Goal: Task Accomplishment & Management: Manage account settings

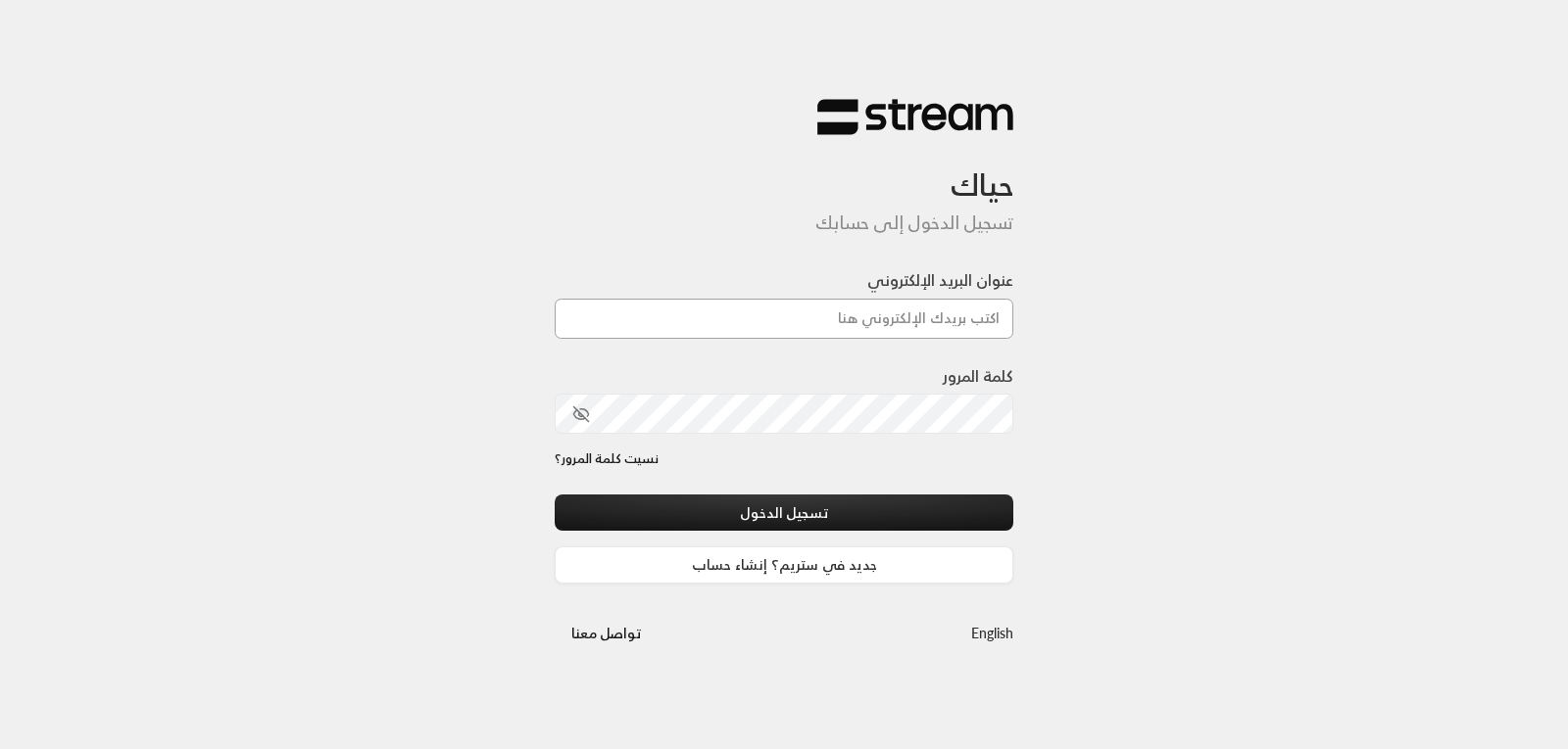
click at [708, 305] on input "عنوان البريد الإلكتروني" at bounding box center [784, 318] width 458 height 40
type input "[EMAIL_ADDRESS][DOMAIN_NAME]"
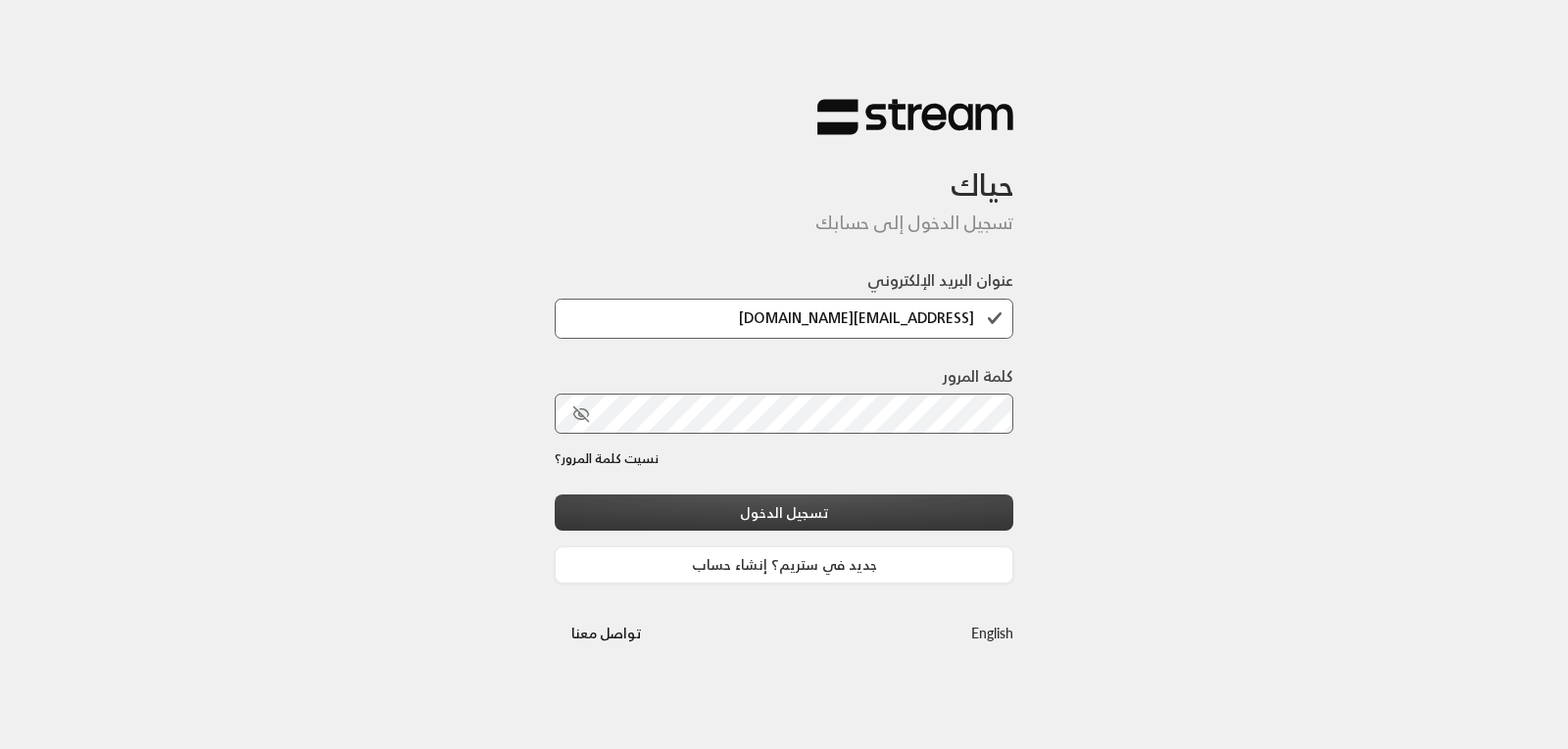
click at [773, 516] on button "تسجيل الدخول" at bounding box center [784, 513] width 458 height 37
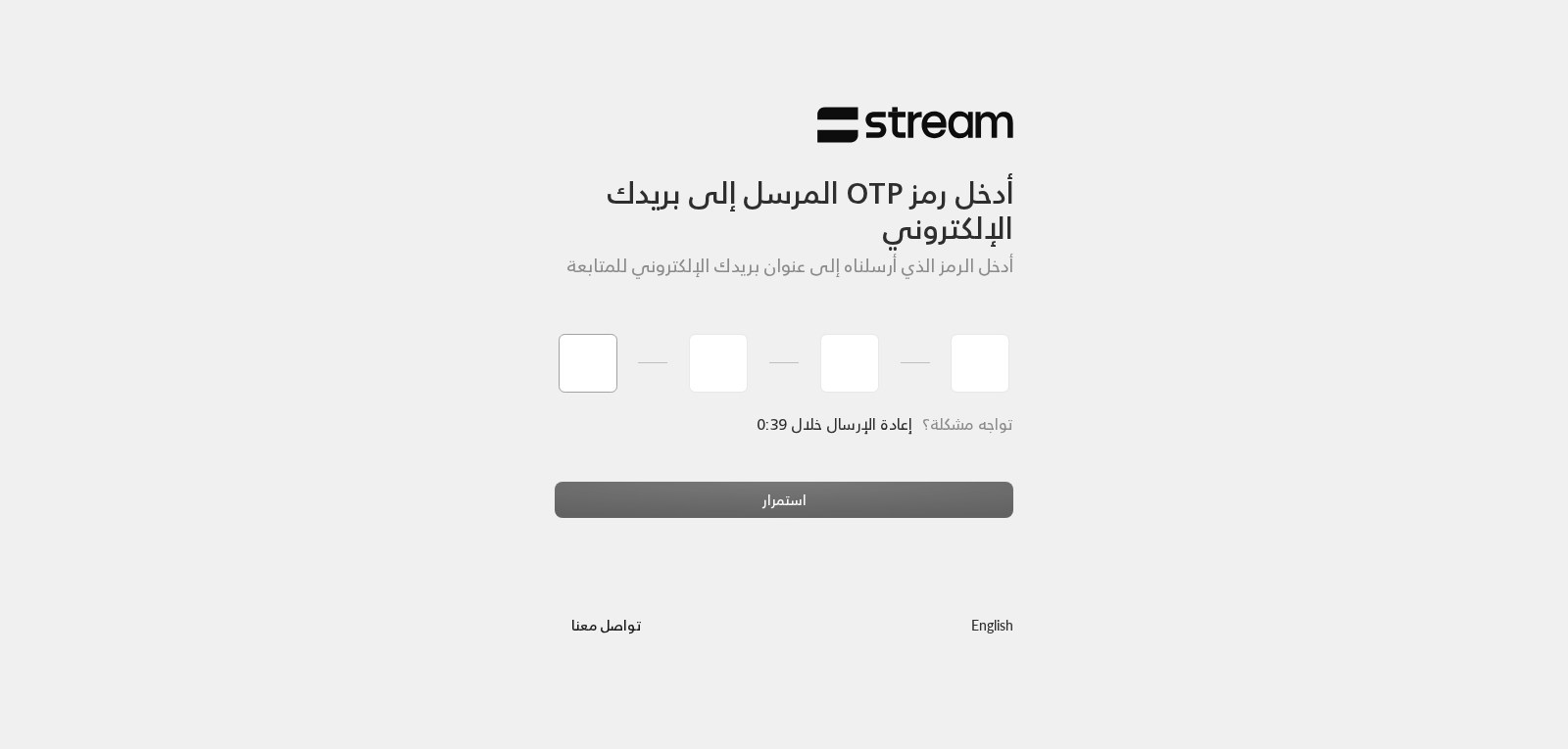
type input "4"
type input "1"
type input "5"
type input "4"
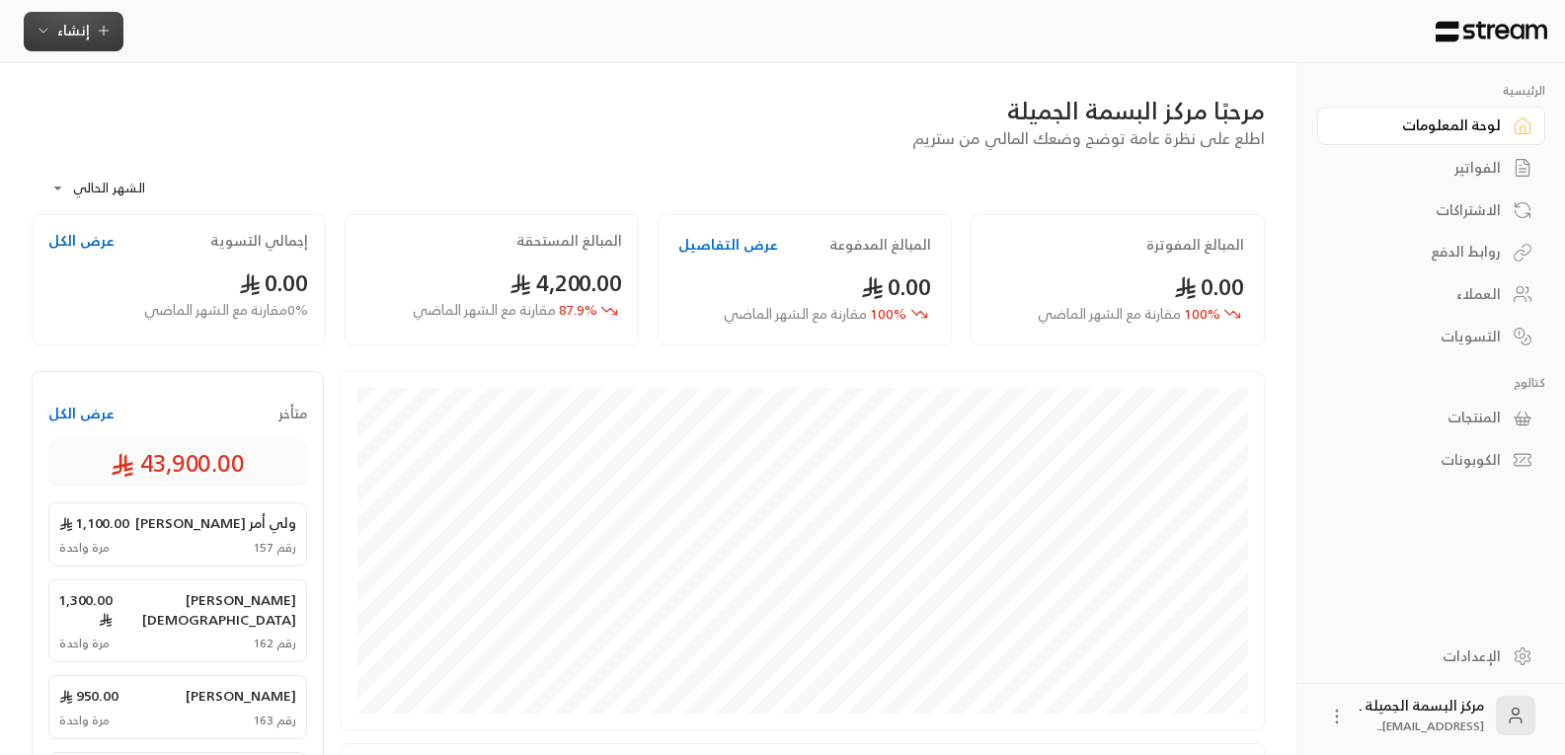
click at [95, 22] on span "إنشاء" at bounding box center [74, 30] width 76 height 25
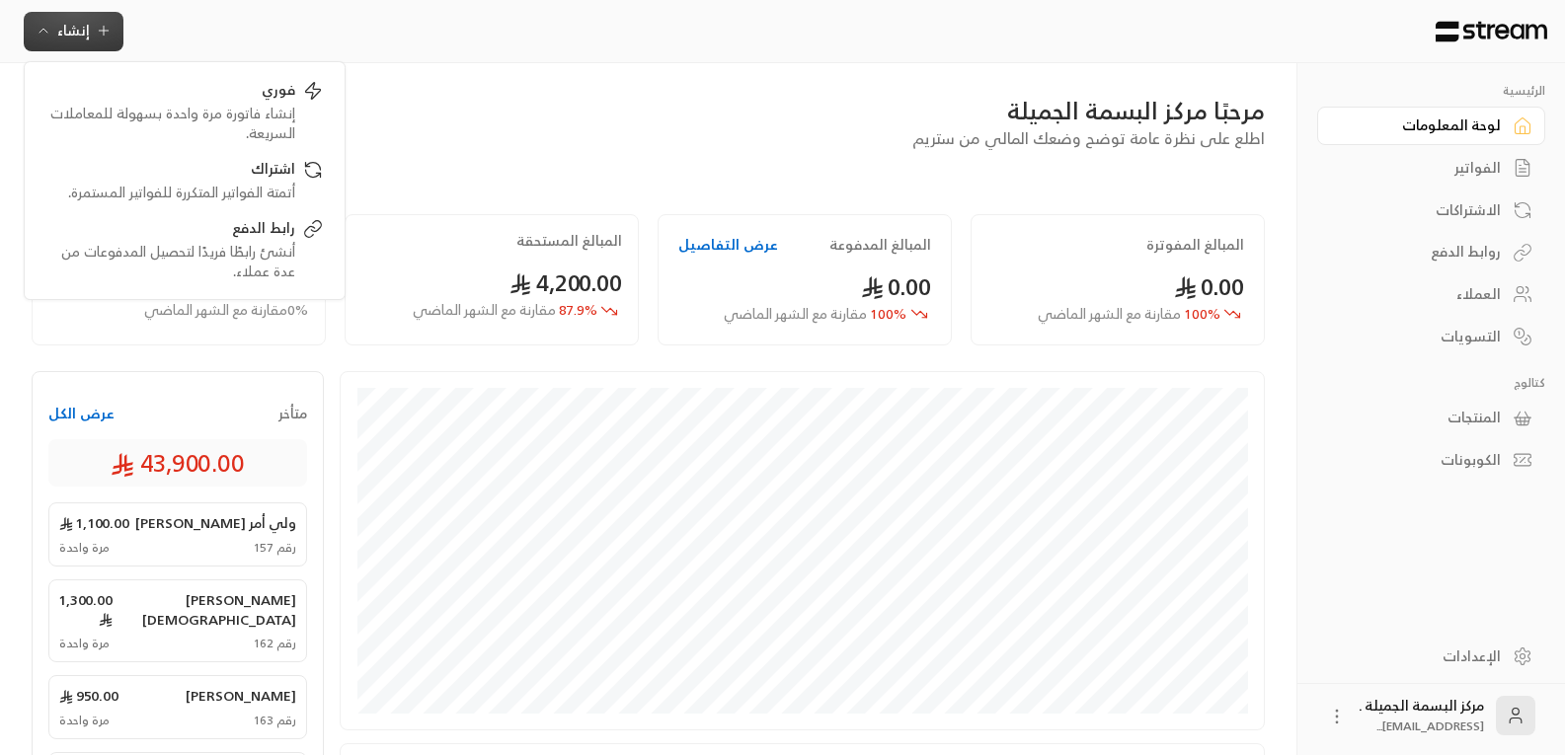
click at [1355, 606] on div "الرئيسية لوحة المعلومات الفواتير الاشتراكات روابط الدفع العملاء التسويات كتالوج…" at bounding box center [1432, 345] width 268 height 564
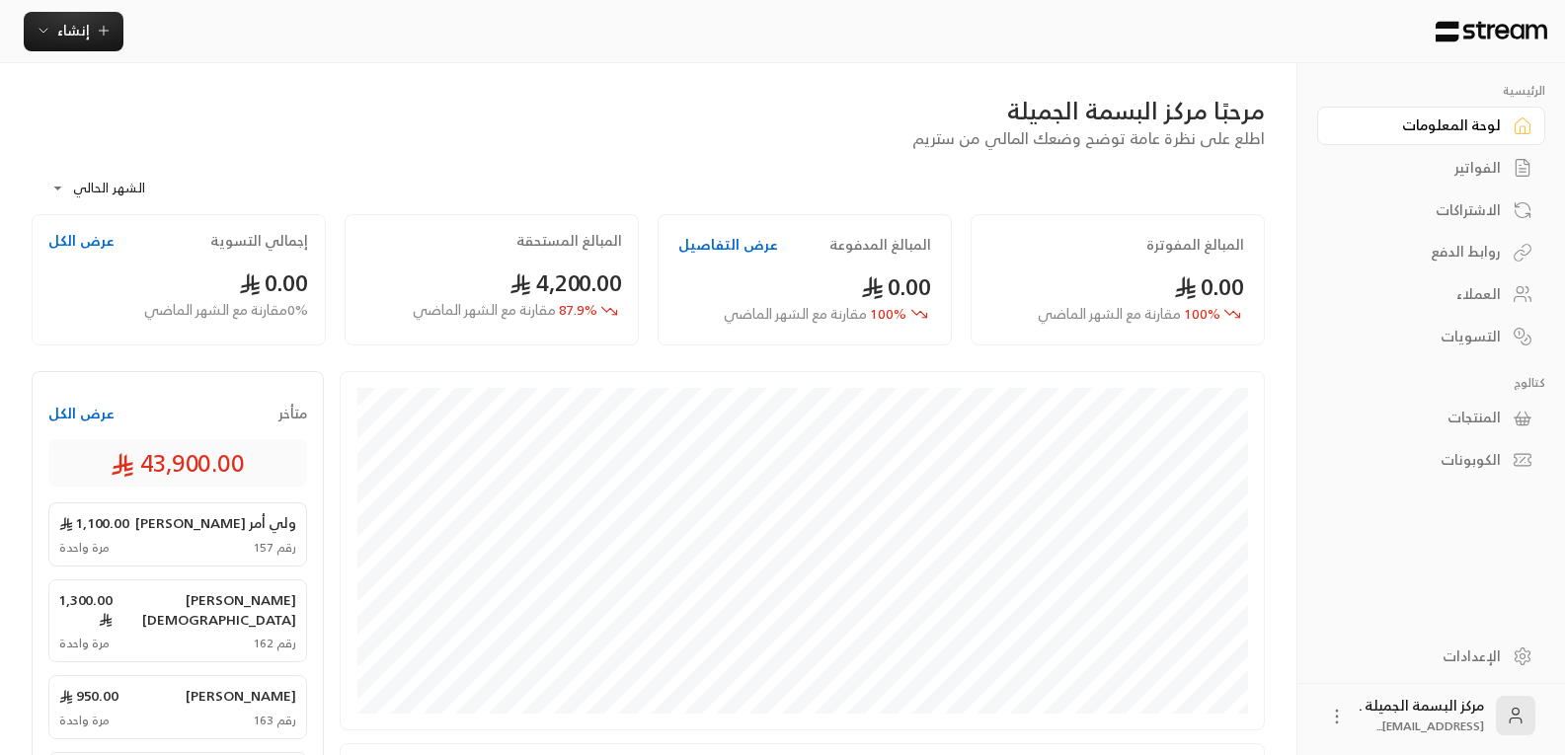
click at [1418, 284] on div "العملاء" at bounding box center [1421, 294] width 159 height 20
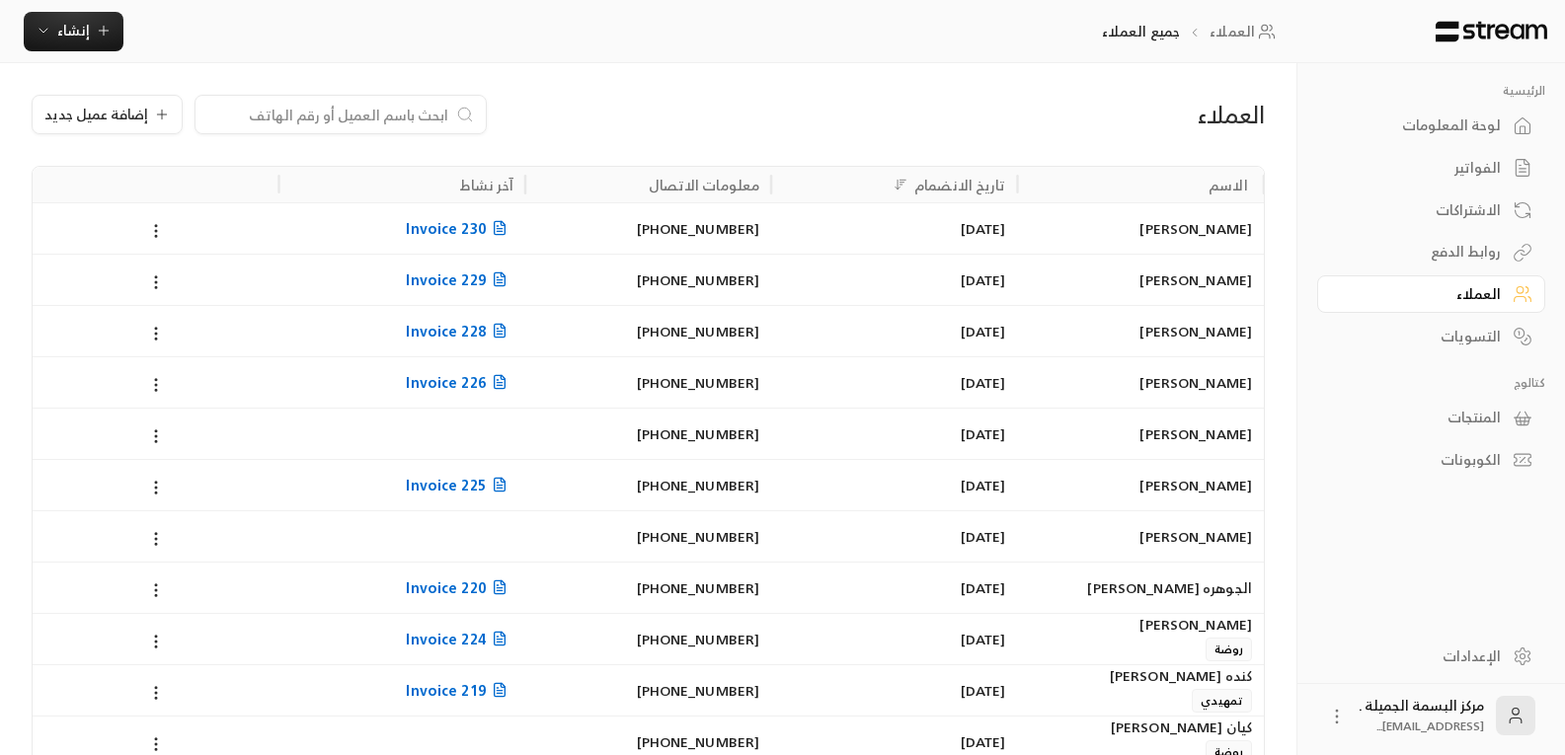
click at [1060, 281] on div "[PERSON_NAME]" at bounding box center [1141, 280] width 222 height 50
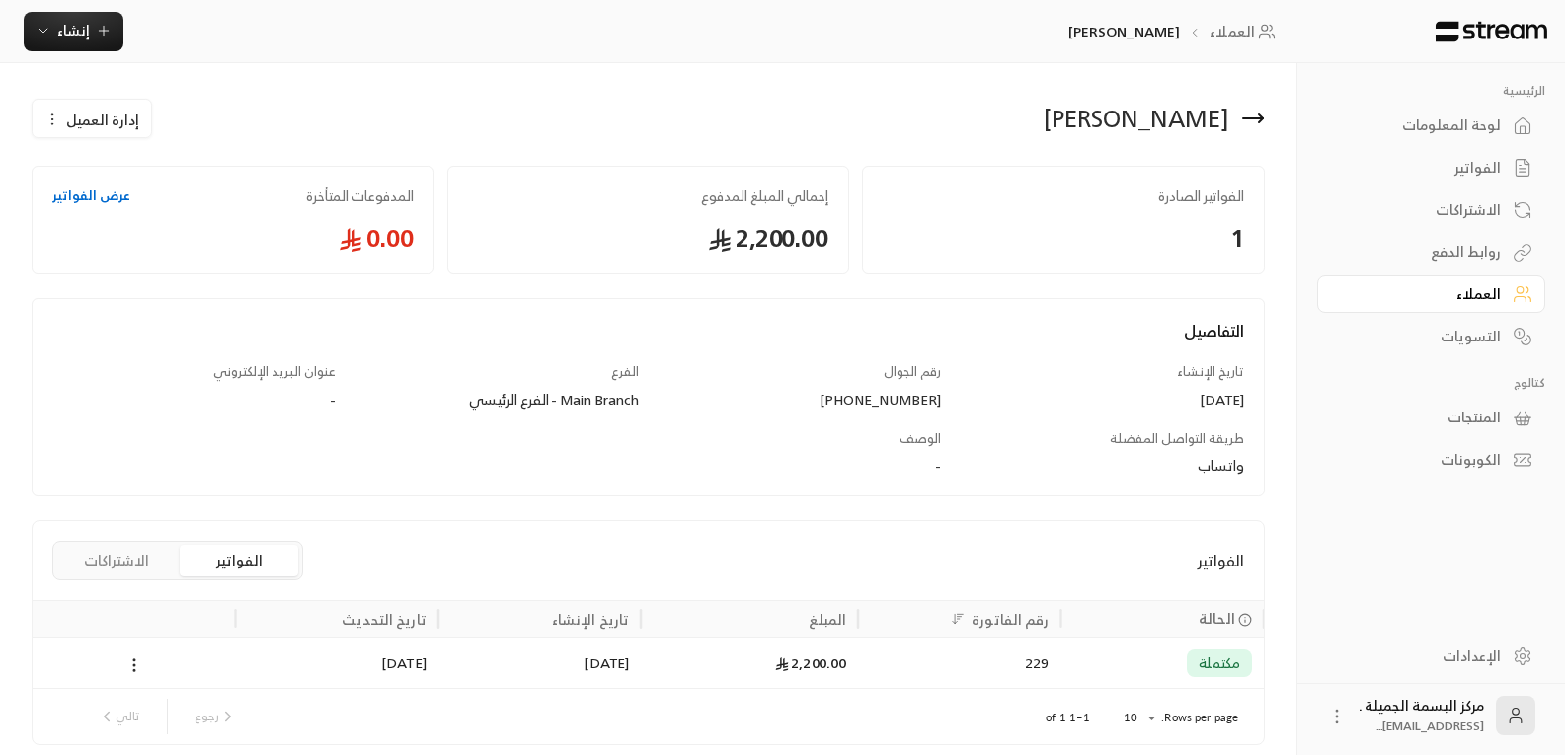
click at [1229, 664] on span "مكتملة" at bounding box center [1219, 664] width 41 height 20
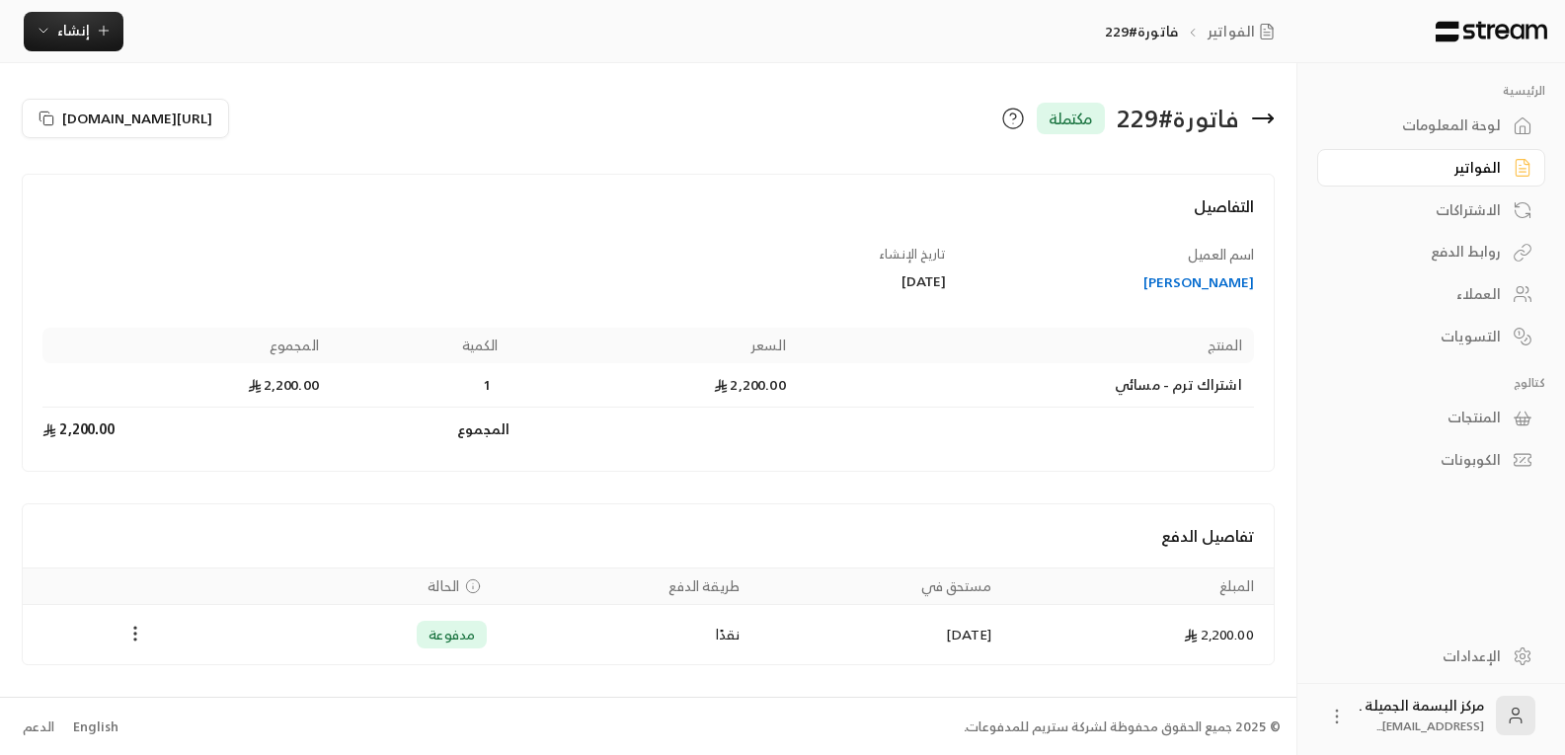
click at [136, 636] on icon "Payments" at bounding box center [135, 634] width 20 height 20
drag, startPoint x: 413, startPoint y: 624, endPoint x: 429, endPoint y: 634, distance: 18.6
click at [429, 634] on div at bounding box center [790, 377] width 1580 height 755
click at [133, 634] on icon "Payments" at bounding box center [135, 634] width 20 height 20
click at [160, 680] on li "تحميل الفاتورة" at bounding box center [183, 683] width 101 height 36
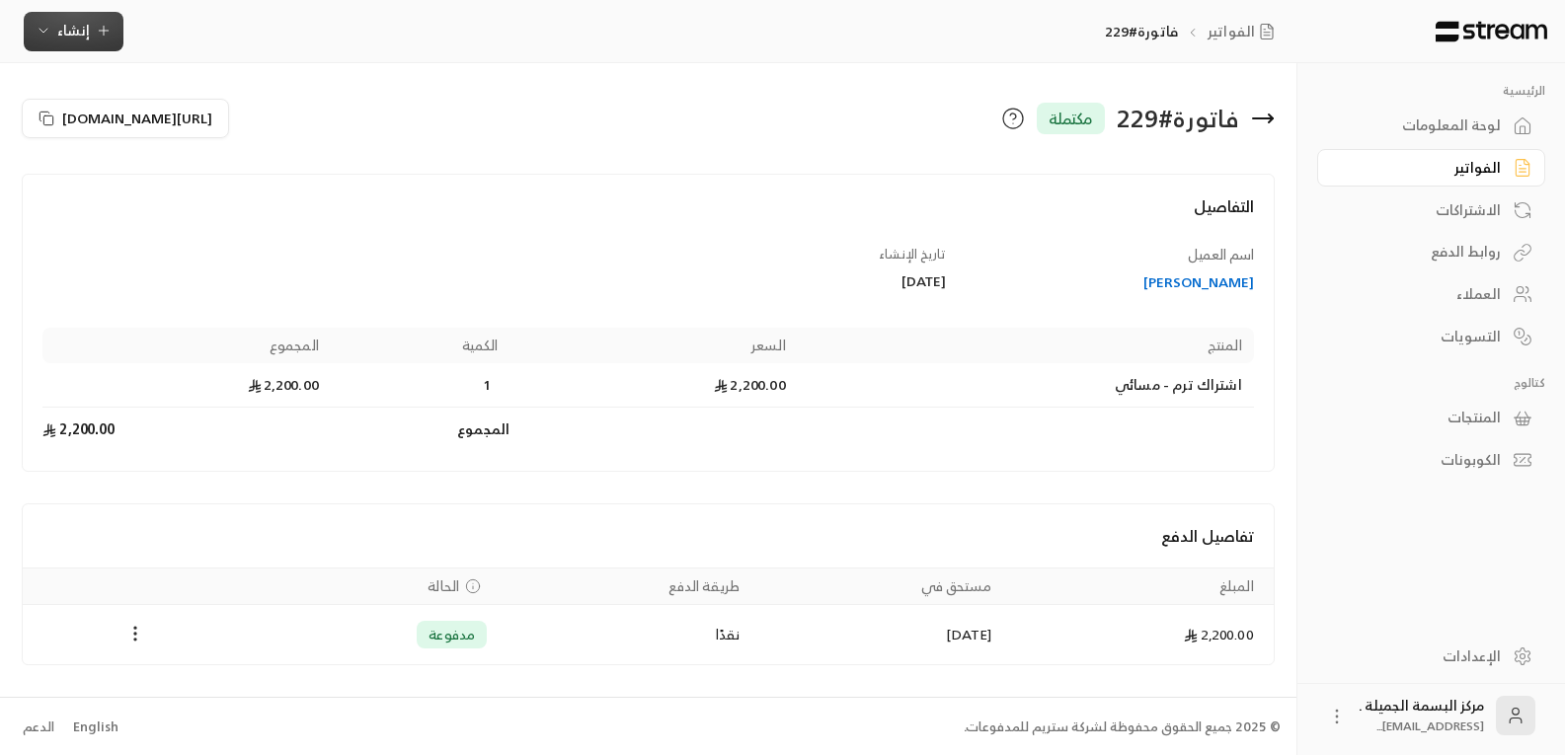
click at [77, 32] on span "إنشاء" at bounding box center [73, 30] width 33 height 25
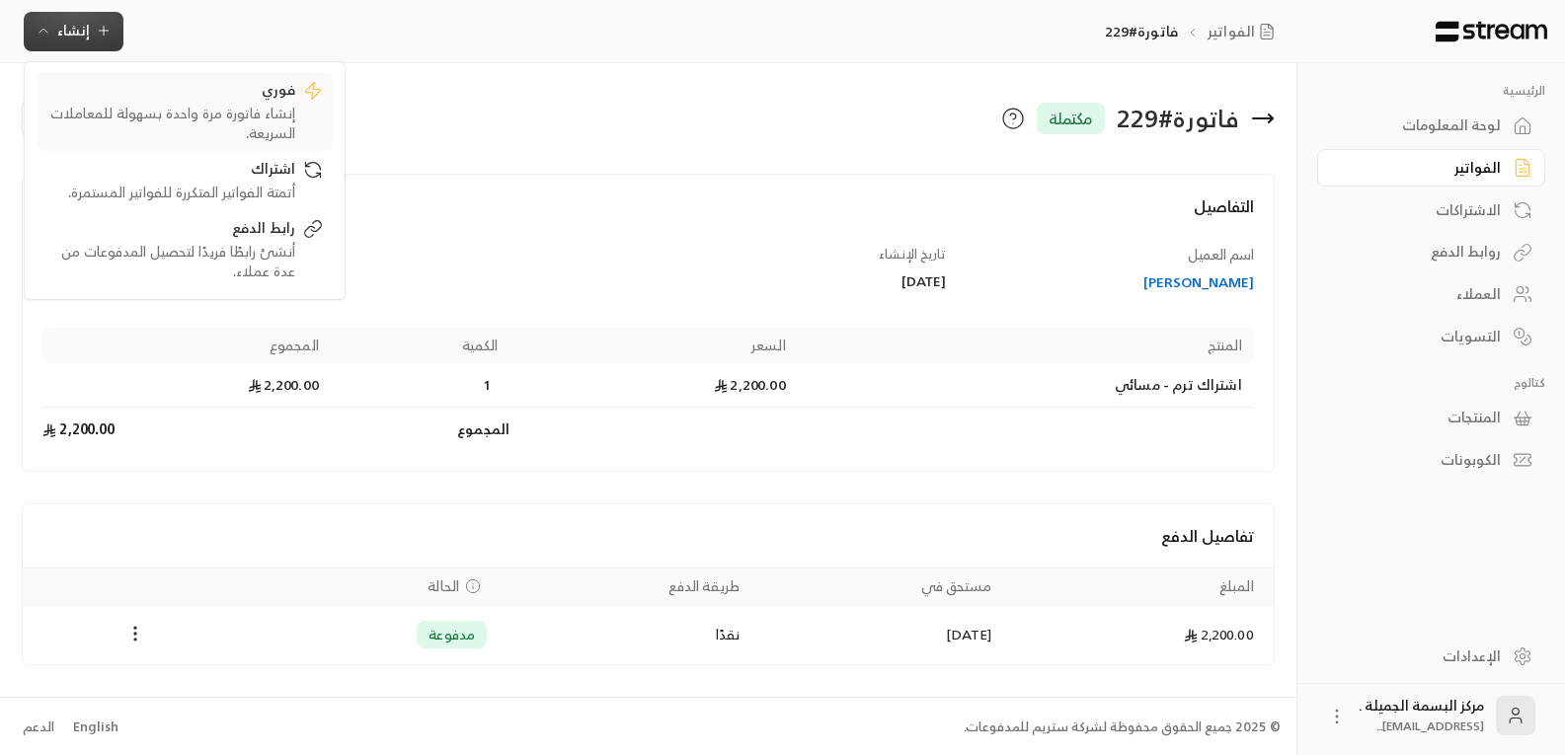
click at [269, 118] on div "إنشاء فاتورة مرة واحدة بسهولة للمعاملات السريعة." at bounding box center [170, 124] width 249 height 40
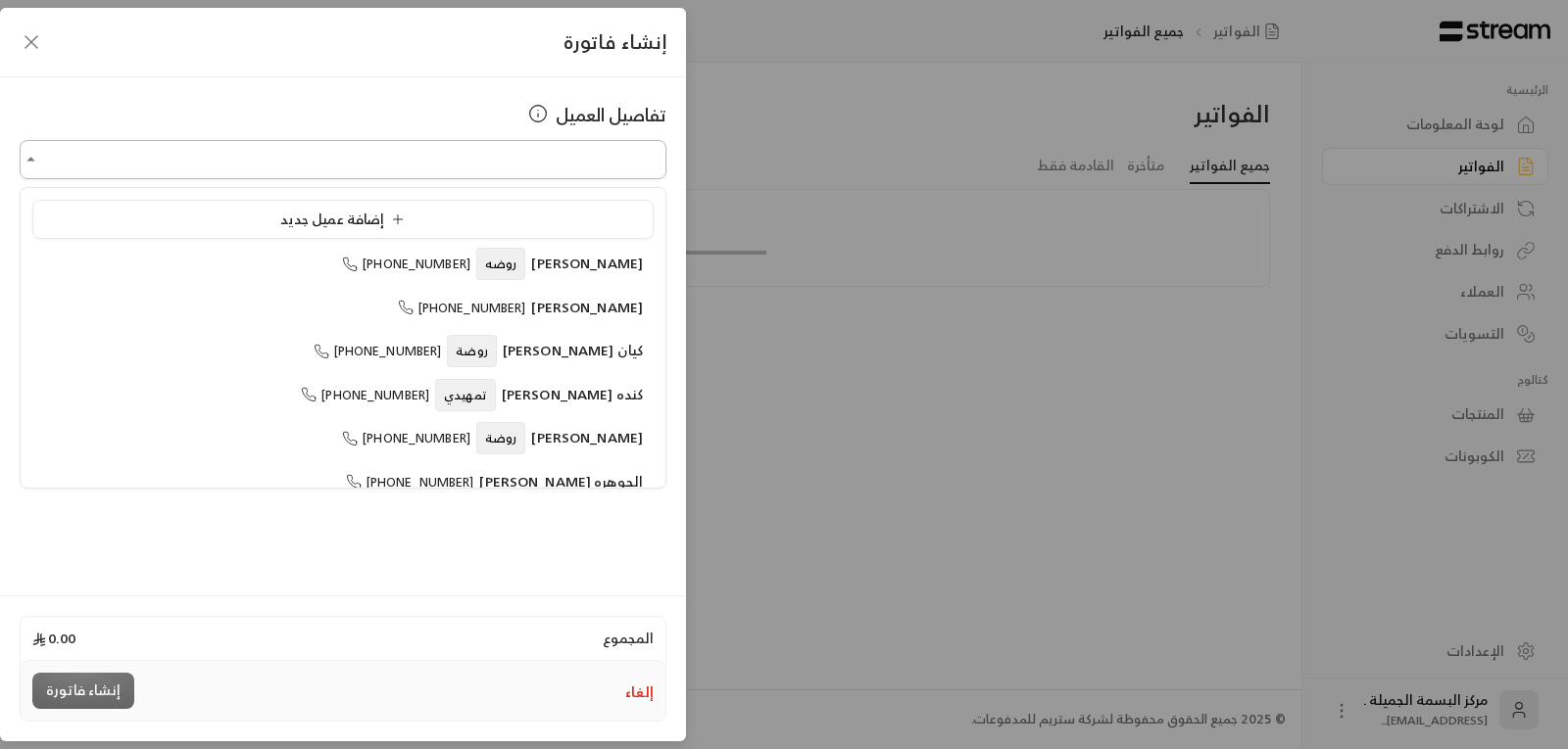
click at [364, 164] on input "اختر العميل" at bounding box center [343, 160] width 647 height 35
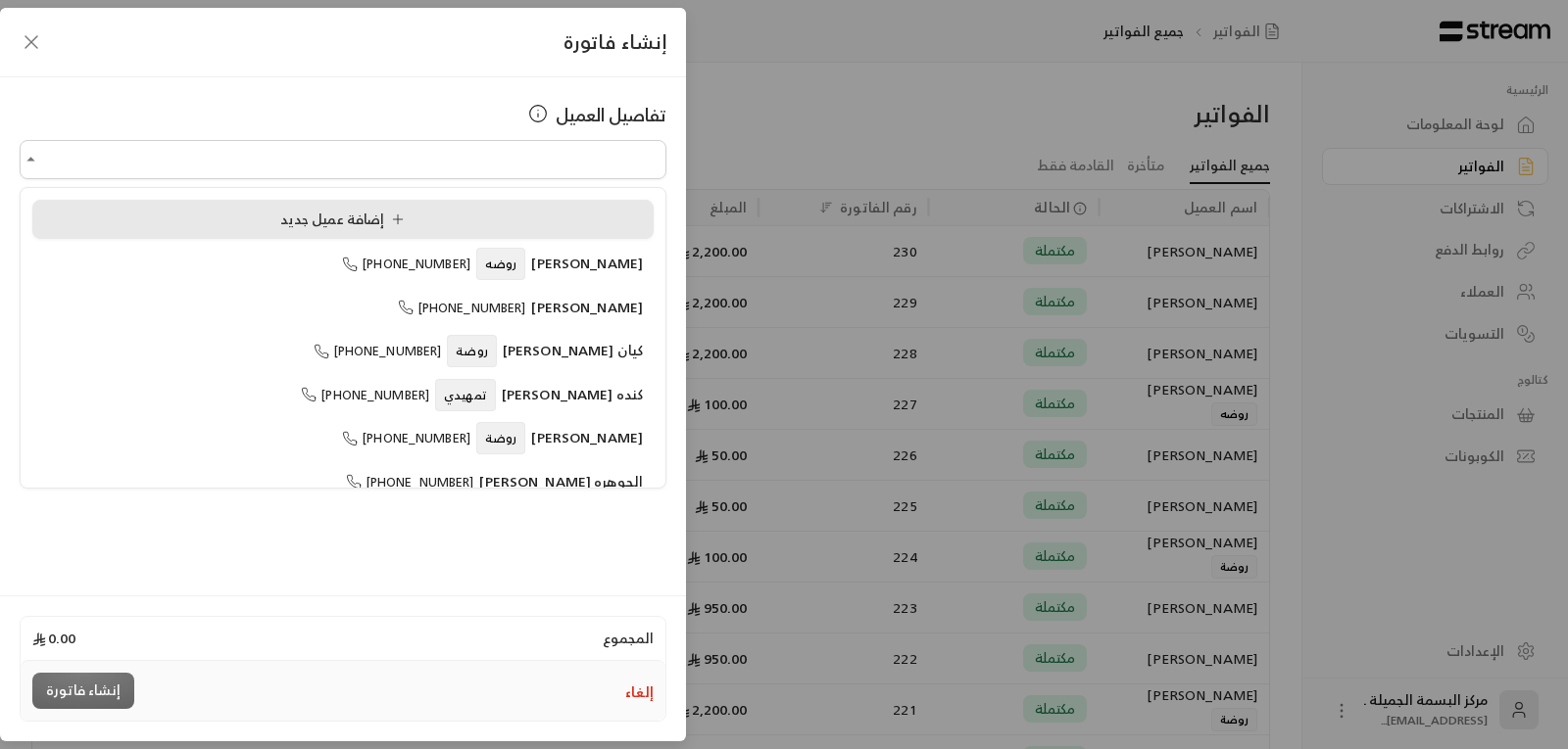
click at [261, 216] on div "إضافة عميل جديد" at bounding box center [342, 219] width 599 height 21
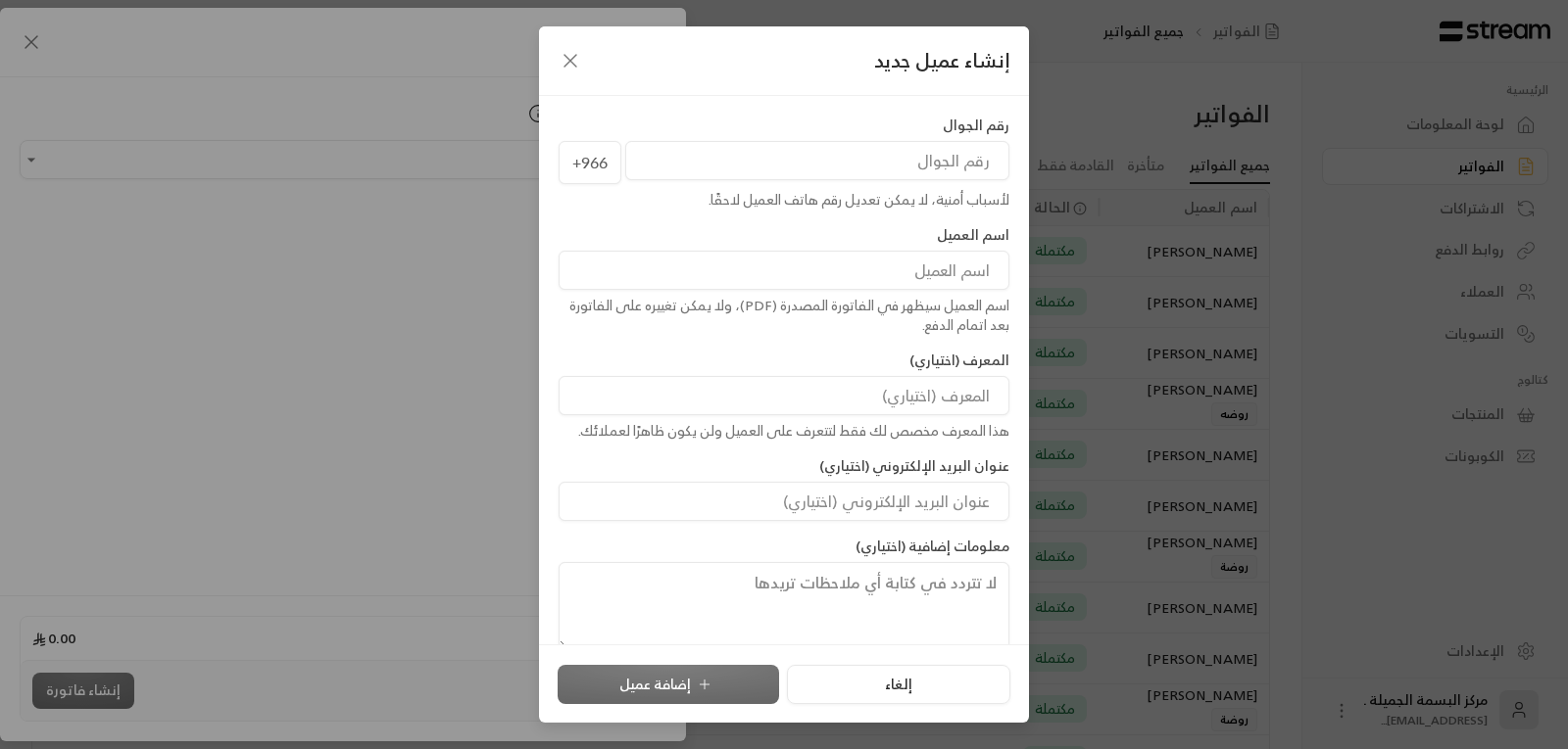
click at [743, 162] on input "tel" at bounding box center [817, 161] width 384 height 40
click at [559, 60] on icon "button" at bounding box center [571, 61] width 24 height 24
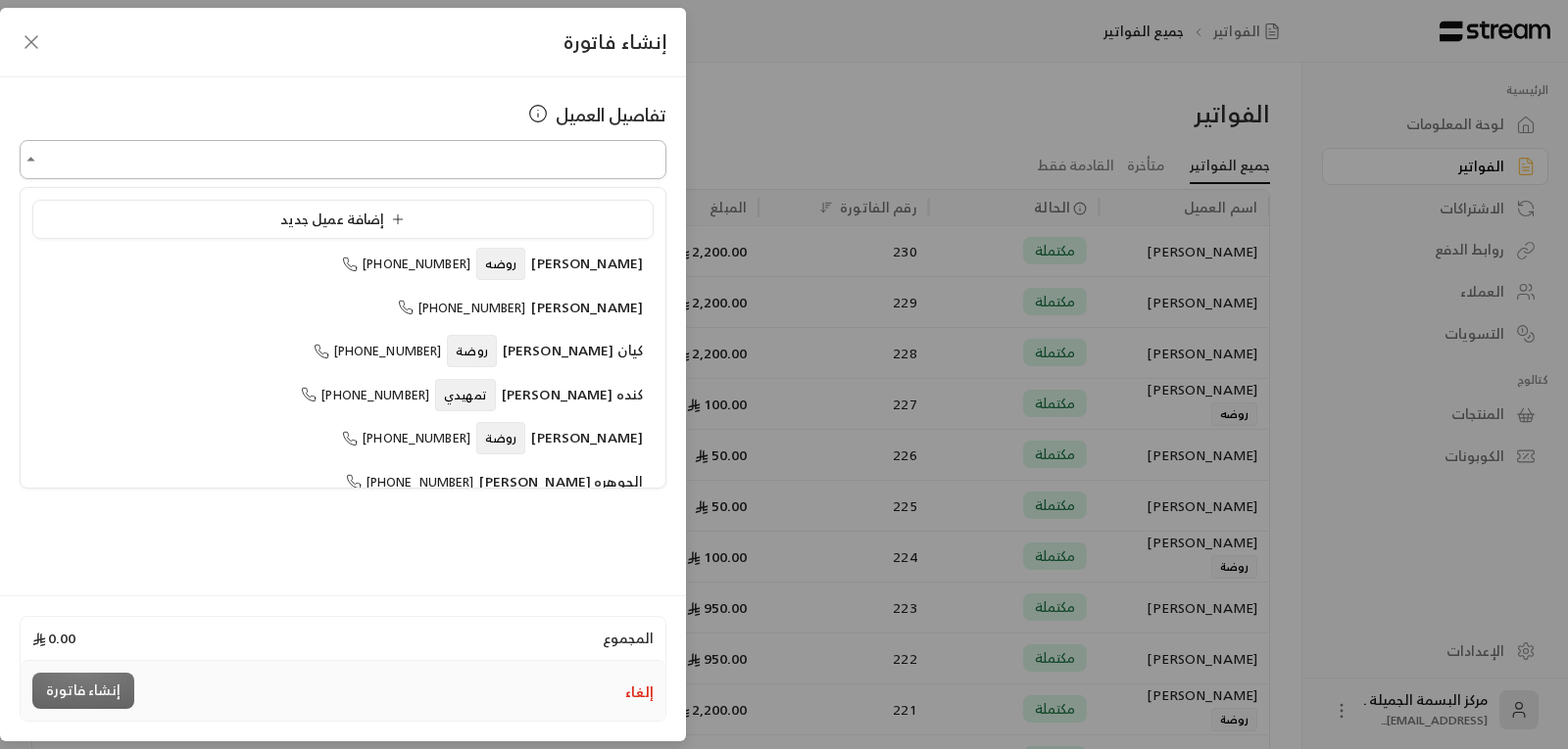
click at [543, 147] on input "اختر العميل" at bounding box center [343, 160] width 647 height 35
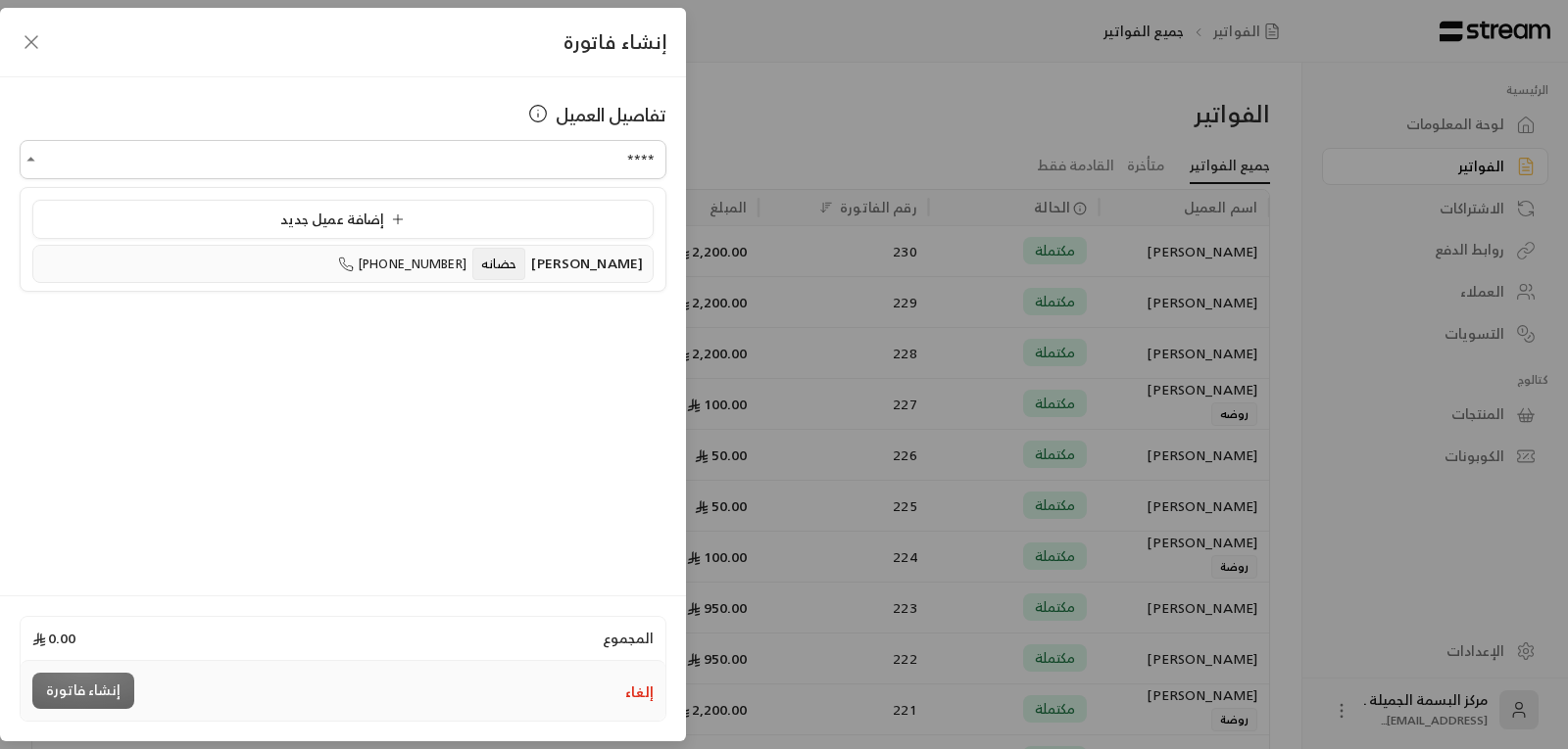
click at [571, 263] on span "[PERSON_NAME]" at bounding box center [587, 263] width 112 height 25
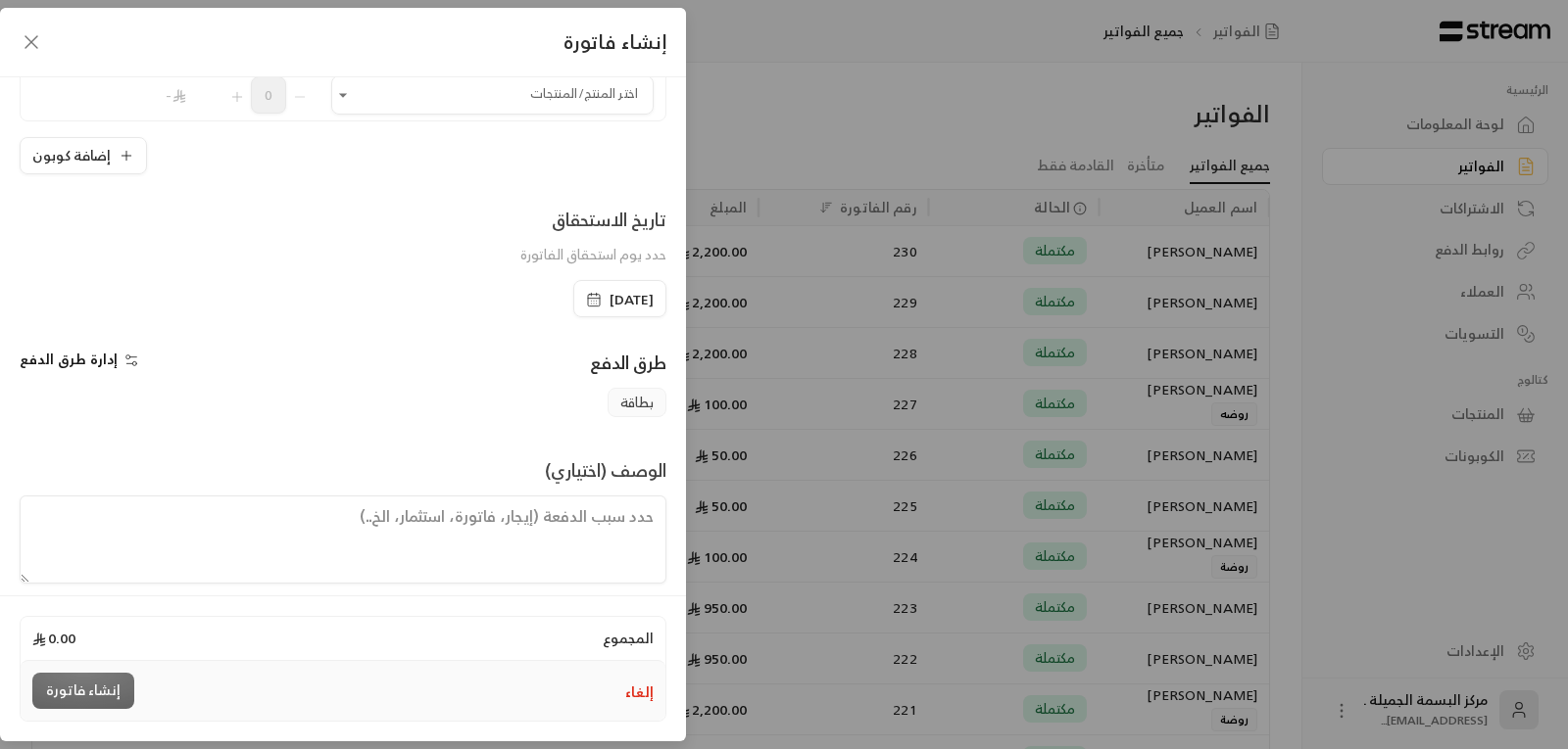
scroll to position [235, 0]
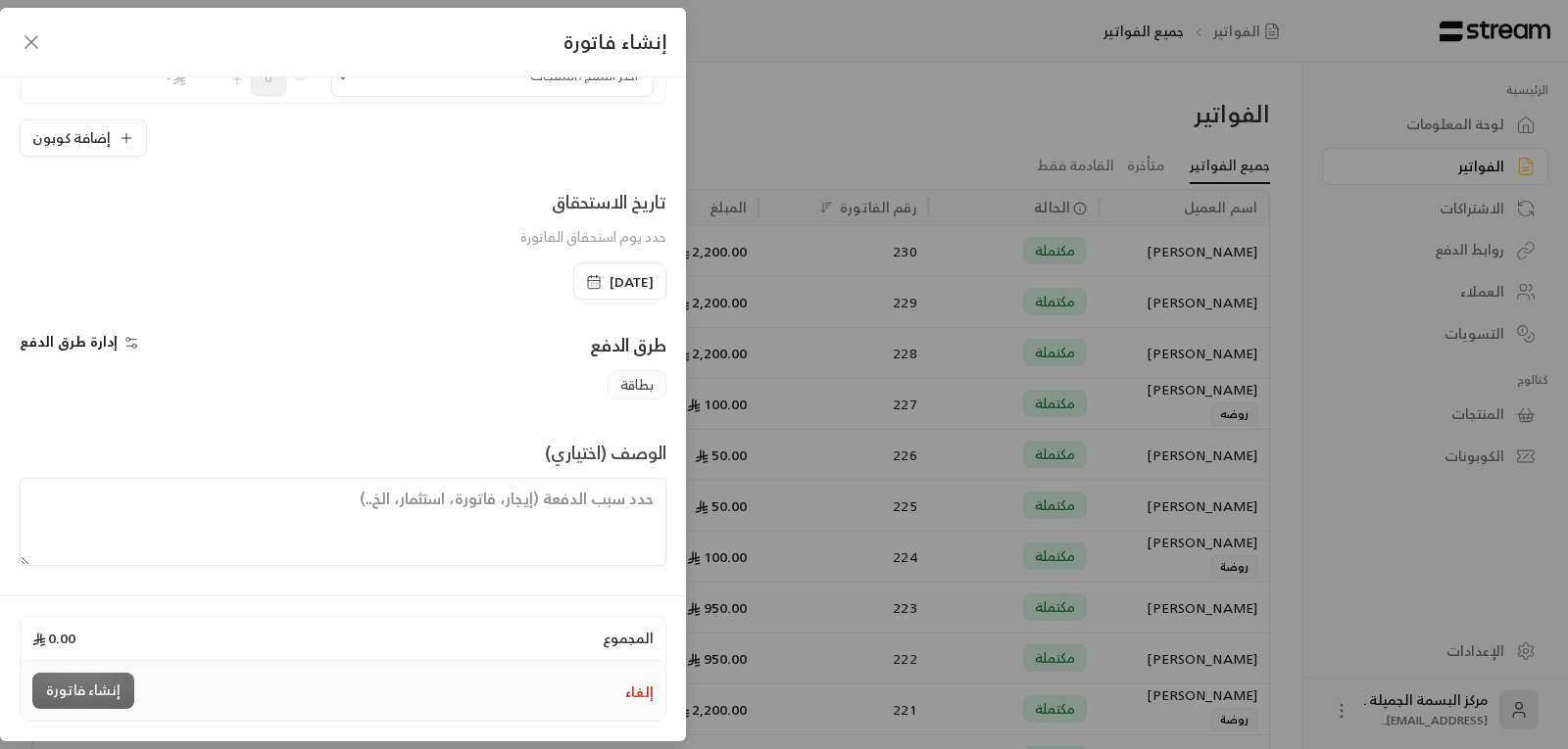
type input "**********"
click at [71, 345] on span "إدارة طرق الدفع" at bounding box center [68, 341] width 98 height 25
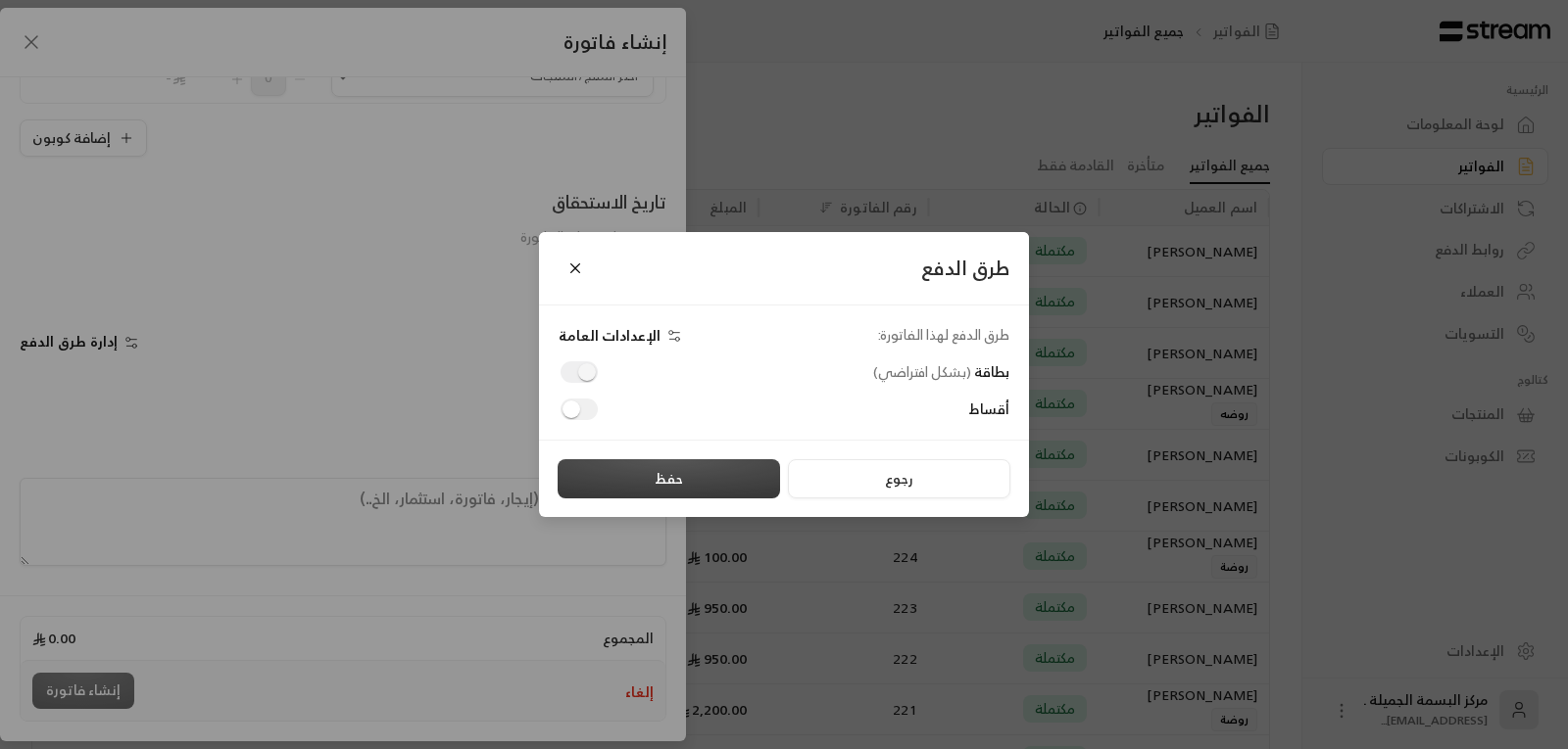
click at [659, 474] on button "حفظ" at bounding box center [669, 479] width 222 height 40
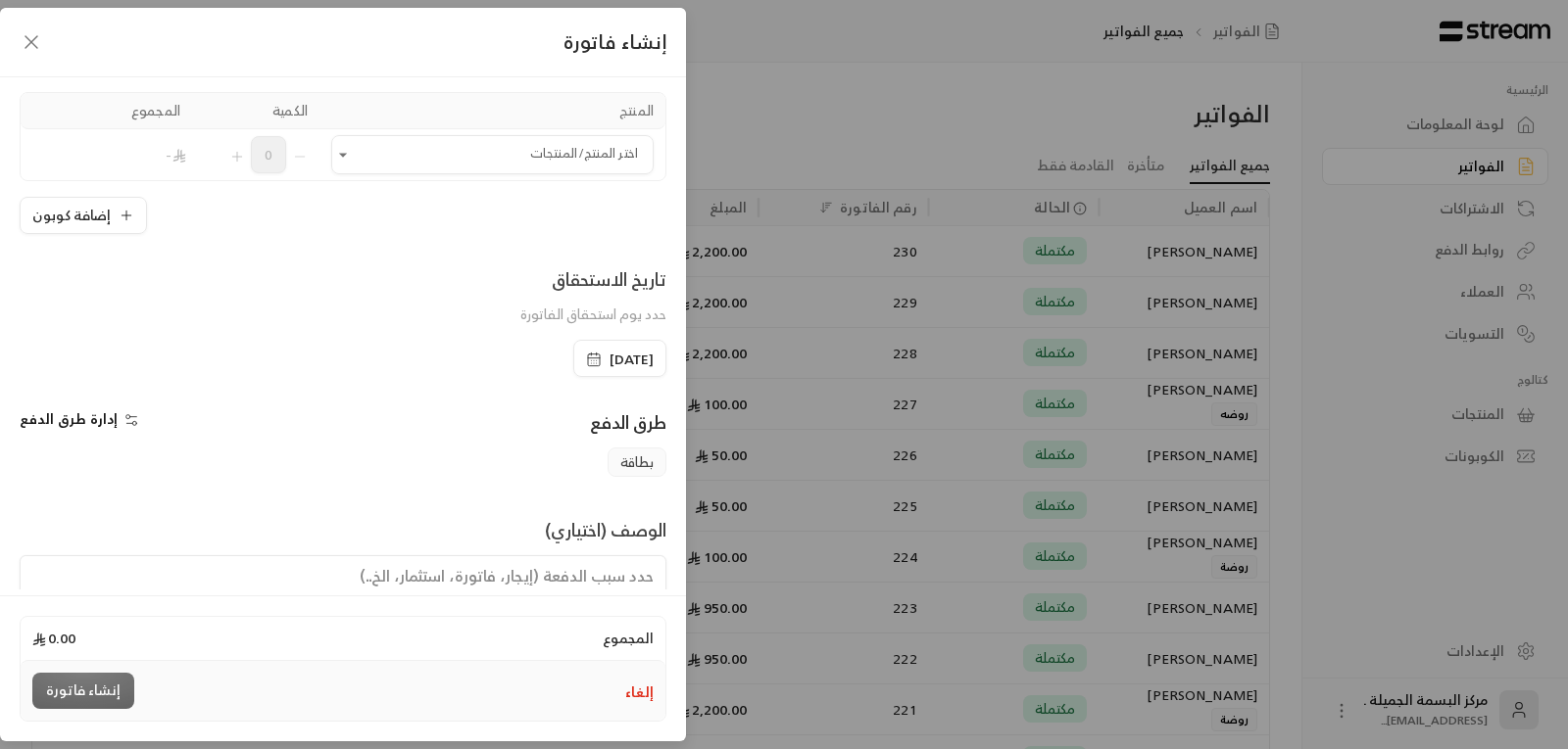
scroll to position [0, 0]
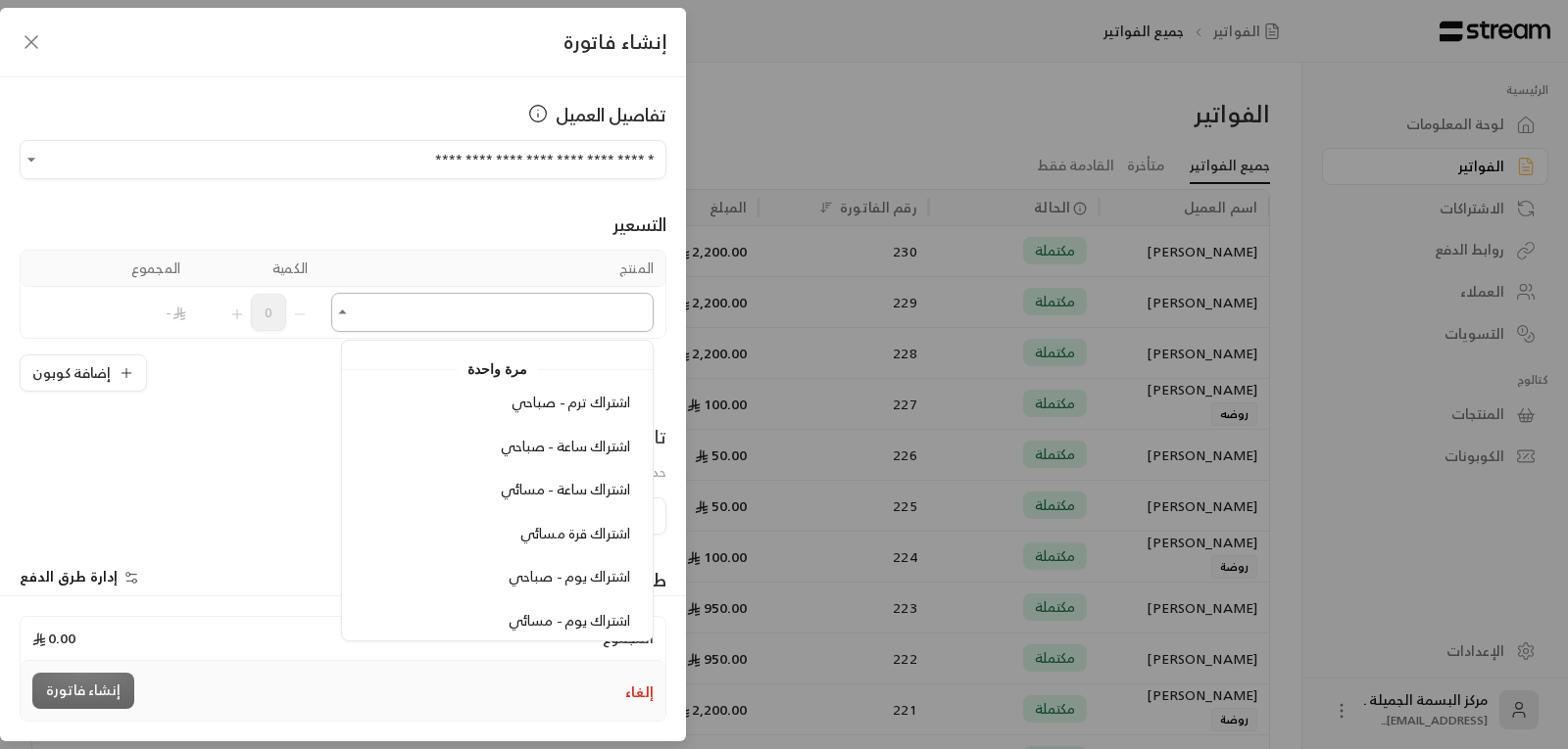
click at [608, 317] on input "اختر العميل" at bounding box center [492, 312] width 323 height 35
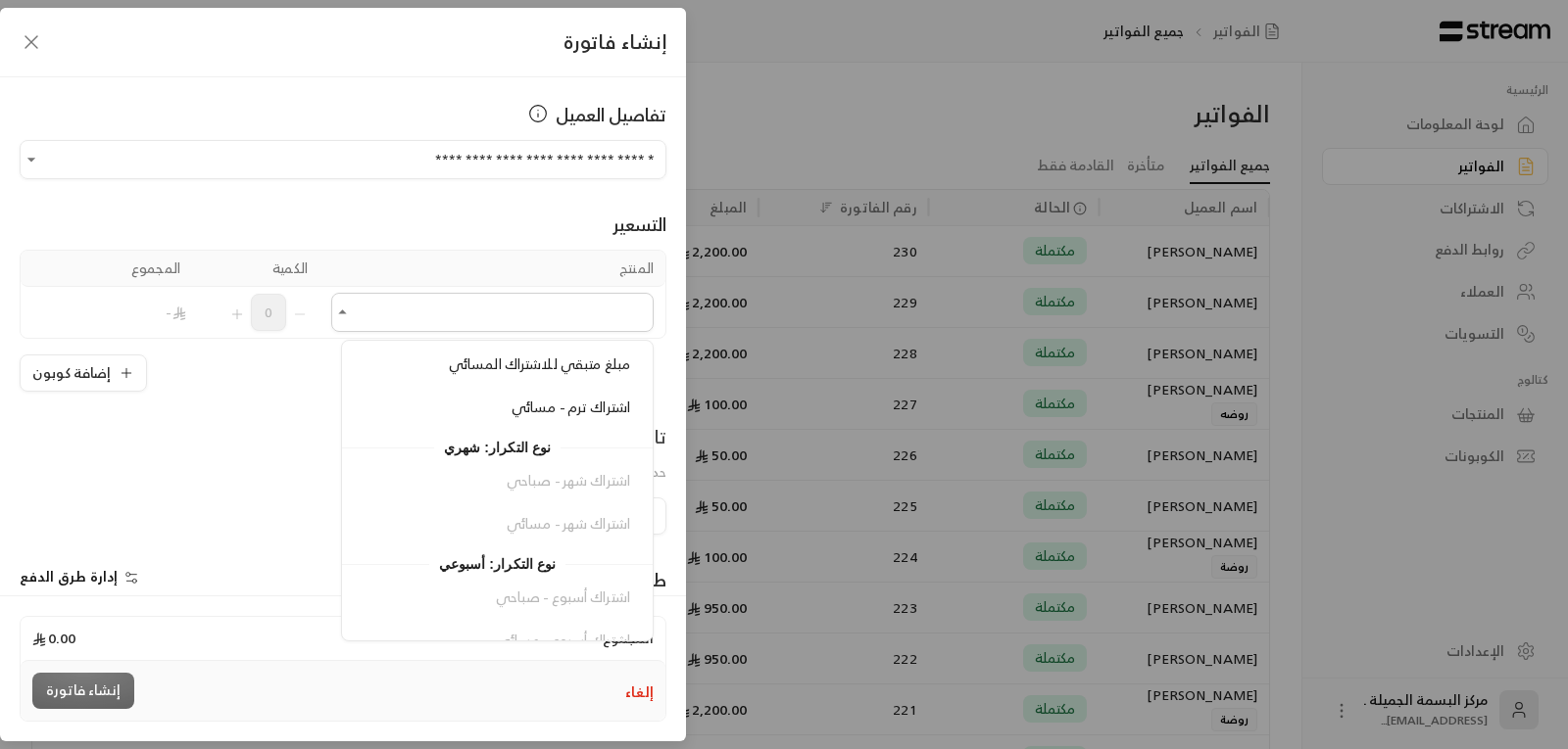
scroll to position [371, 0]
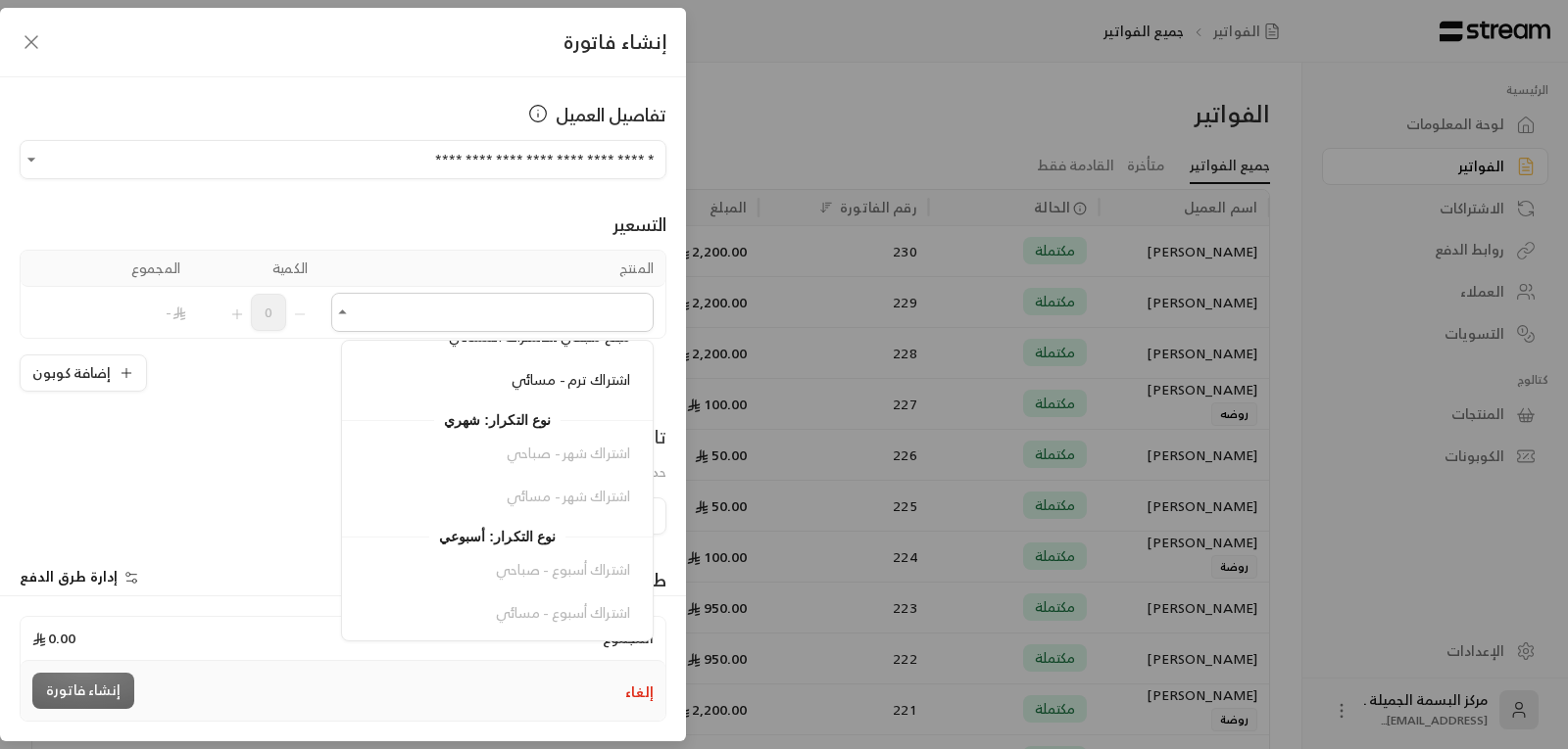
click at [36, 40] on icon "button" at bounding box center [32, 43] width 24 height 24
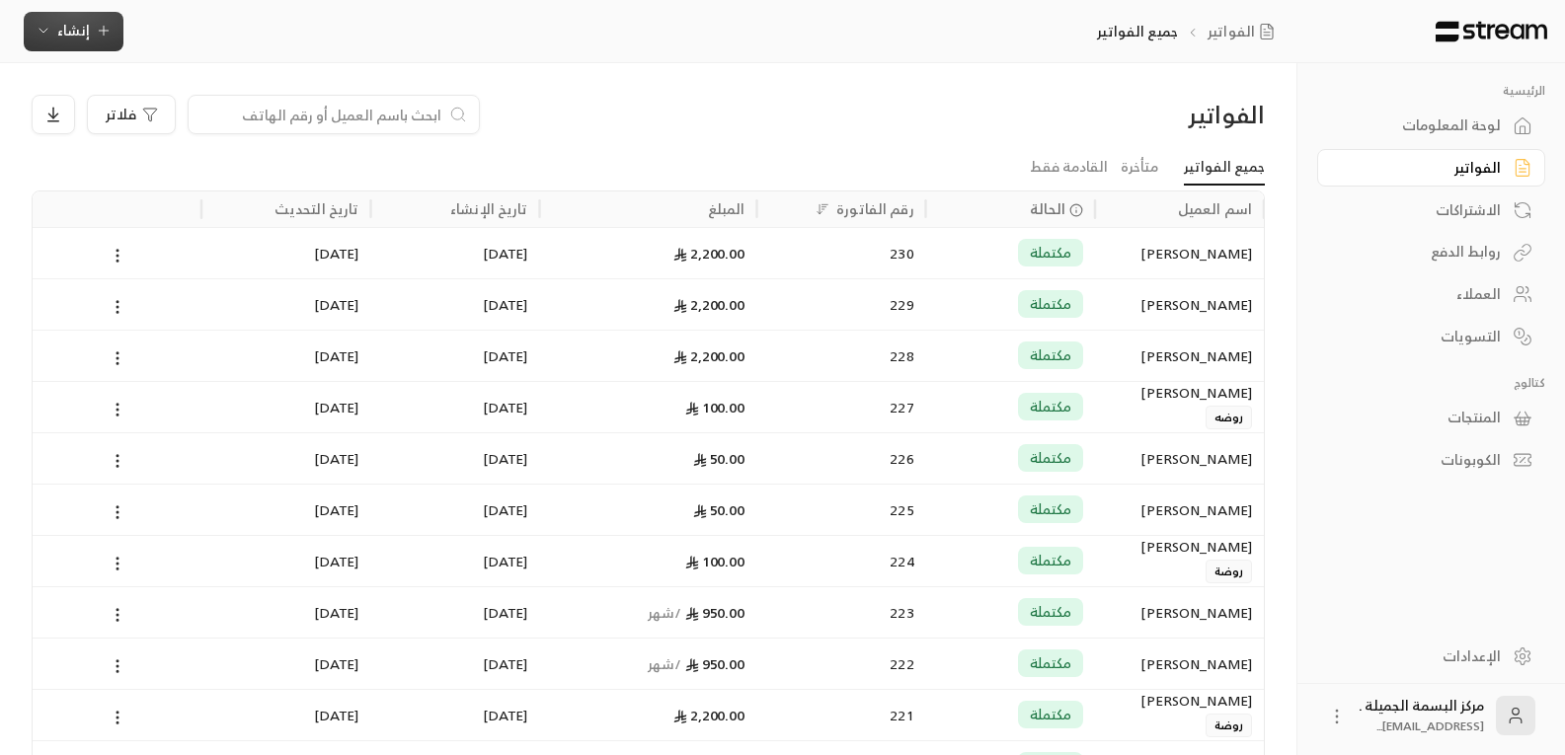
click at [63, 36] on span "إنشاء" at bounding box center [73, 30] width 33 height 25
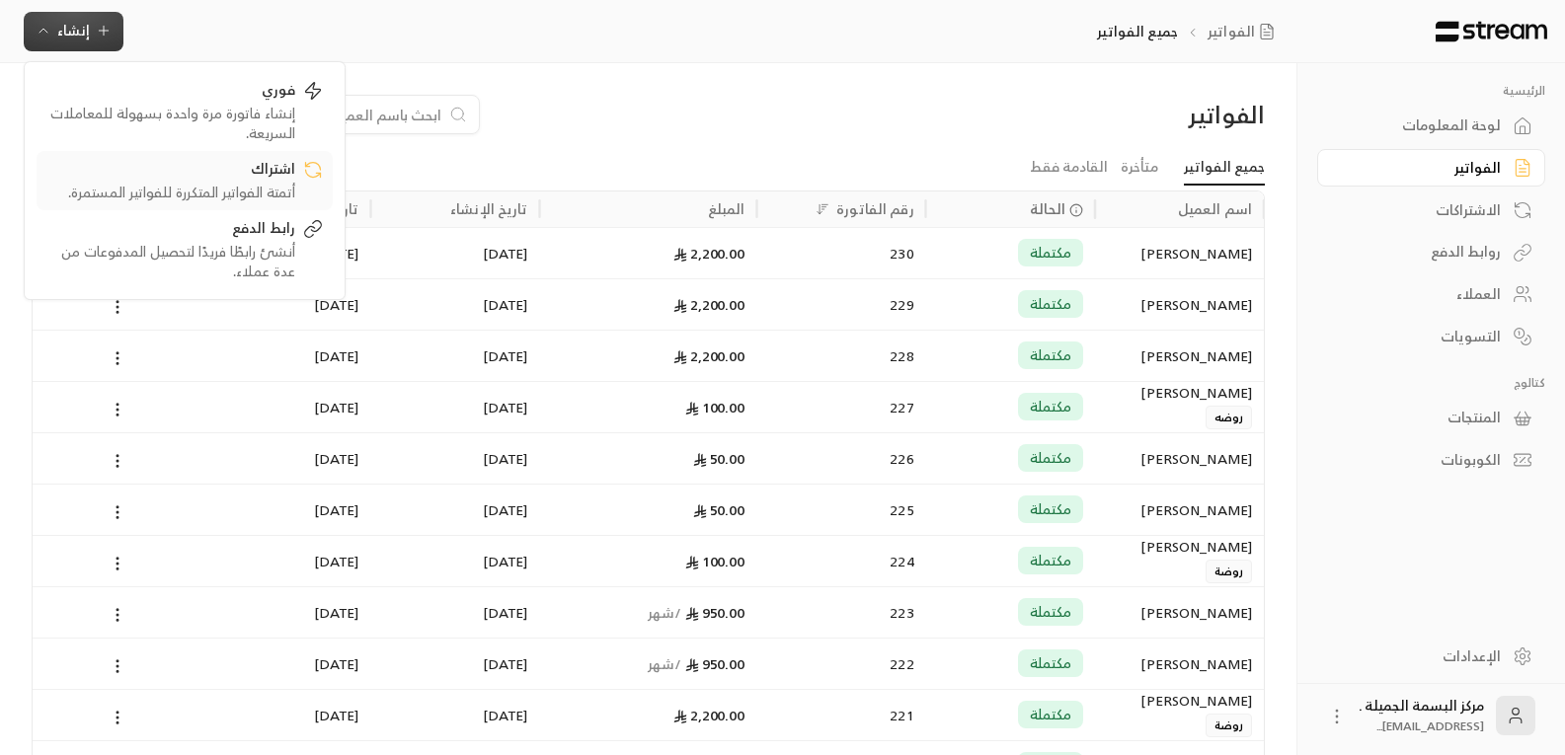
click at [196, 194] on div "أتمتة الفواتير المتكررة للفواتير المستمرة." at bounding box center [170, 193] width 249 height 20
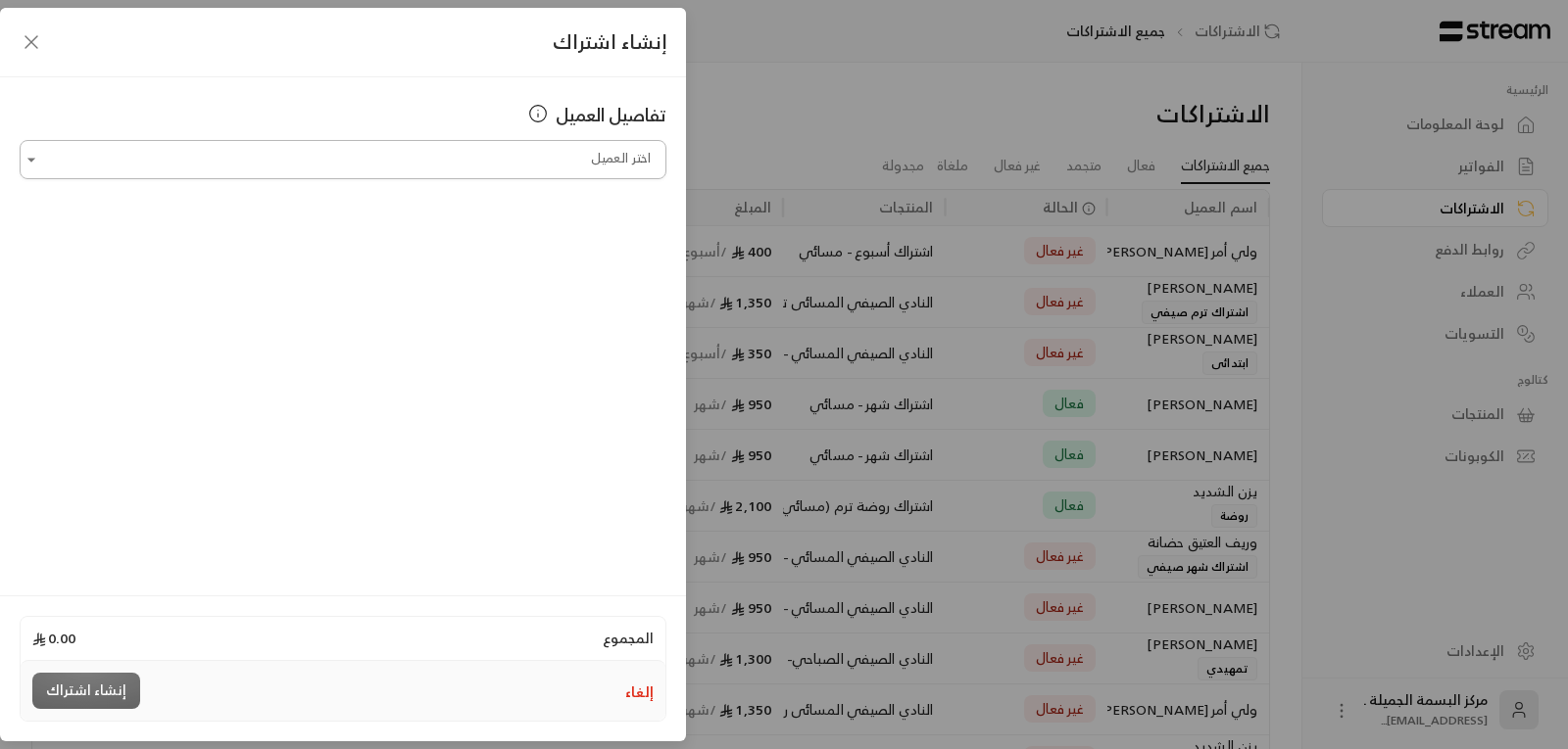
click at [194, 174] on input "اختر العميل" at bounding box center [343, 160] width 647 height 35
click at [594, 272] on span "[PERSON_NAME]" at bounding box center [587, 263] width 112 height 25
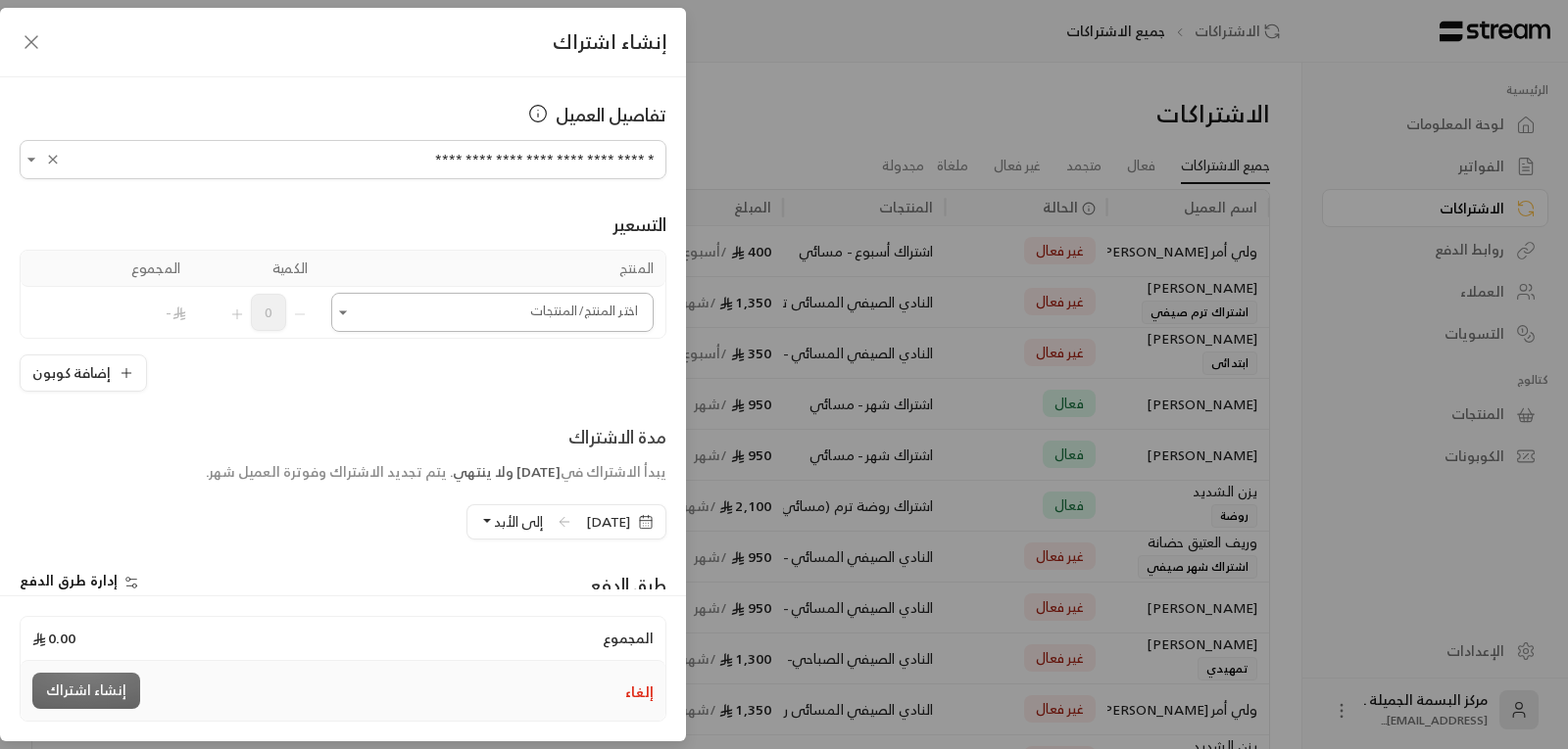
type input "**********"
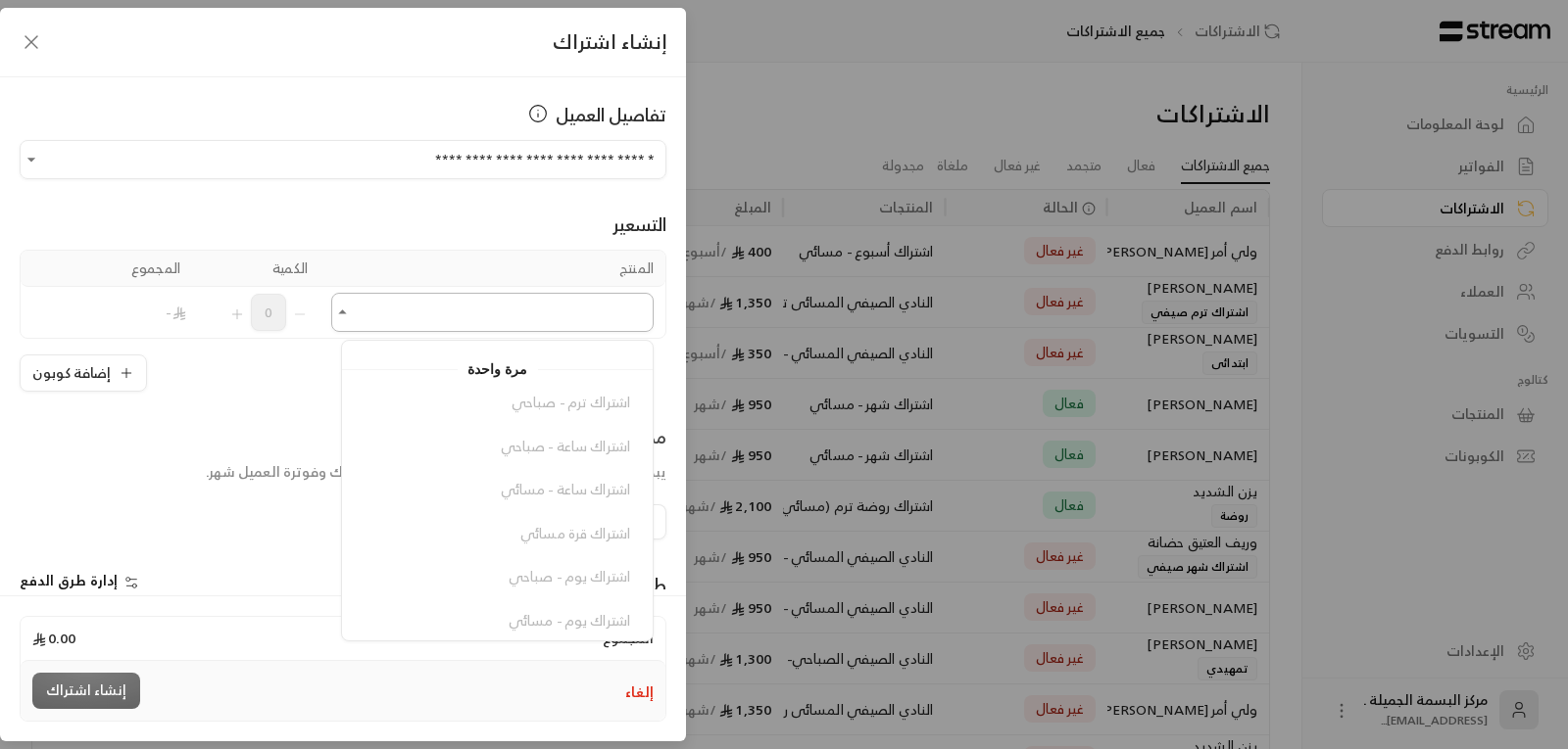
click at [554, 313] on input "اختر العميل" at bounding box center [492, 312] width 323 height 35
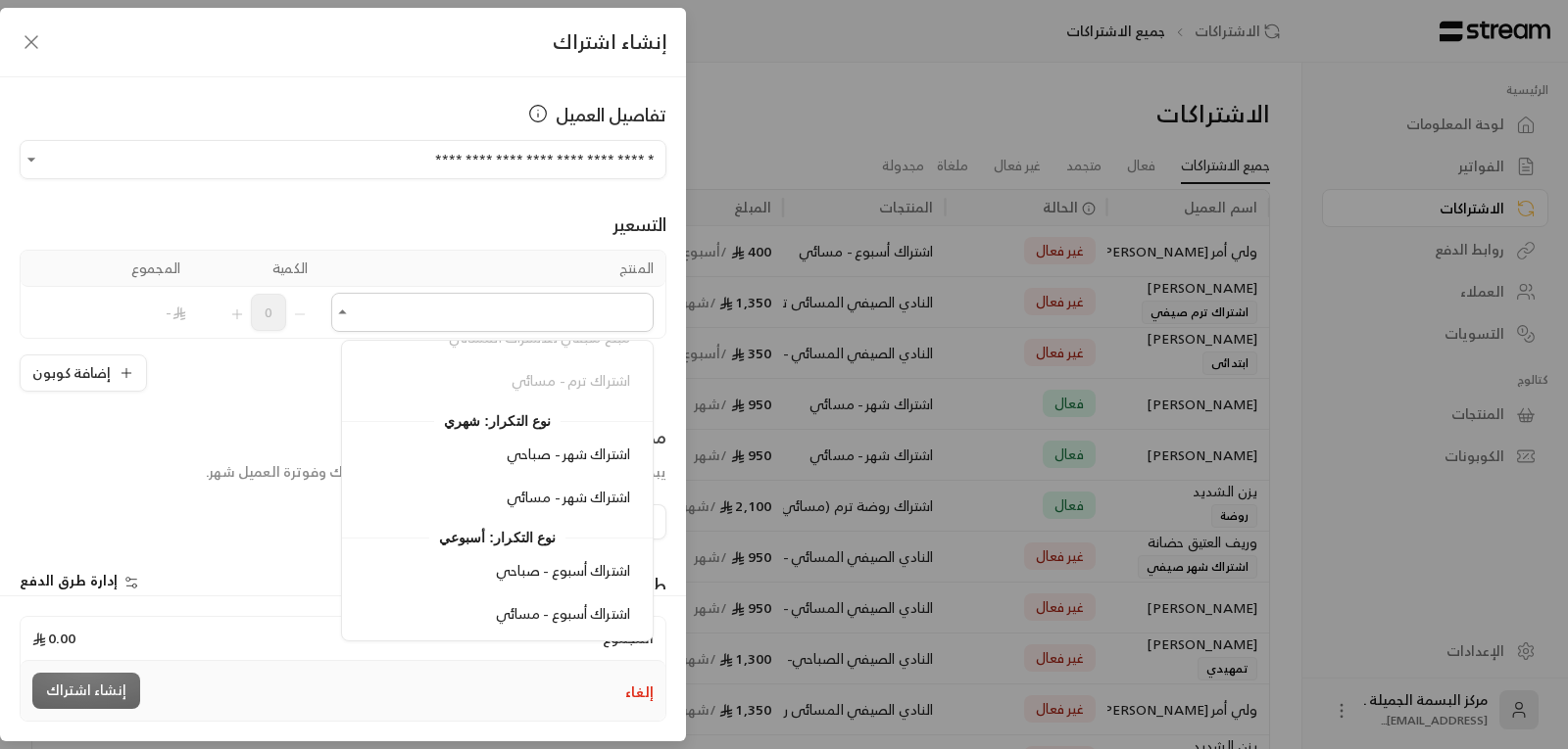
scroll to position [371, 0]
click at [588, 451] on span "اشتراك شهر - صباحي" at bounding box center [569, 452] width 123 height 25
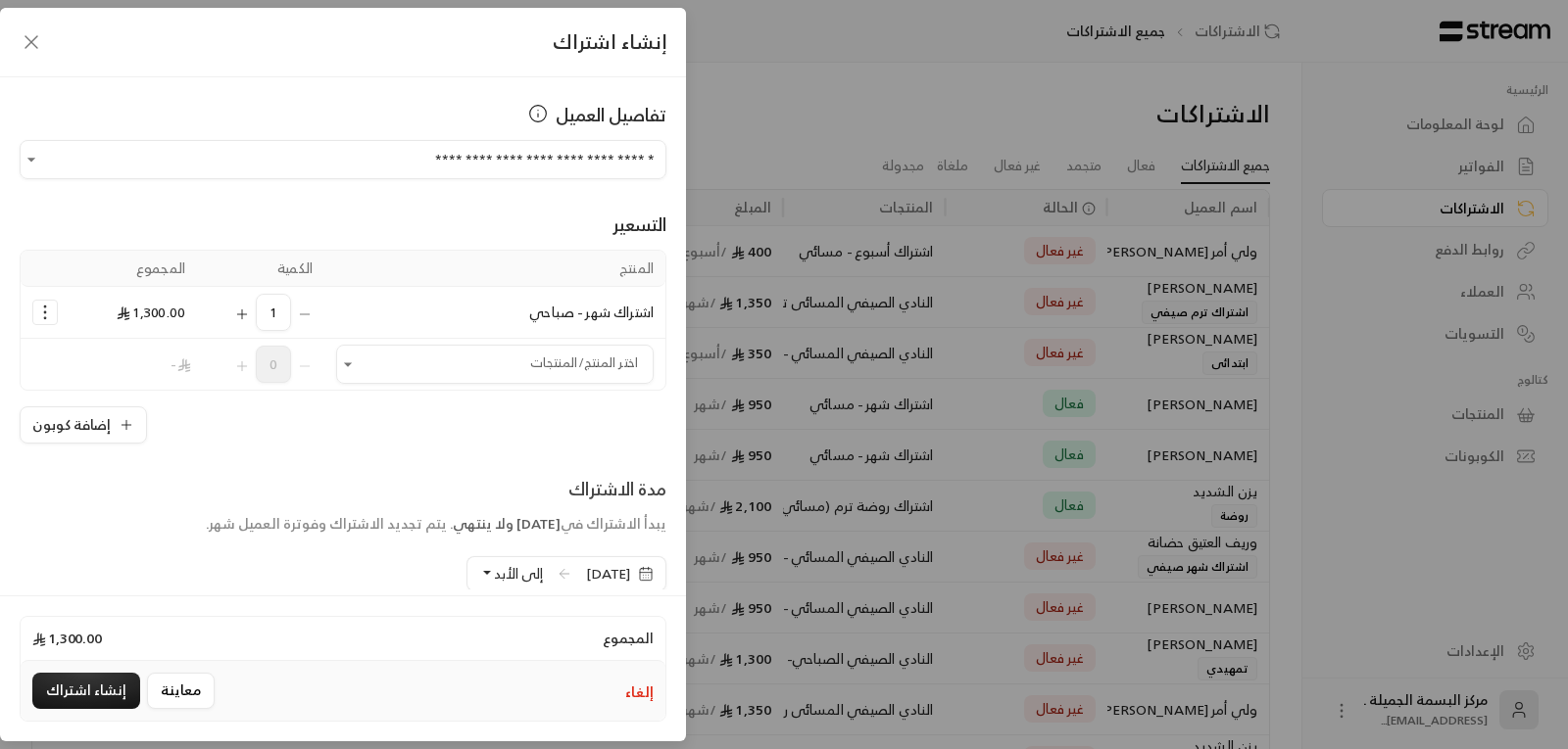
click at [479, 575] on button "إلى الأبد" at bounding box center [511, 574] width 64 height 34
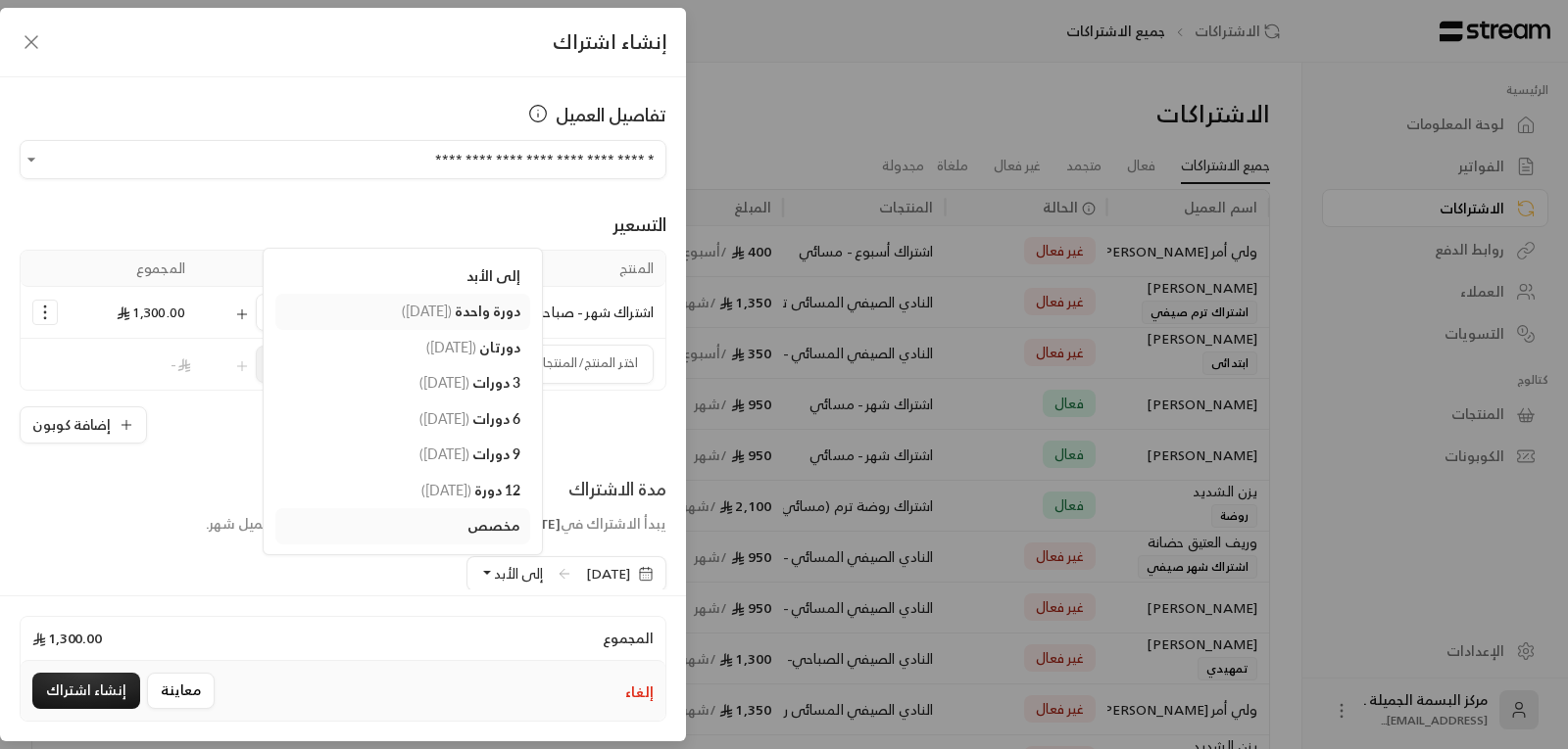
click at [455, 314] on span "دورة واحدة" at bounding box center [487, 311] width 65 height 17
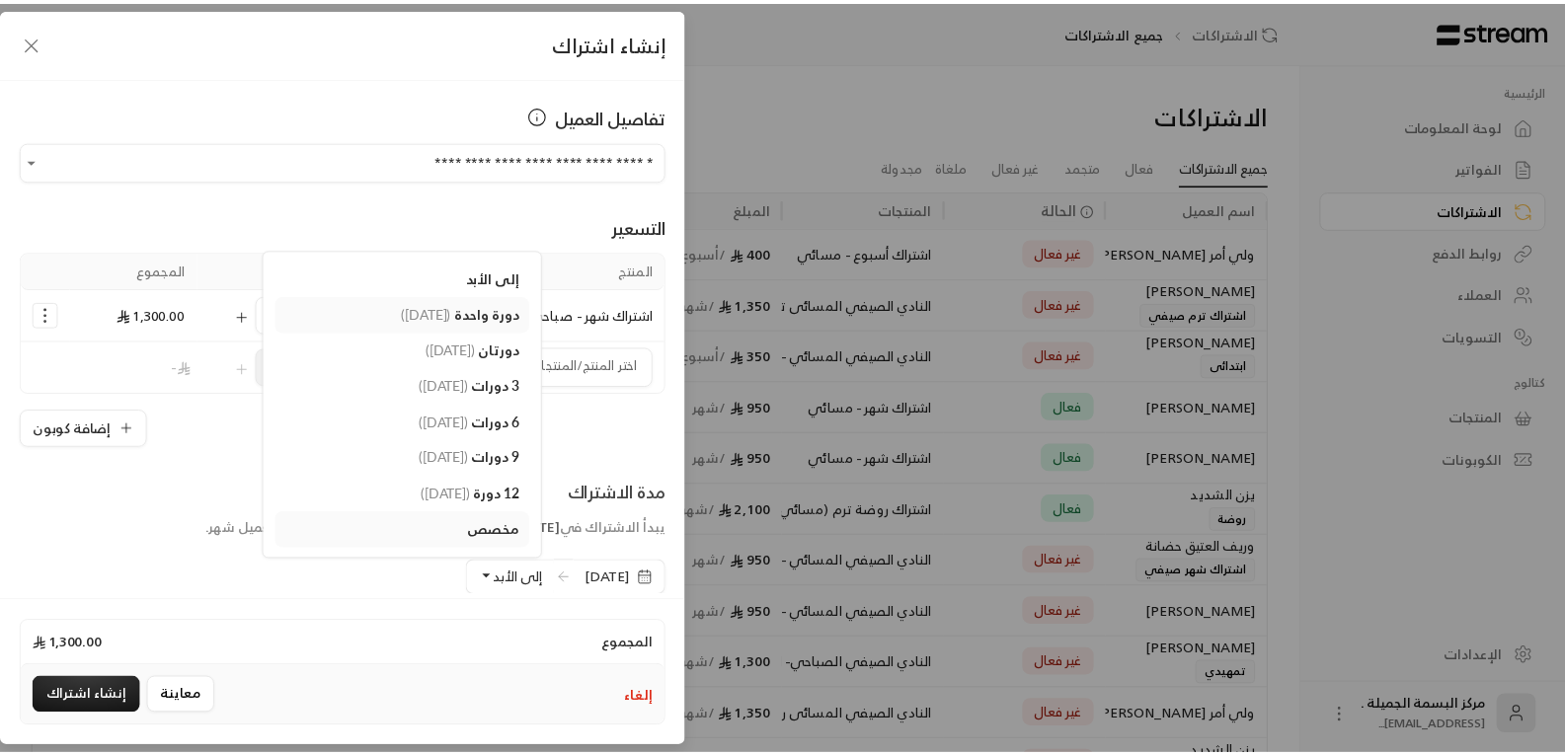
scroll to position [1, 0]
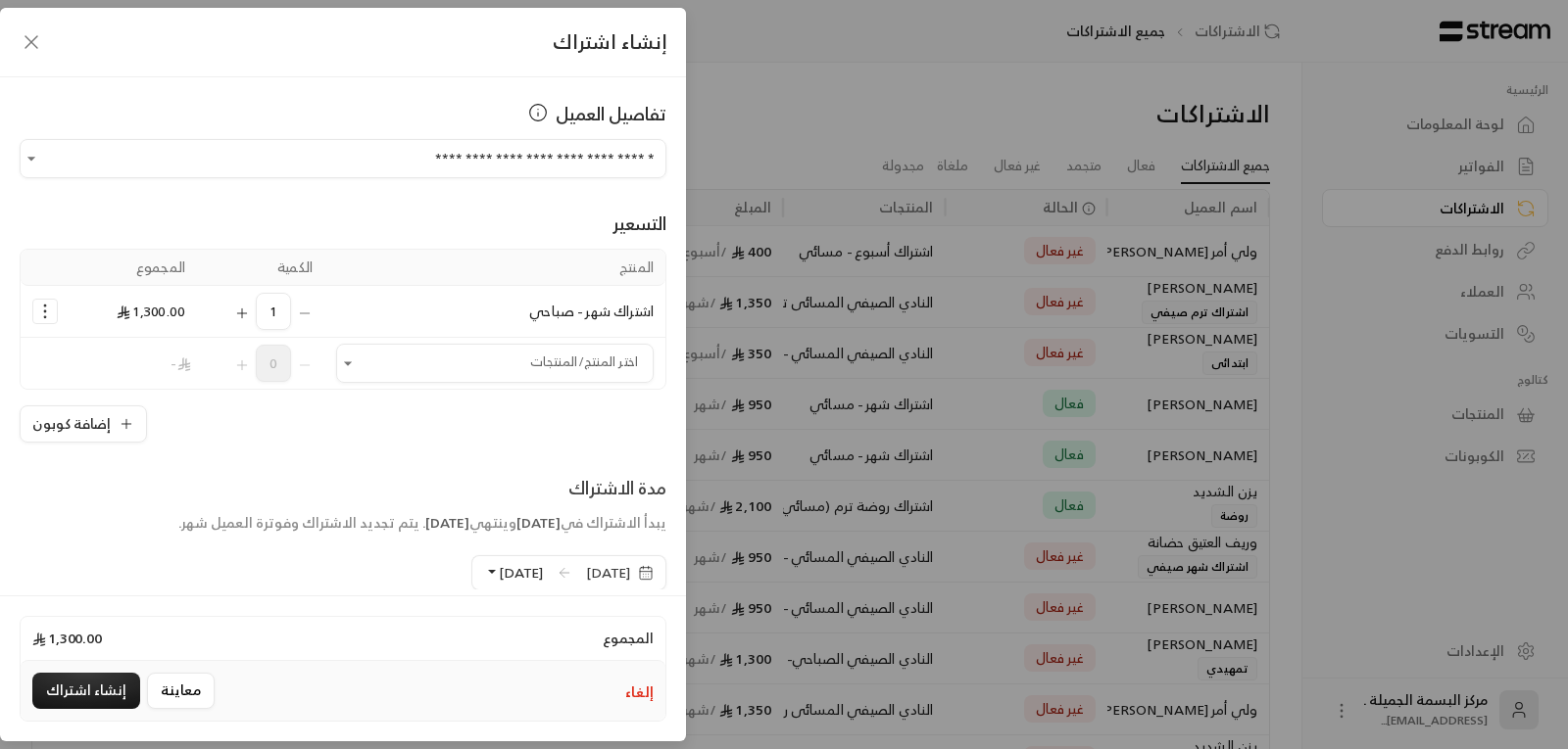
click at [650, 572] on icon "button" at bounding box center [646, 572] width 12 height 0
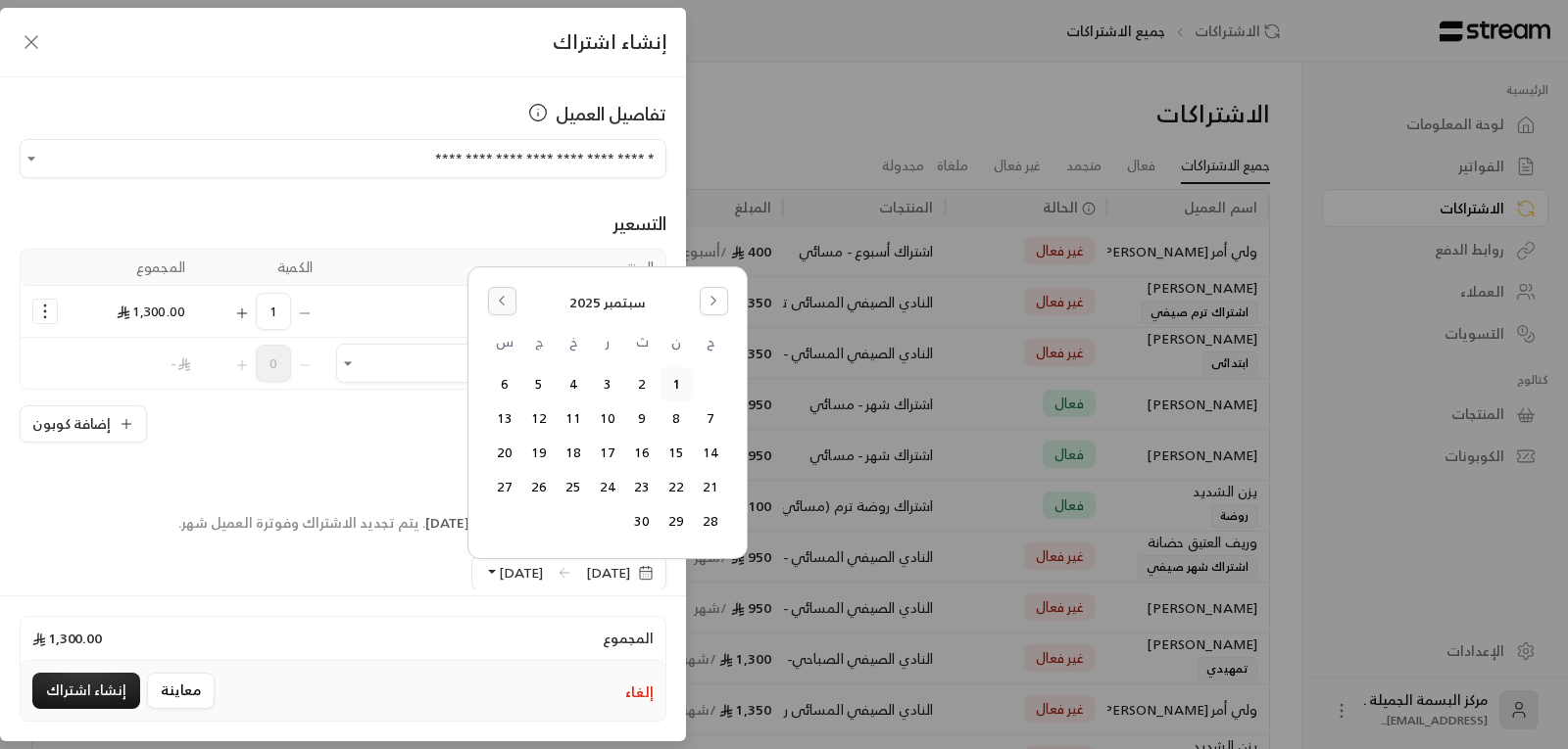
click at [490, 306] on button "Go to the Previous Month" at bounding box center [502, 301] width 29 height 29
click at [716, 481] on button "24" at bounding box center [711, 487] width 33 height 33
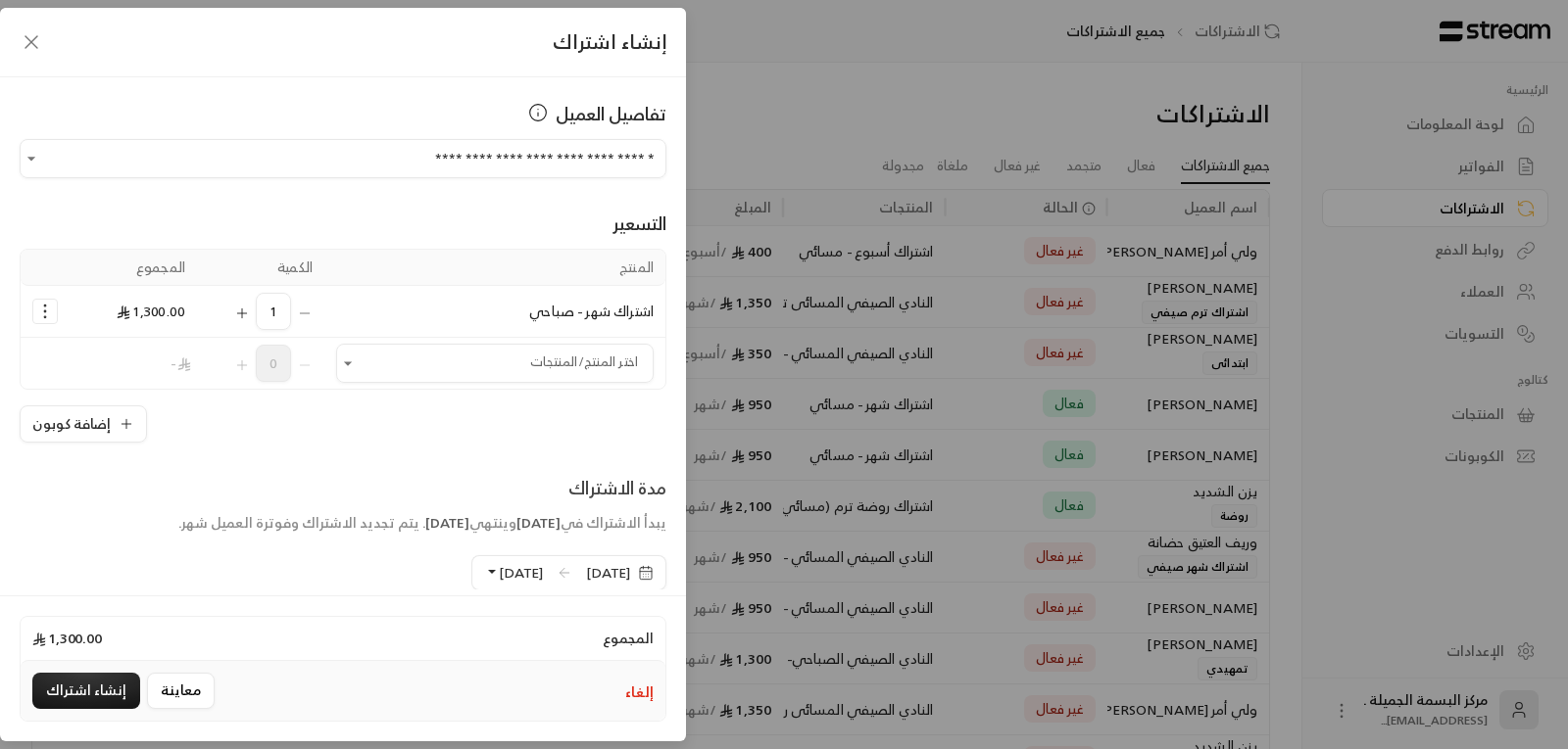
click at [484, 570] on button "[DATE]" at bounding box center [513, 573] width 59 height 34
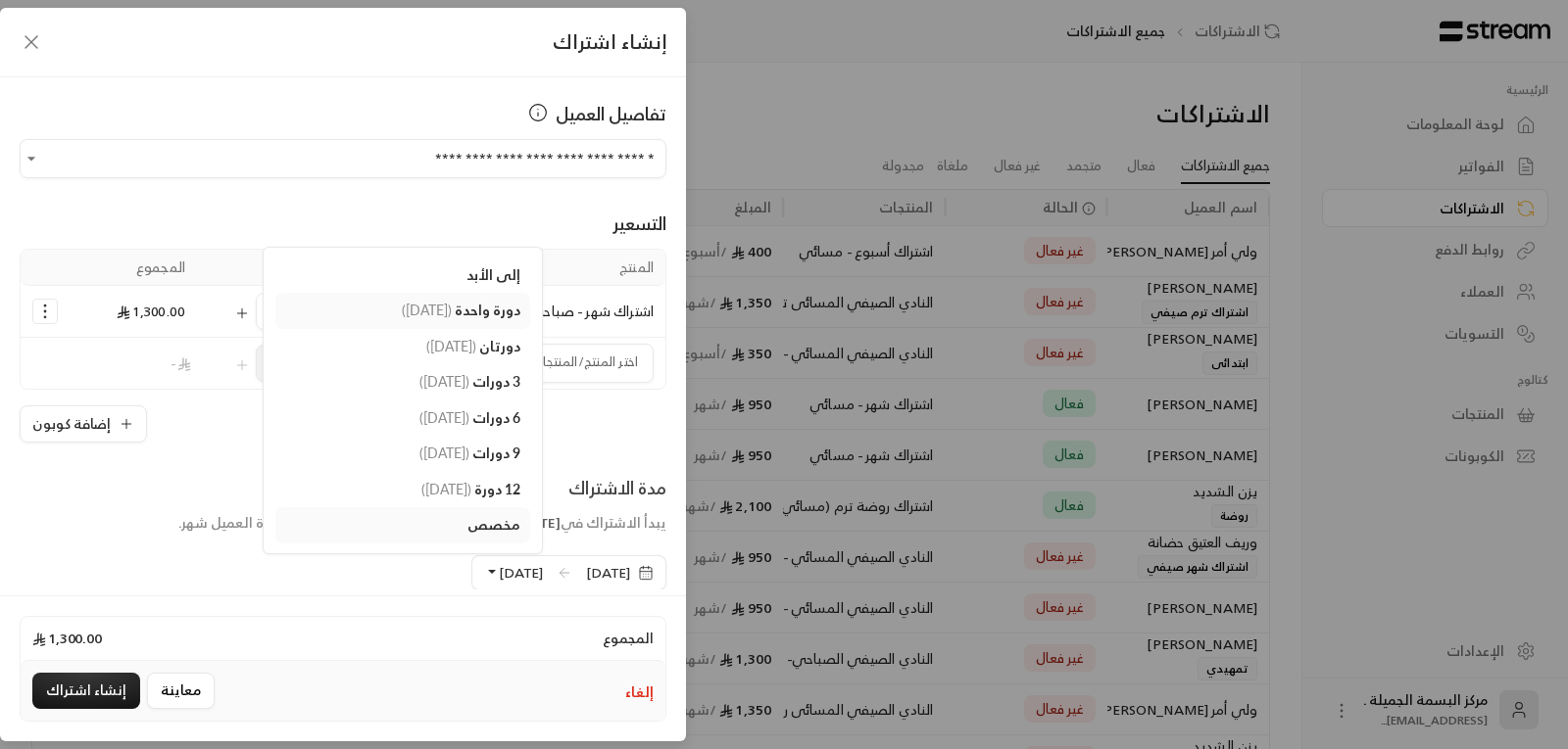
click at [455, 309] on span "دورة واحدة" at bounding box center [487, 310] width 65 height 17
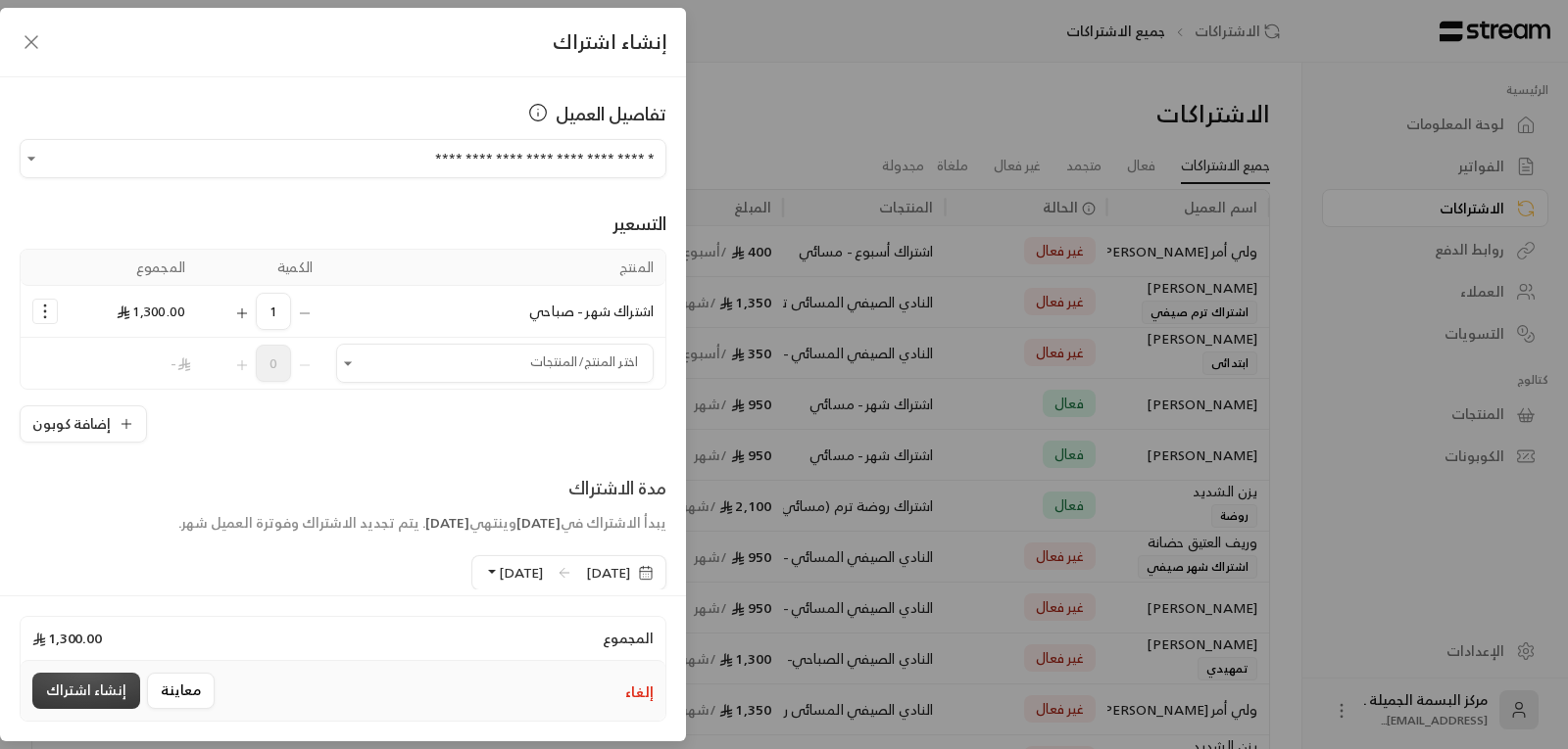
click at [68, 685] on button "إنشاء اشتراك" at bounding box center [86, 690] width 108 height 37
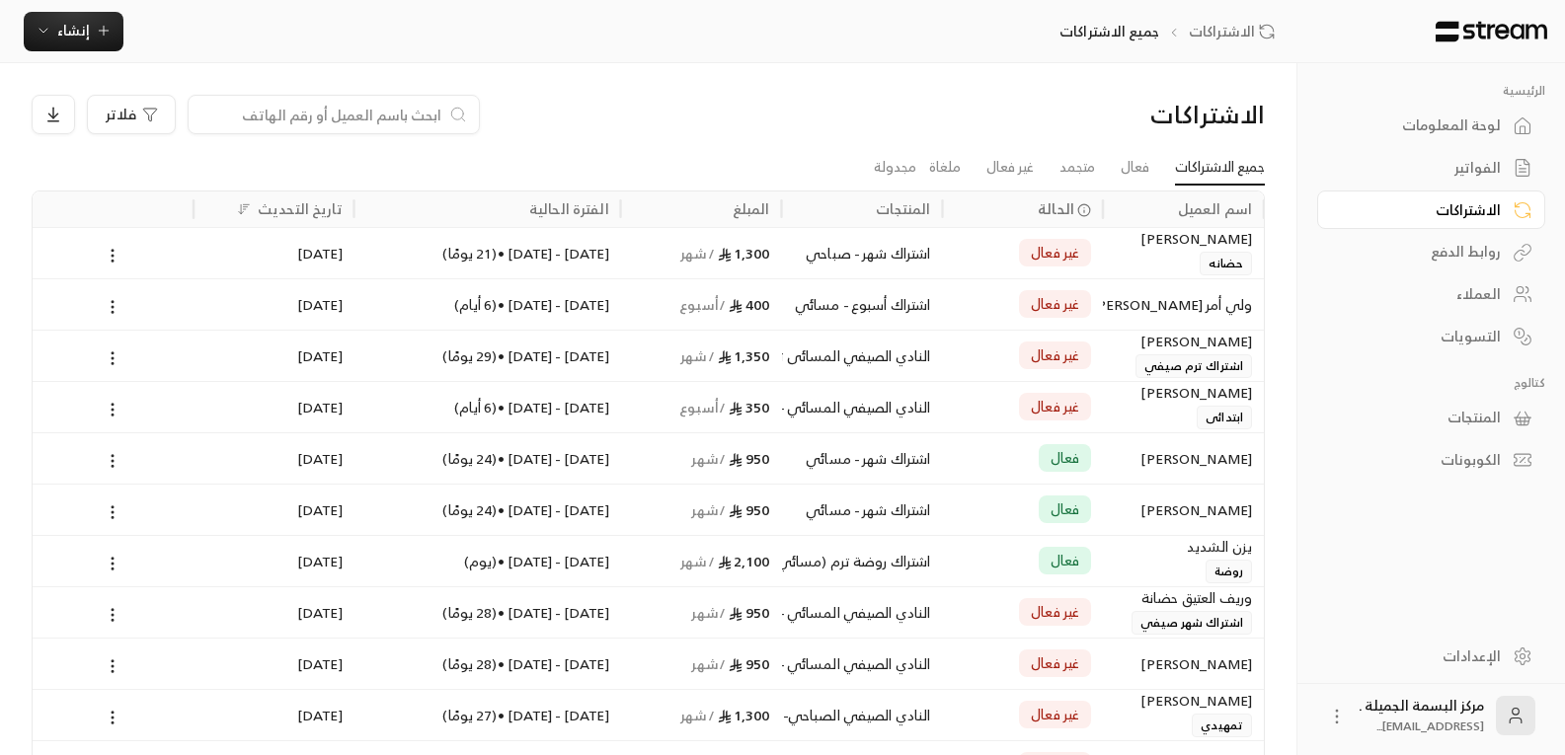
click at [1043, 248] on span "غير فعال" at bounding box center [1055, 253] width 48 height 20
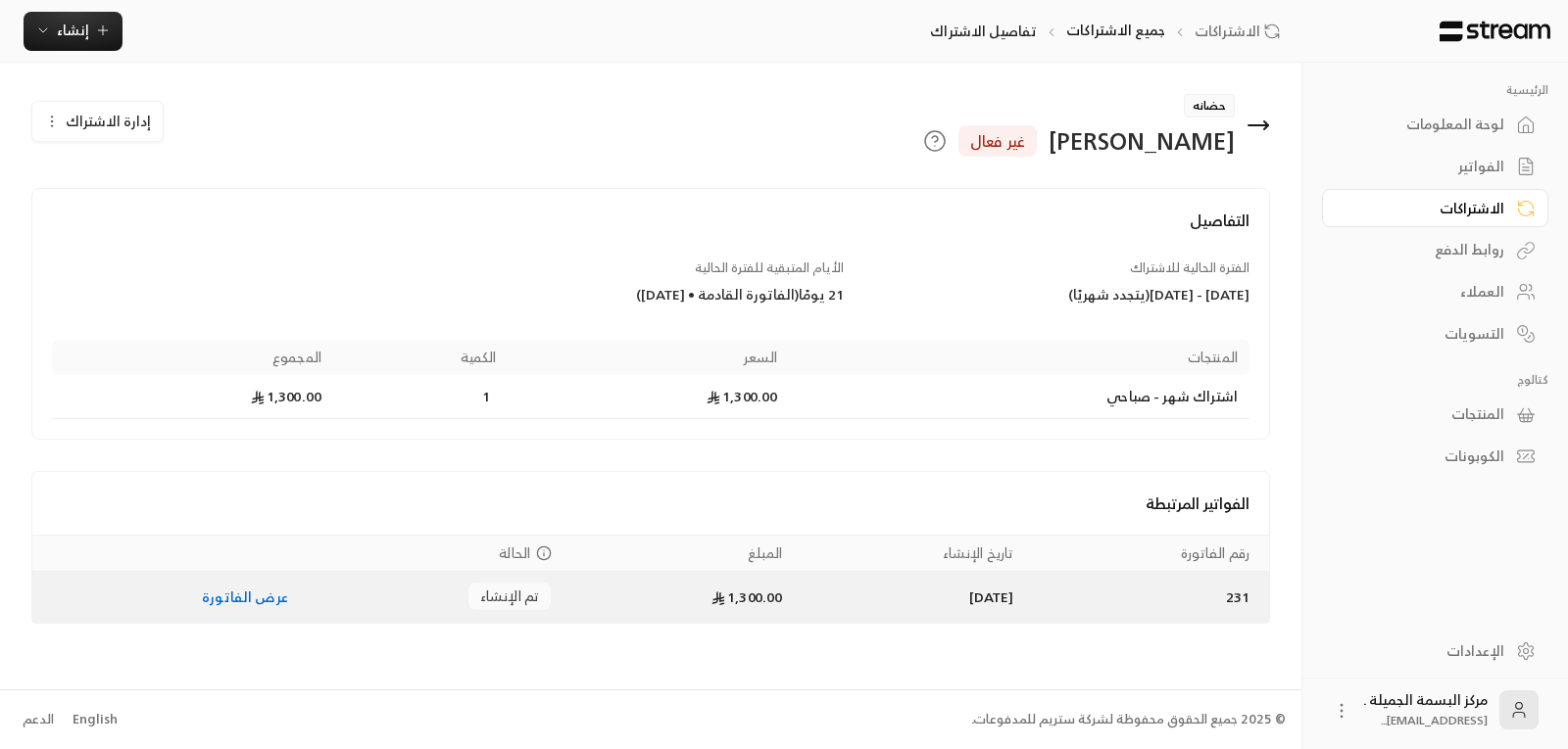
click at [252, 604] on link "عرض الفاتورة" at bounding box center [244, 597] width 86 height 25
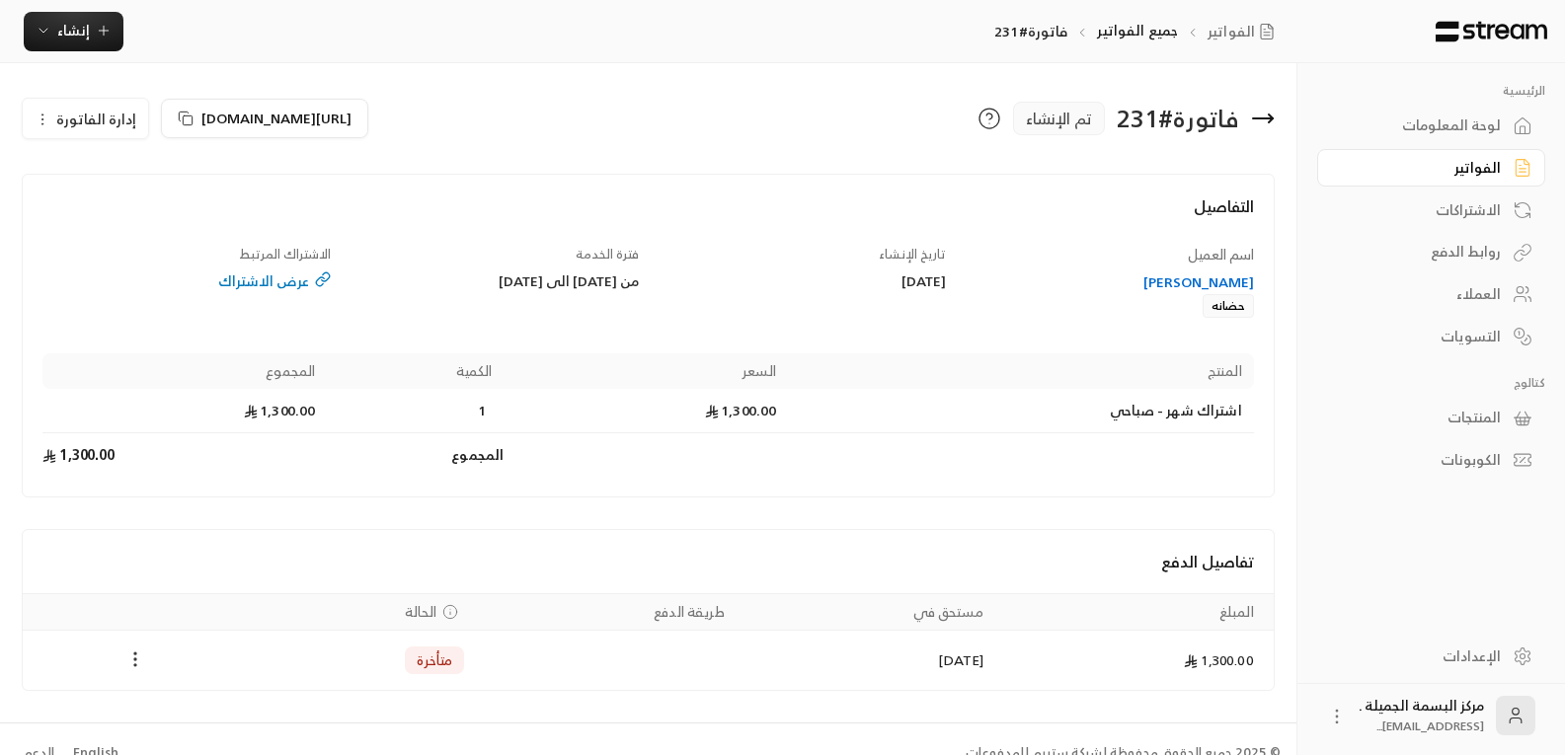
click at [130, 657] on icon "Payments" at bounding box center [135, 660] width 20 height 20
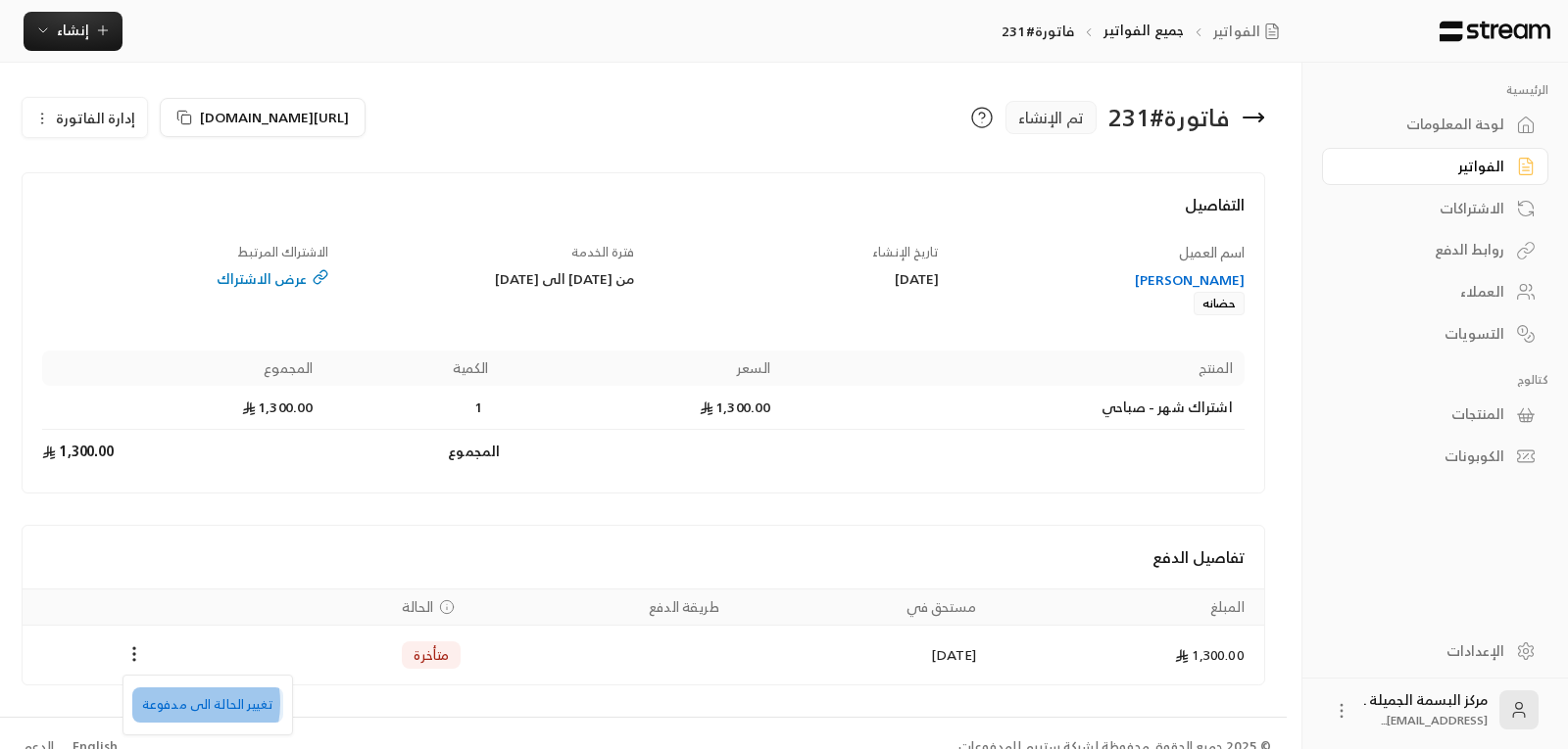
click at [170, 703] on li "تغيير الحالة الى مدفوعة" at bounding box center [207, 705] width 151 height 36
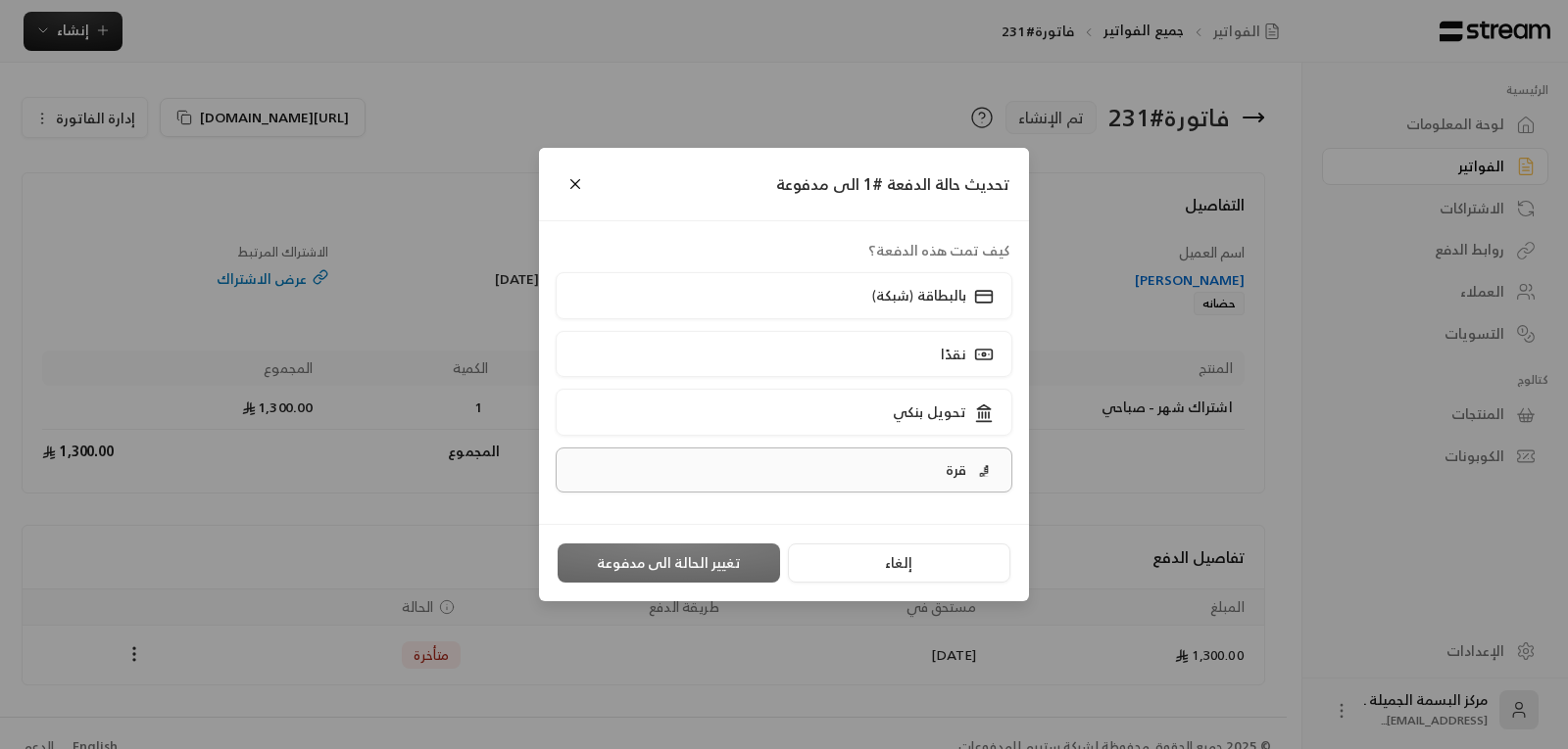
click at [930, 466] on label "قرة" at bounding box center [784, 469] width 457 height 45
click at [697, 564] on button "تغيير الحالة الى مدفوعة" at bounding box center [669, 563] width 222 height 40
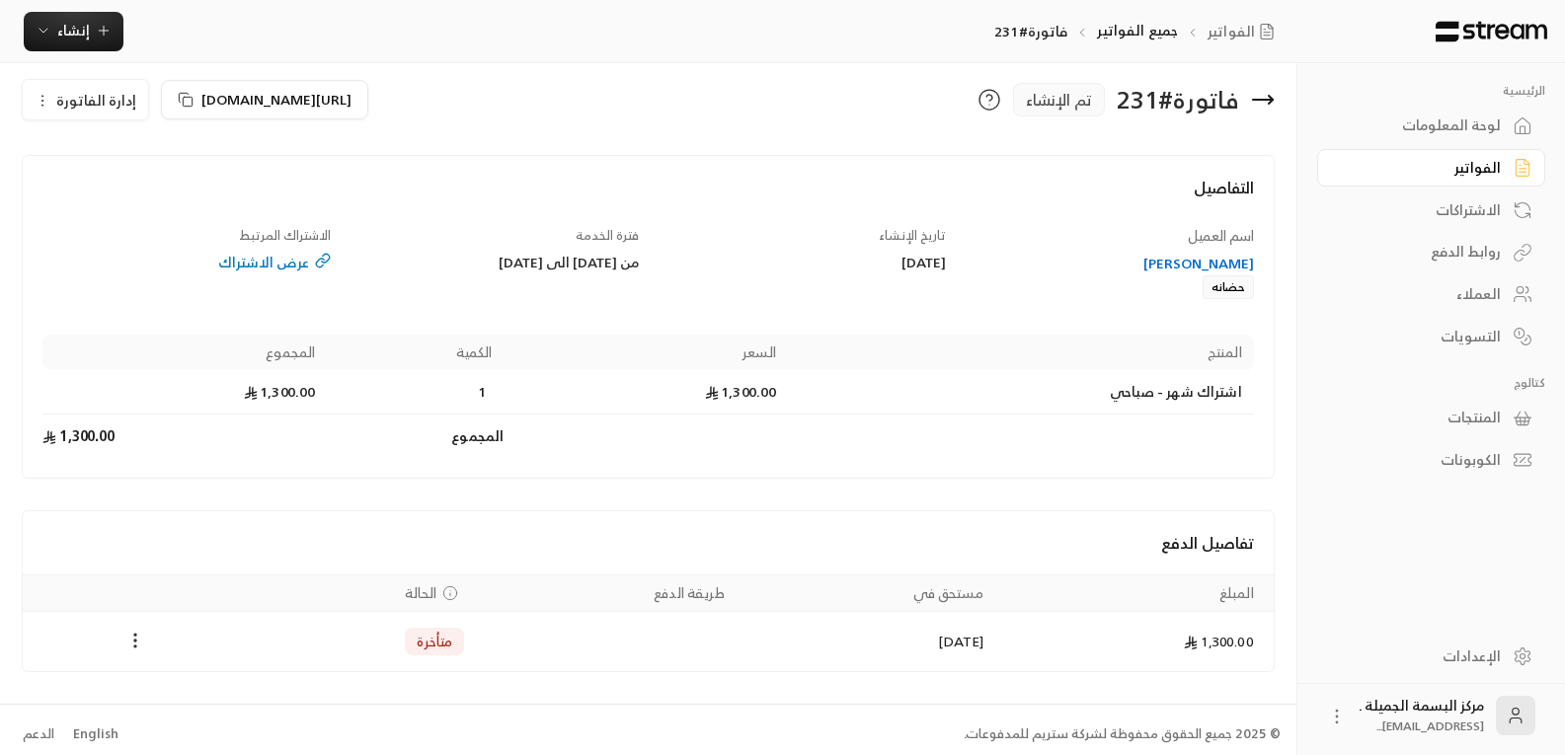
scroll to position [28, 0]
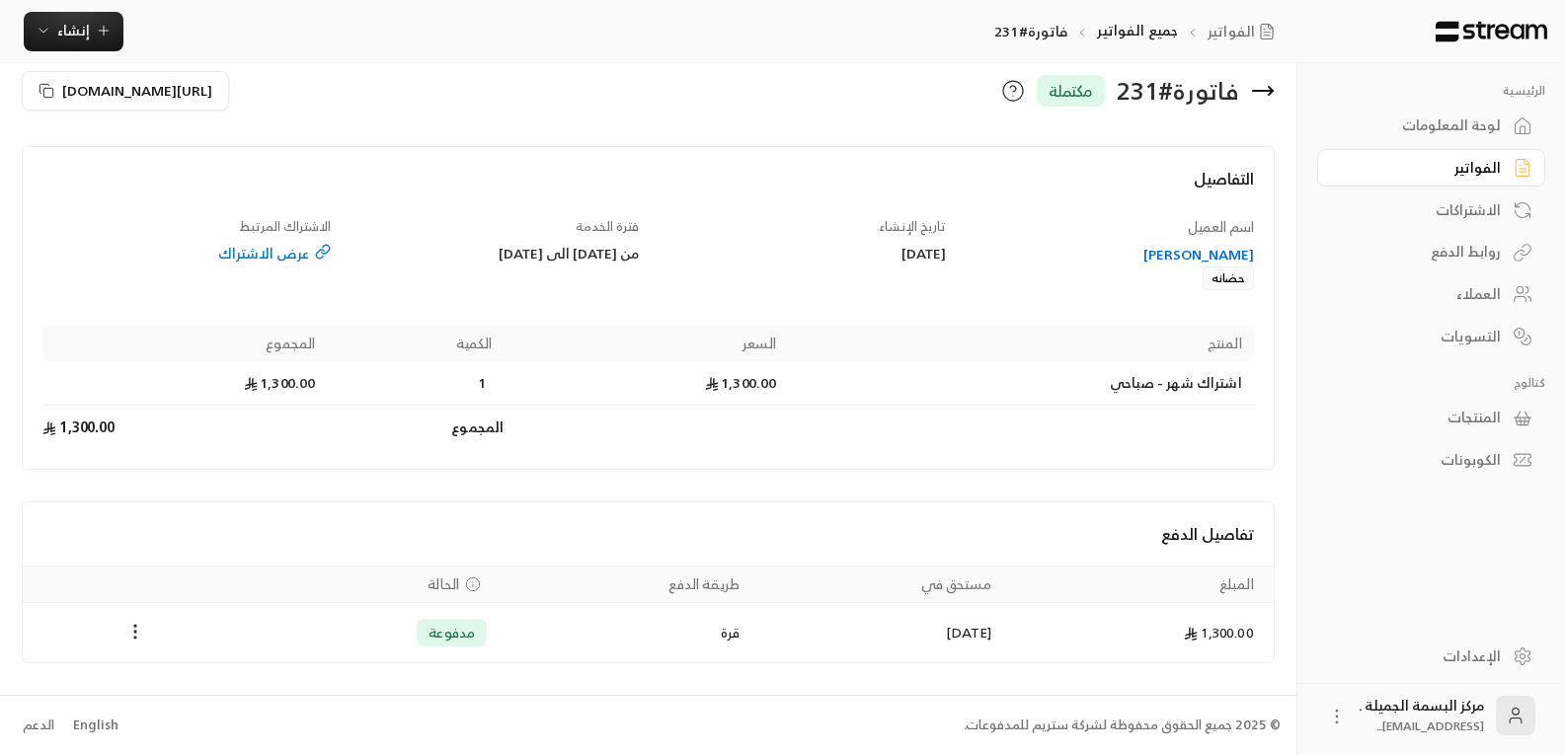
click at [1256, 87] on icon at bounding box center [1263, 91] width 24 height 24
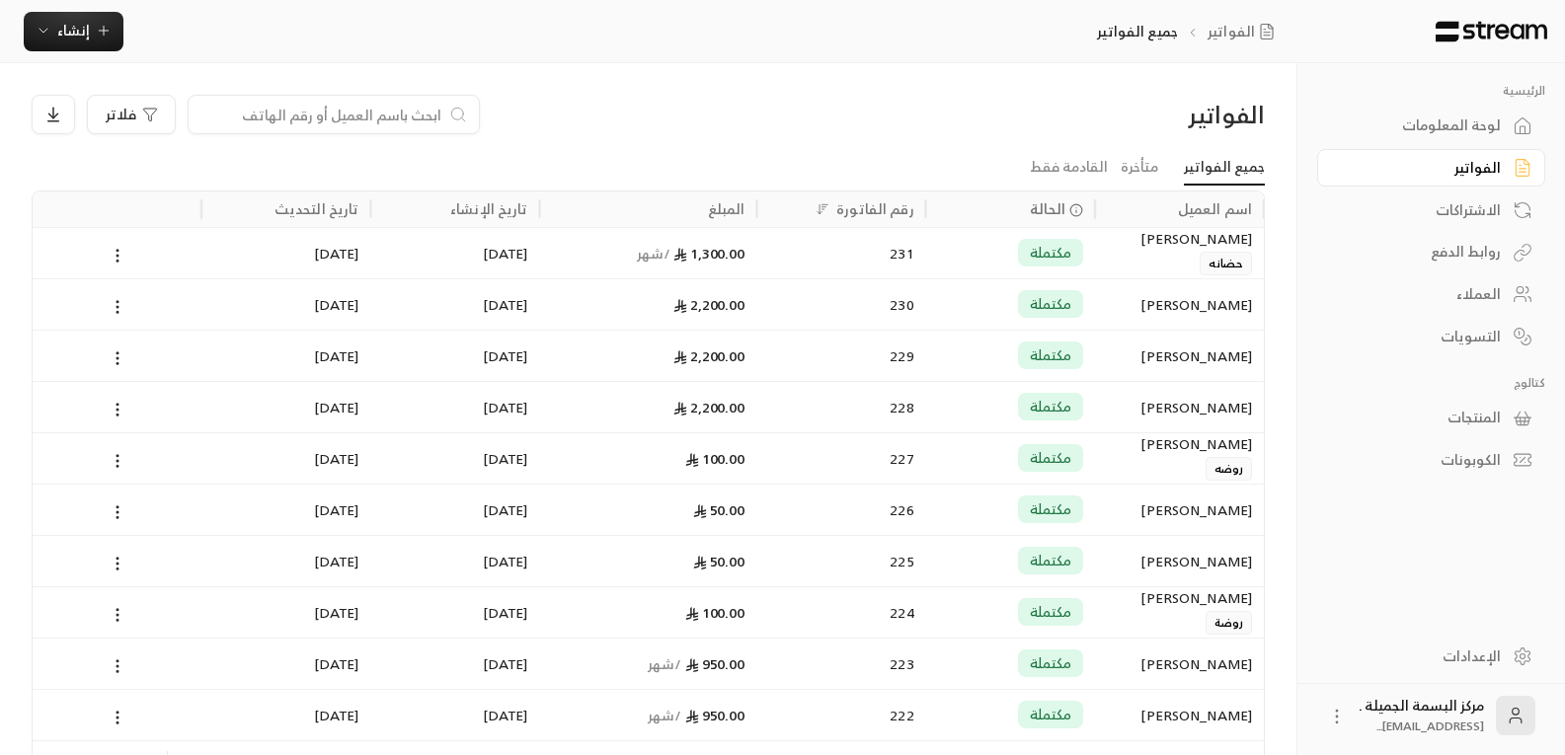
click at [356, 107] on input at bounding box center [320, 115] width 241 height 22
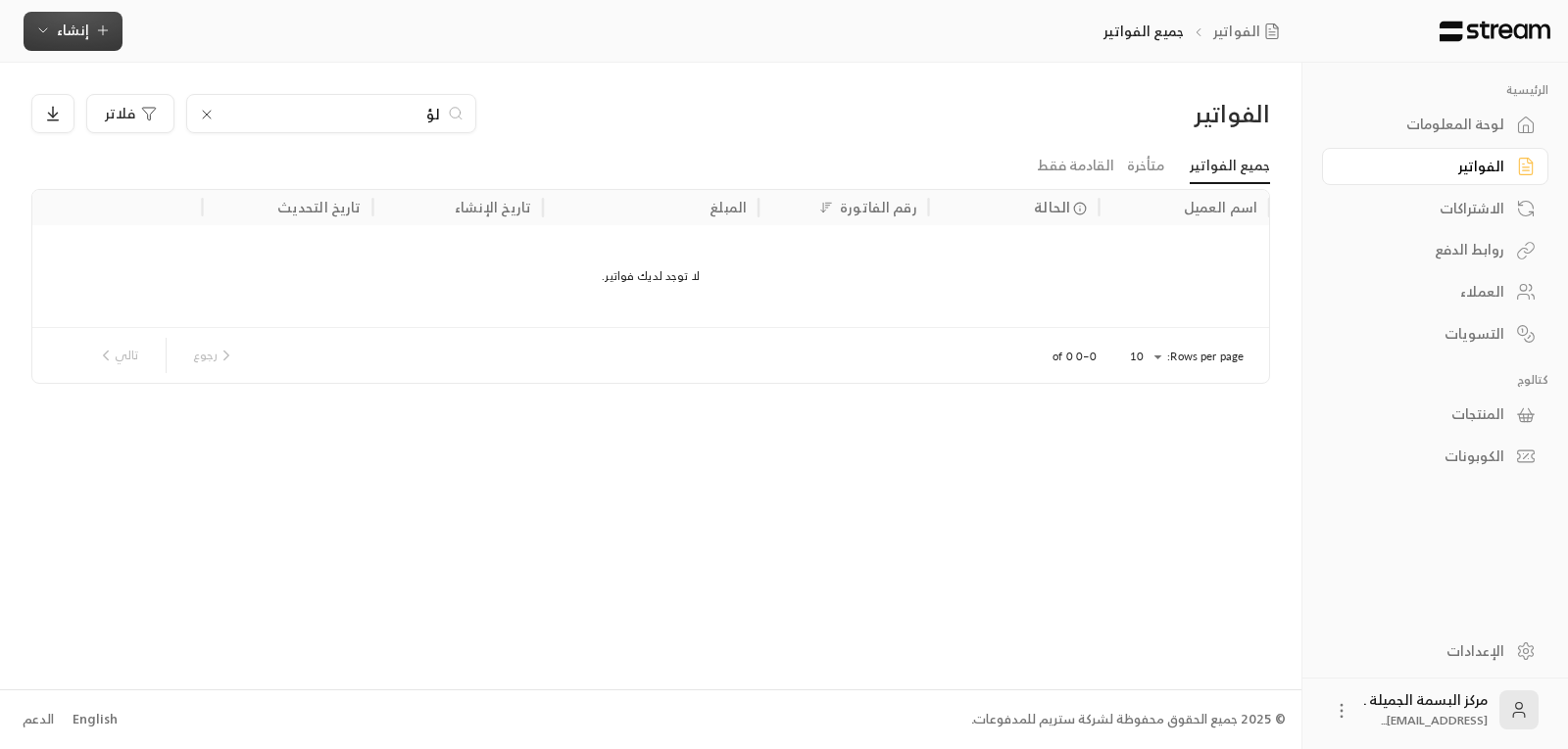
click at [69, 40] on span "إنشاء" at bounding box center [72, 30] width 33 height 25
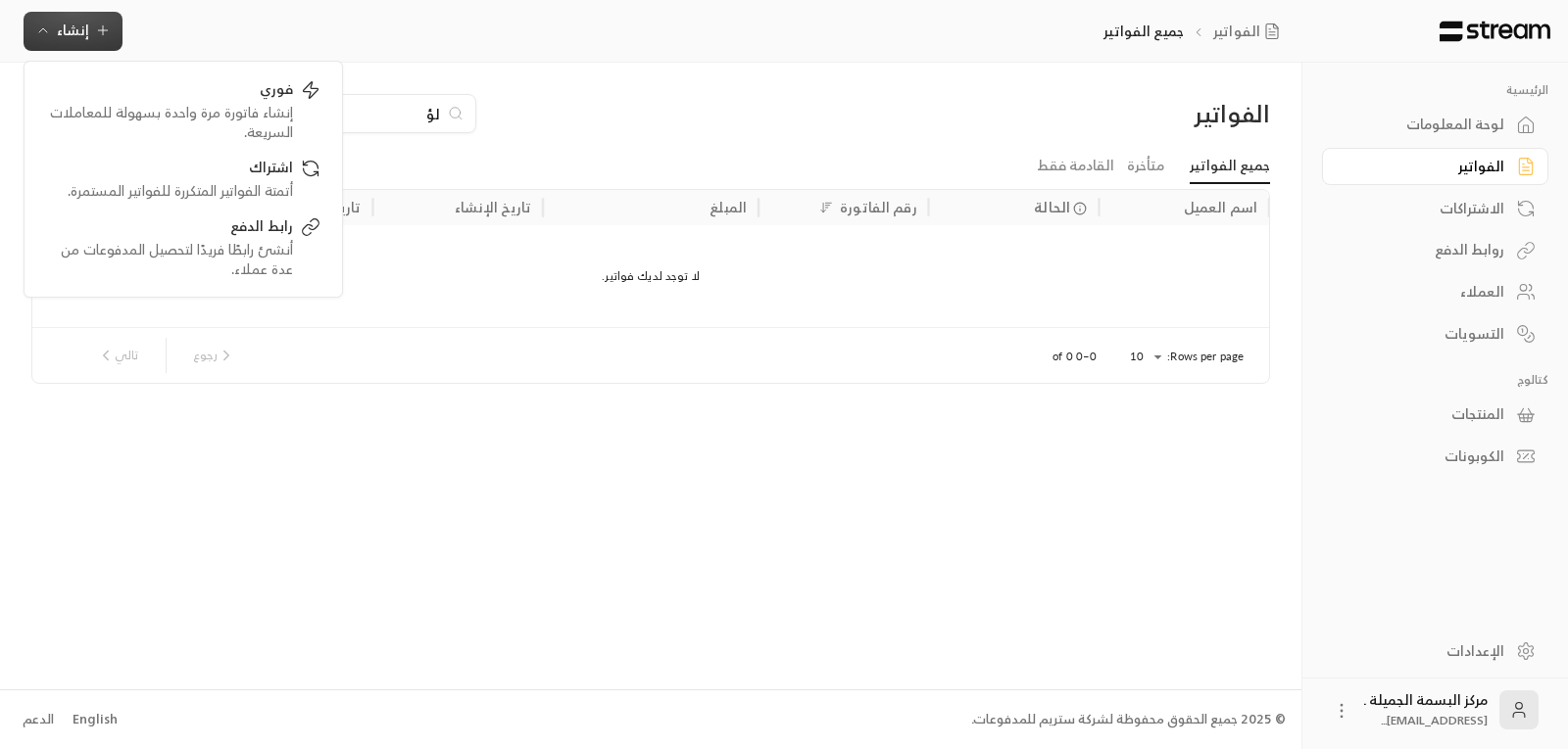
click at [373, 118] on input "لؤ" at bounding box center [330, 114] width 217 height 22
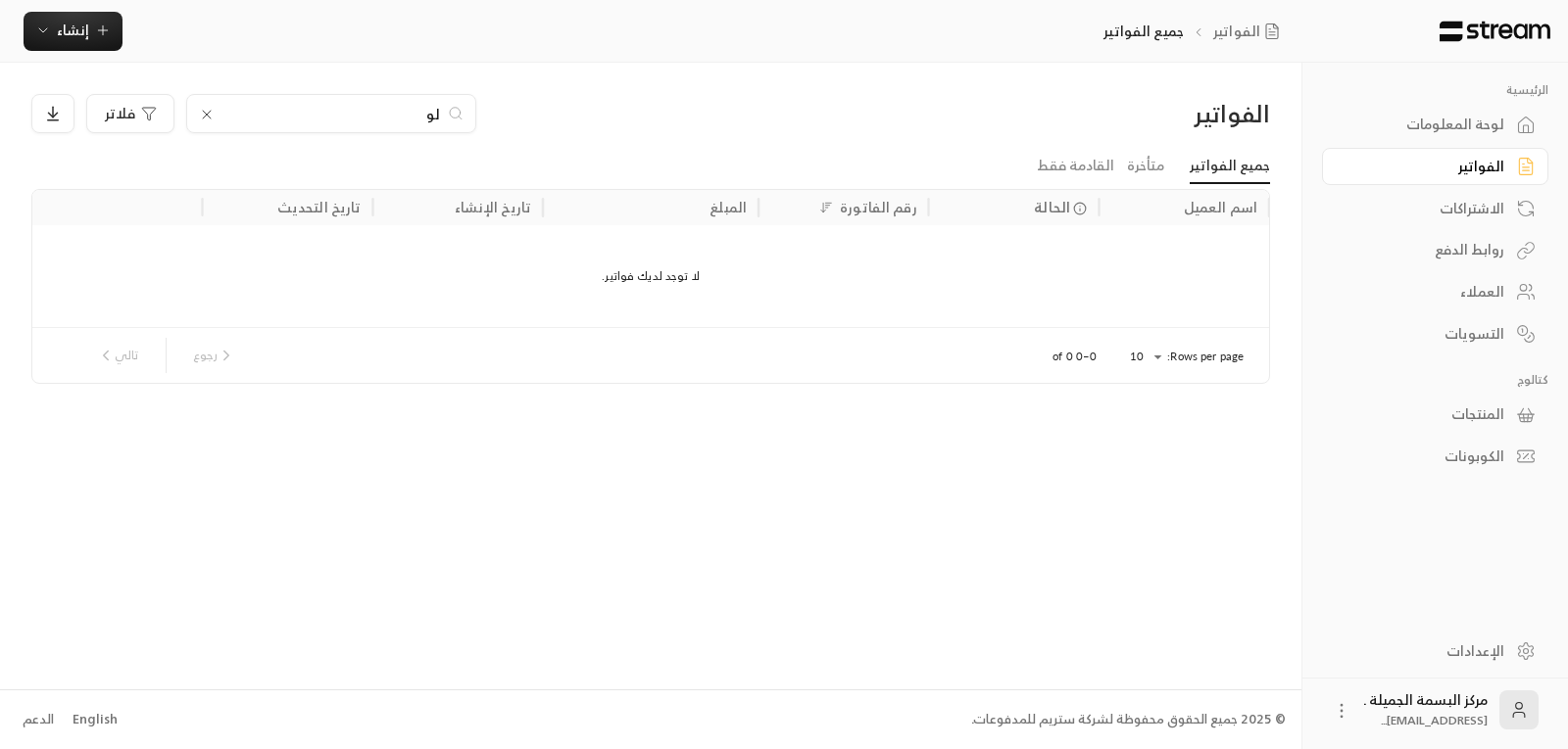
type input "ل"
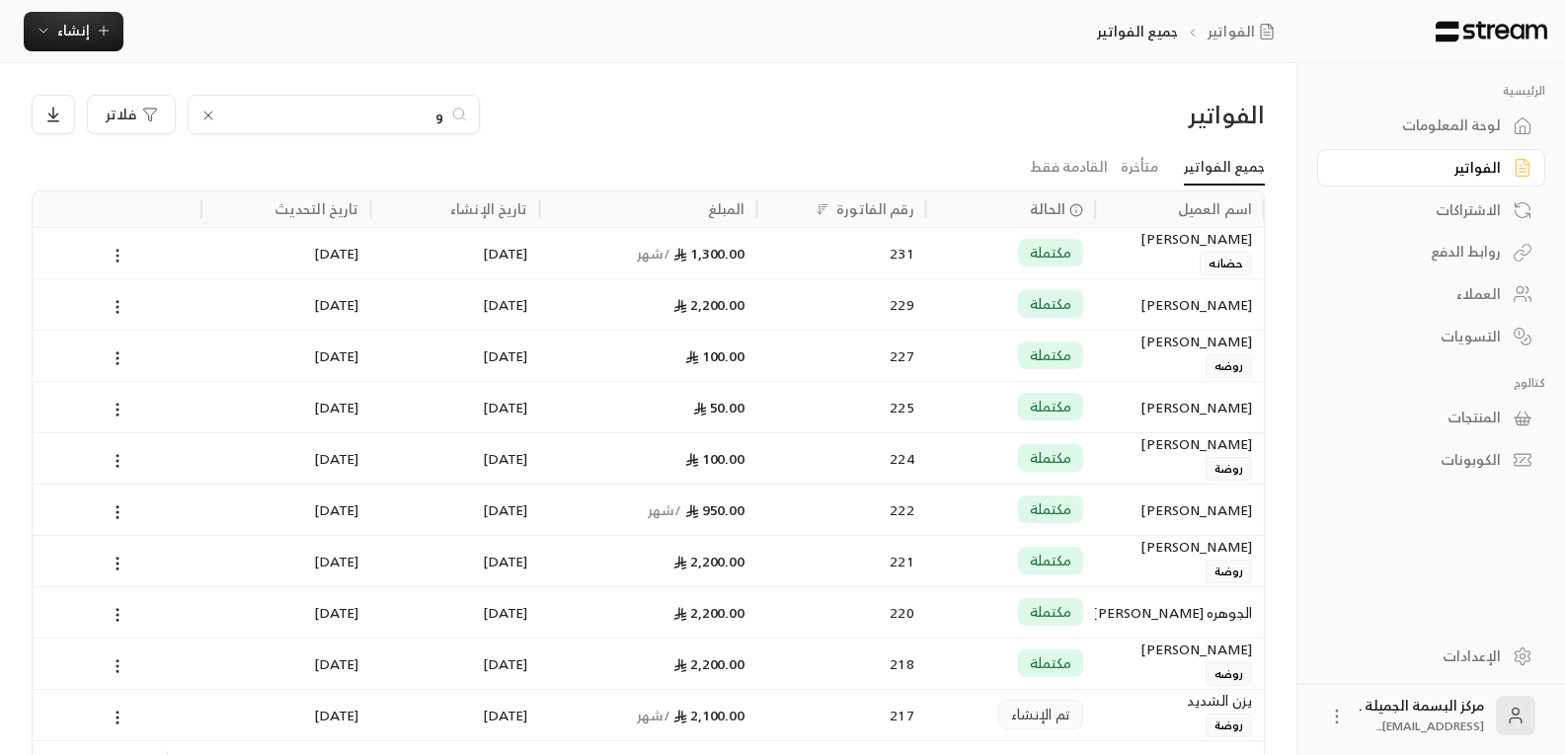
type input "و"
click at [120, 254] on icon at bounding box center [118, 256] width 18 height 18
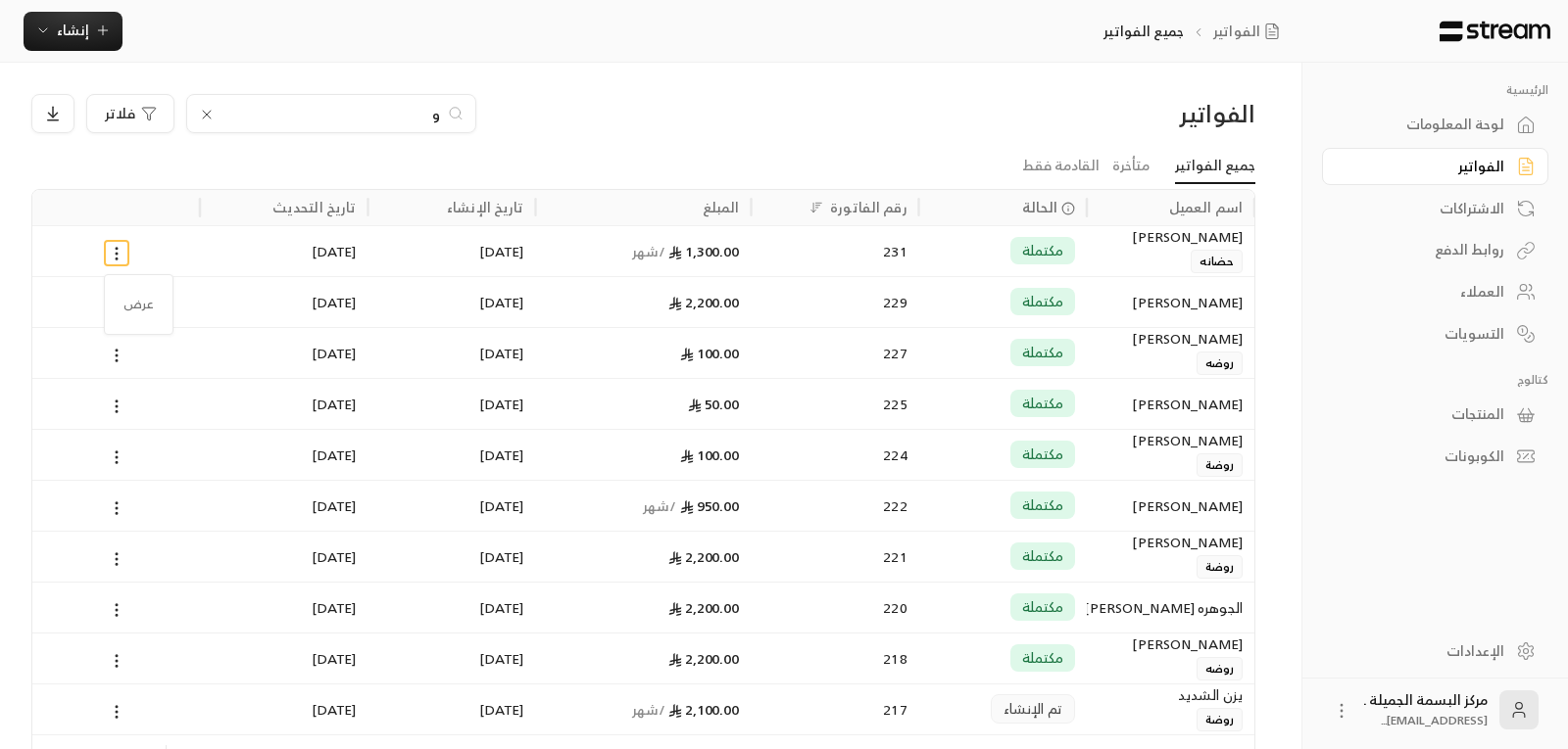
click at [119, 252] on div at bounding box center [784, 374] width 1568 height 749
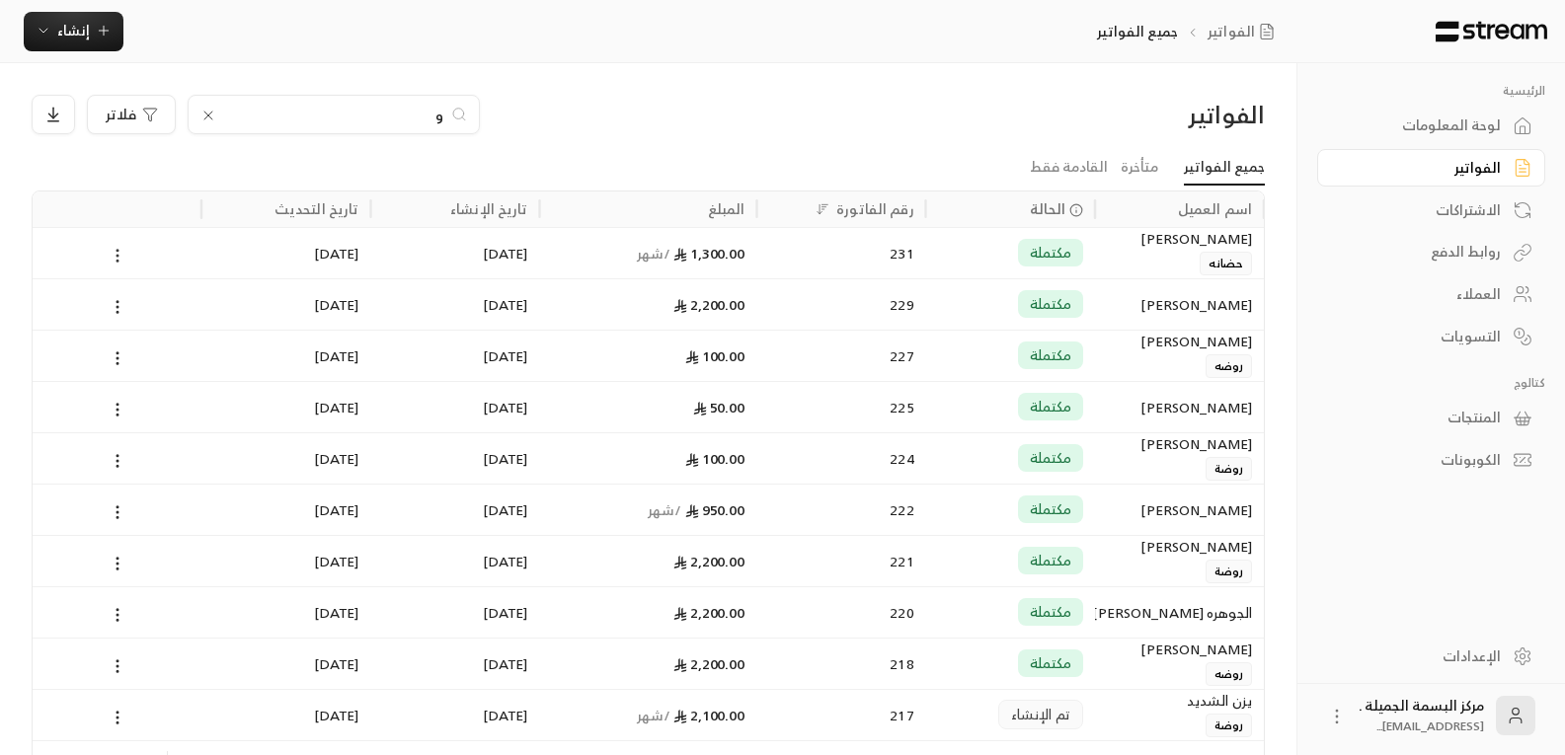
click at [115, 260] on icon at bounding box center [118, 256] width 18 height 18
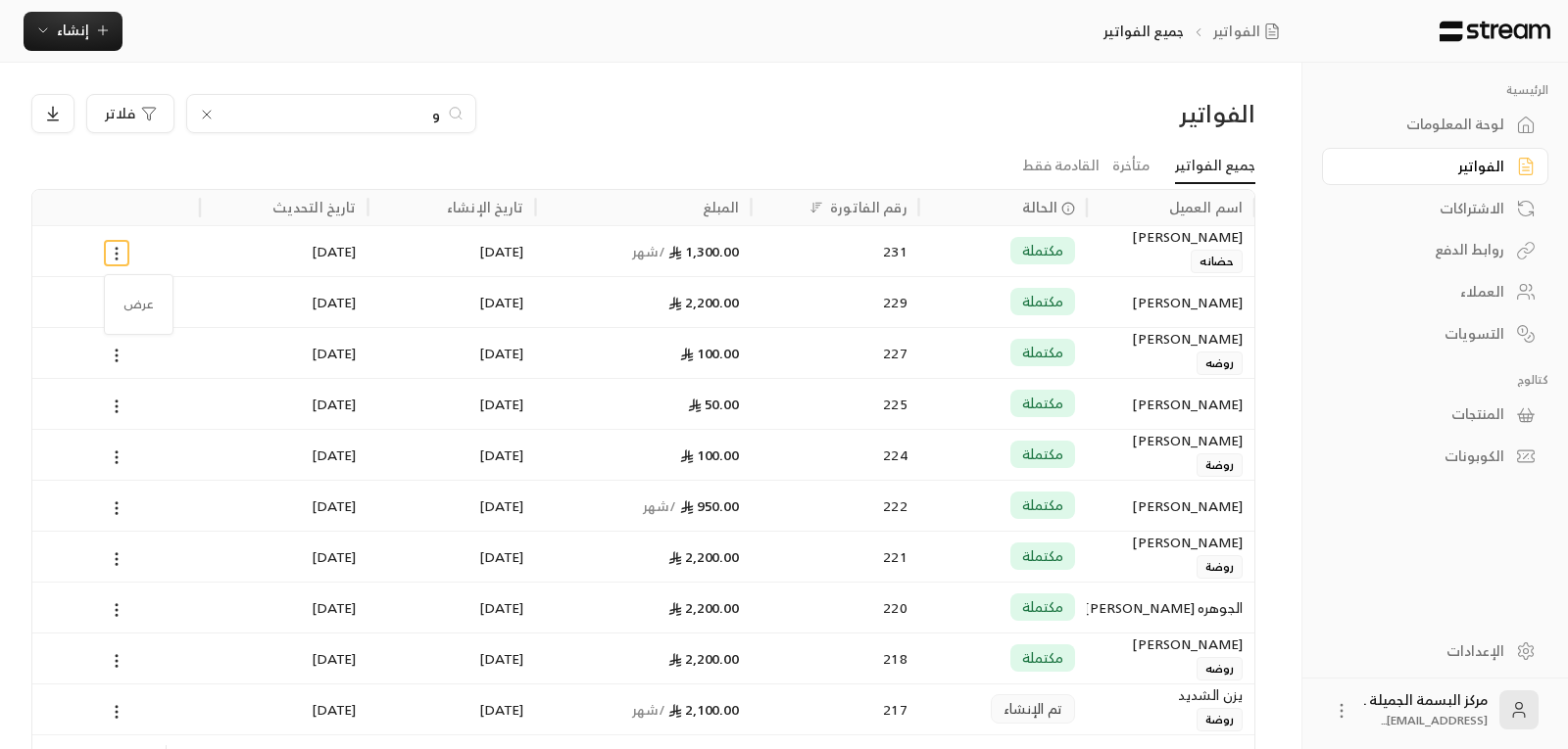
click at [114, 258] on div at bounding box center [784, 374] width 1568 height 749
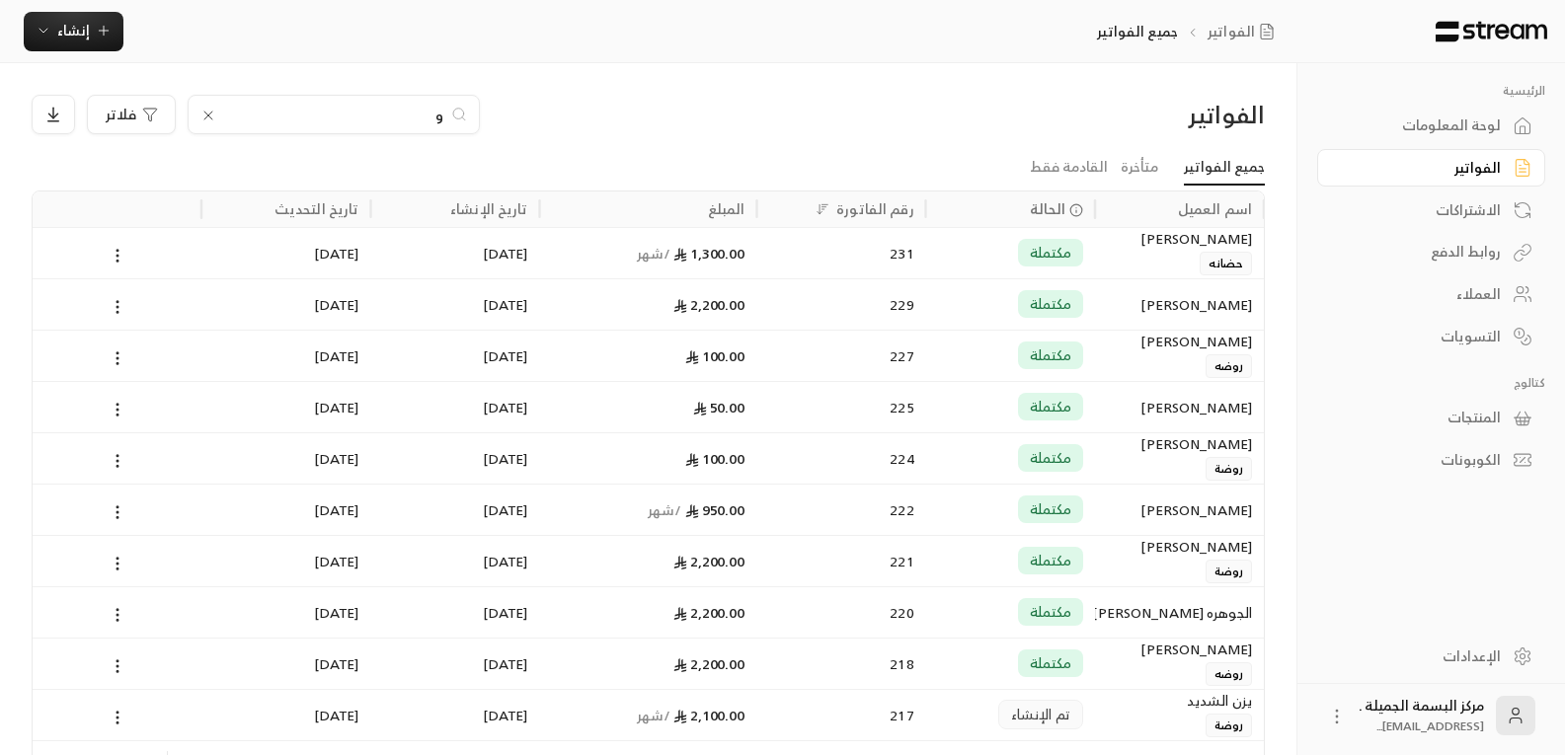
click at [595, 226] on div "المبلغ" at bounding box center [649, 210] width 194 height 36
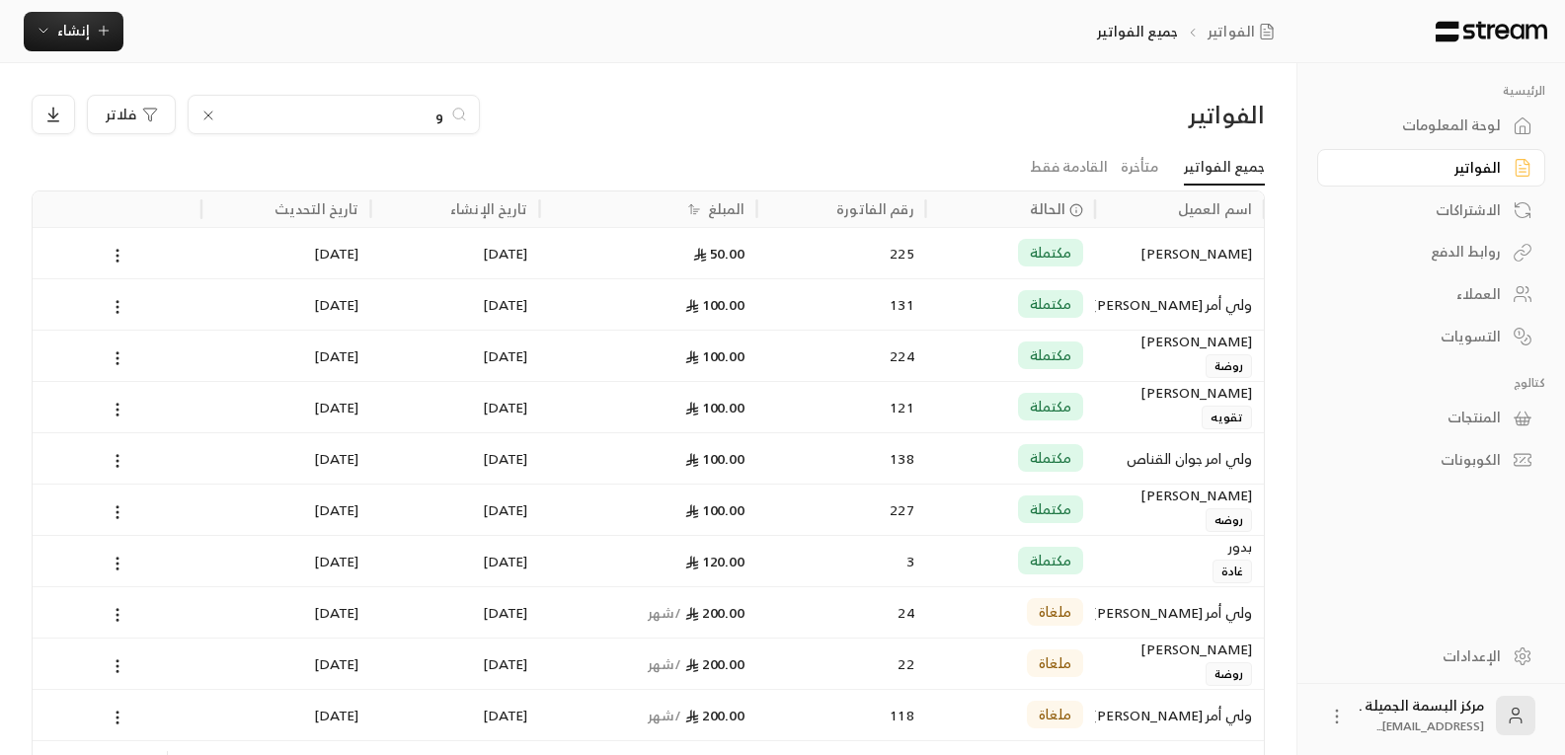
click at [436, 262] on div "[DATE]" at bounding box center [454, 253] width 145 height 50
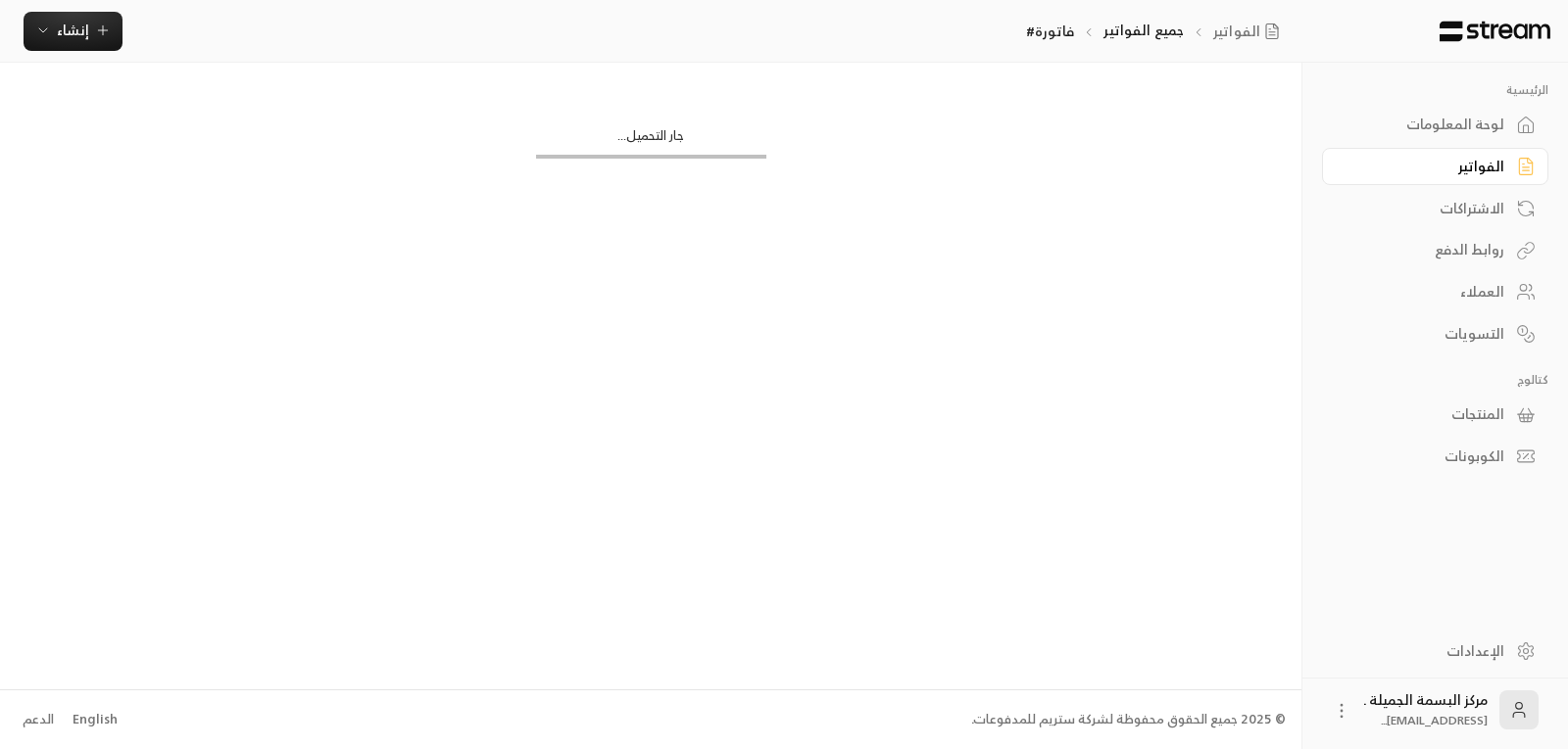
click at [433, 260] on div "جار التحميل..." at bounding box center [650, 375] width 1301 height 626
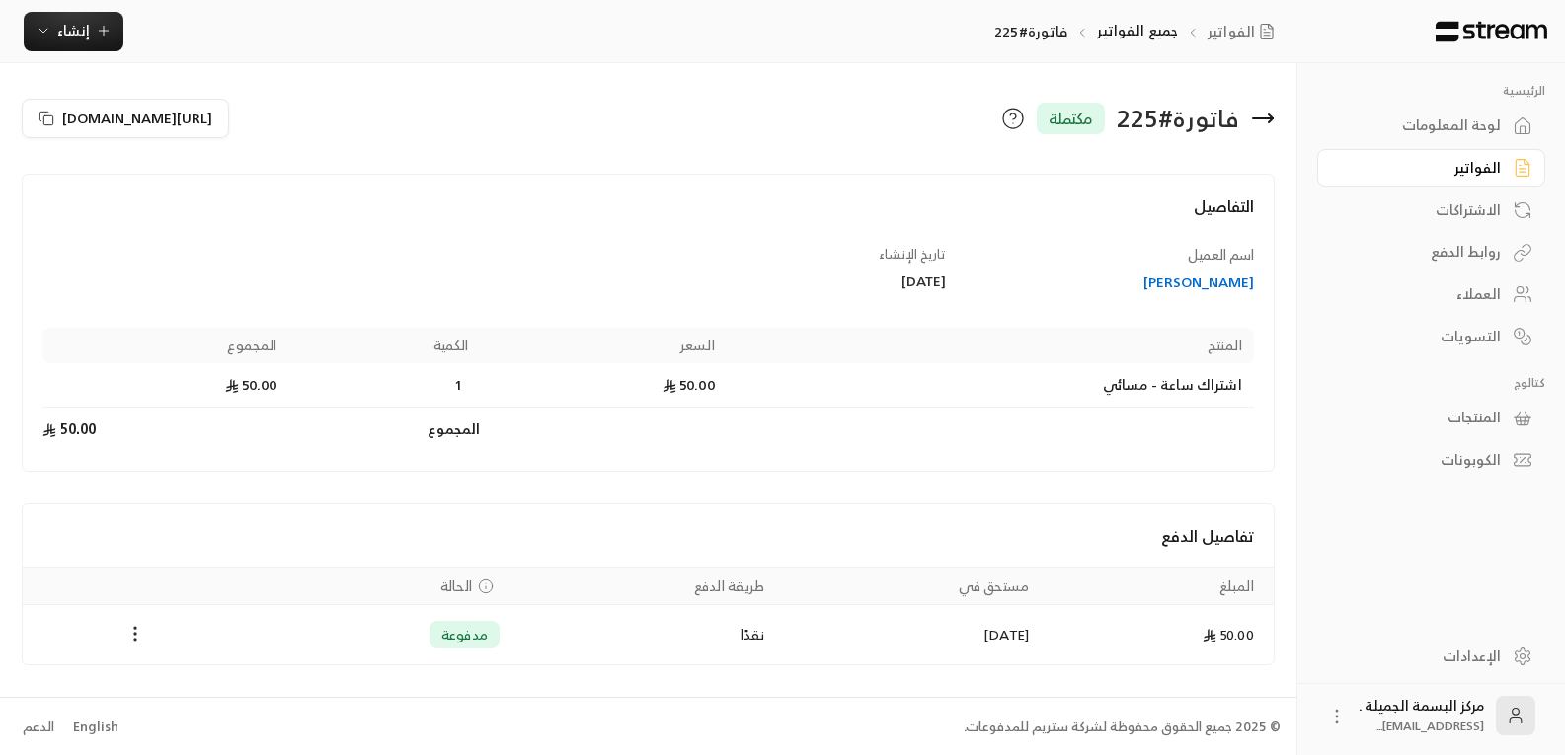
scroll to position [2, 0]
click at [1268, 115] on icon at bounding box center [1263, 117] width 24 height 24
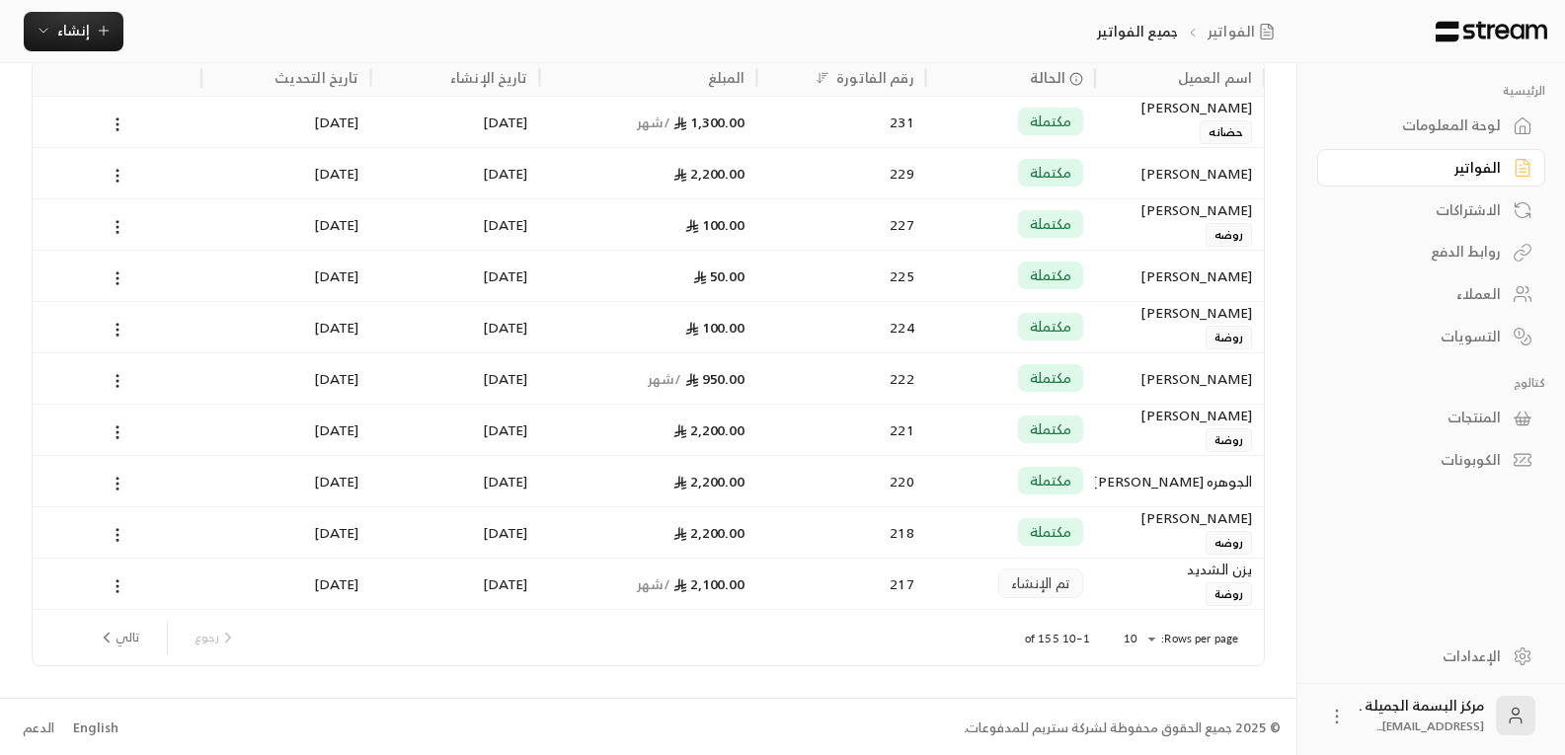
scroll to position [134, 0]
click at [1226, 321] on div "[PERSON_NAME] روضة" at bounding box center [1179, 322] width 145 height 47
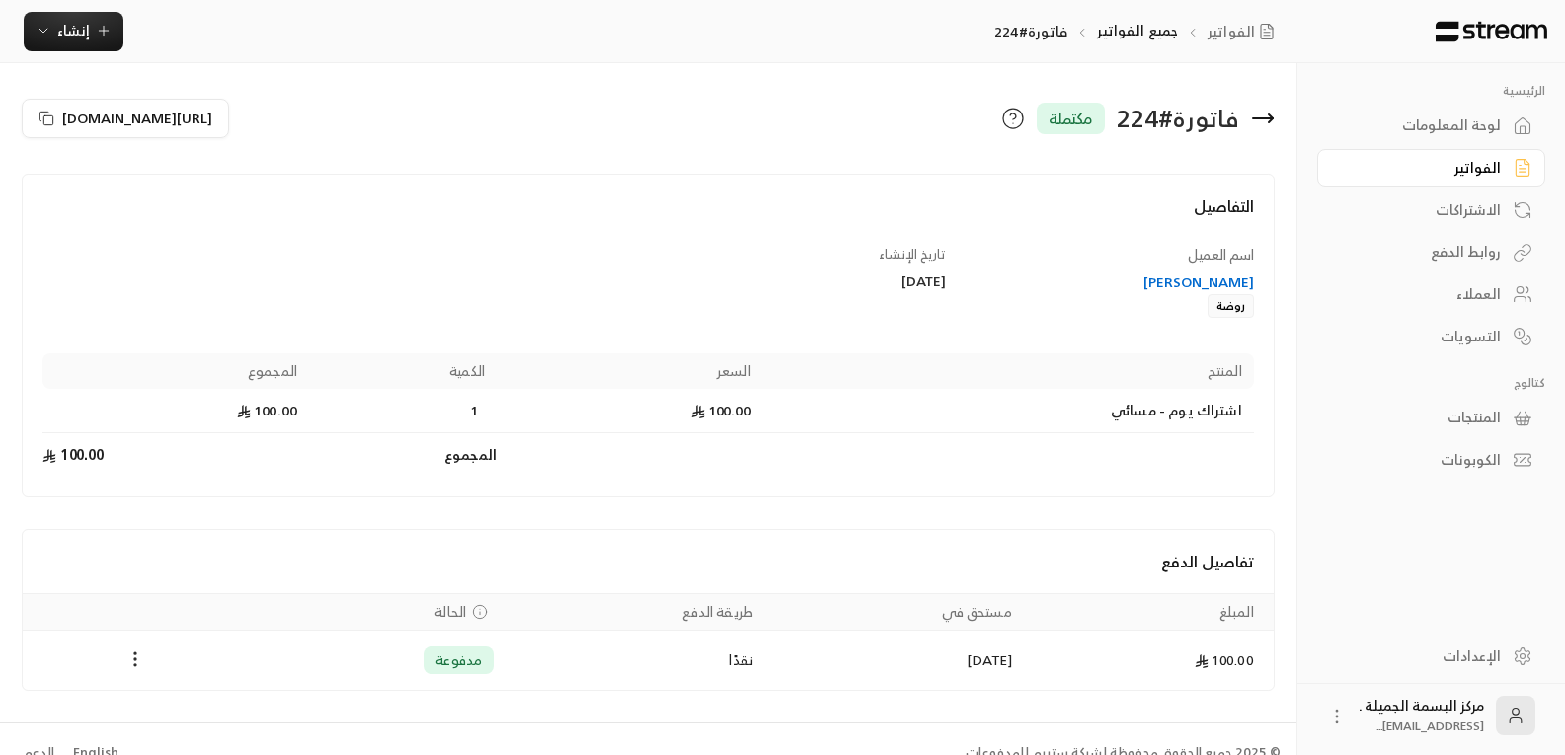
click at [1259, 123] on icon at bounding box center [1263, 119] width 24 height 24
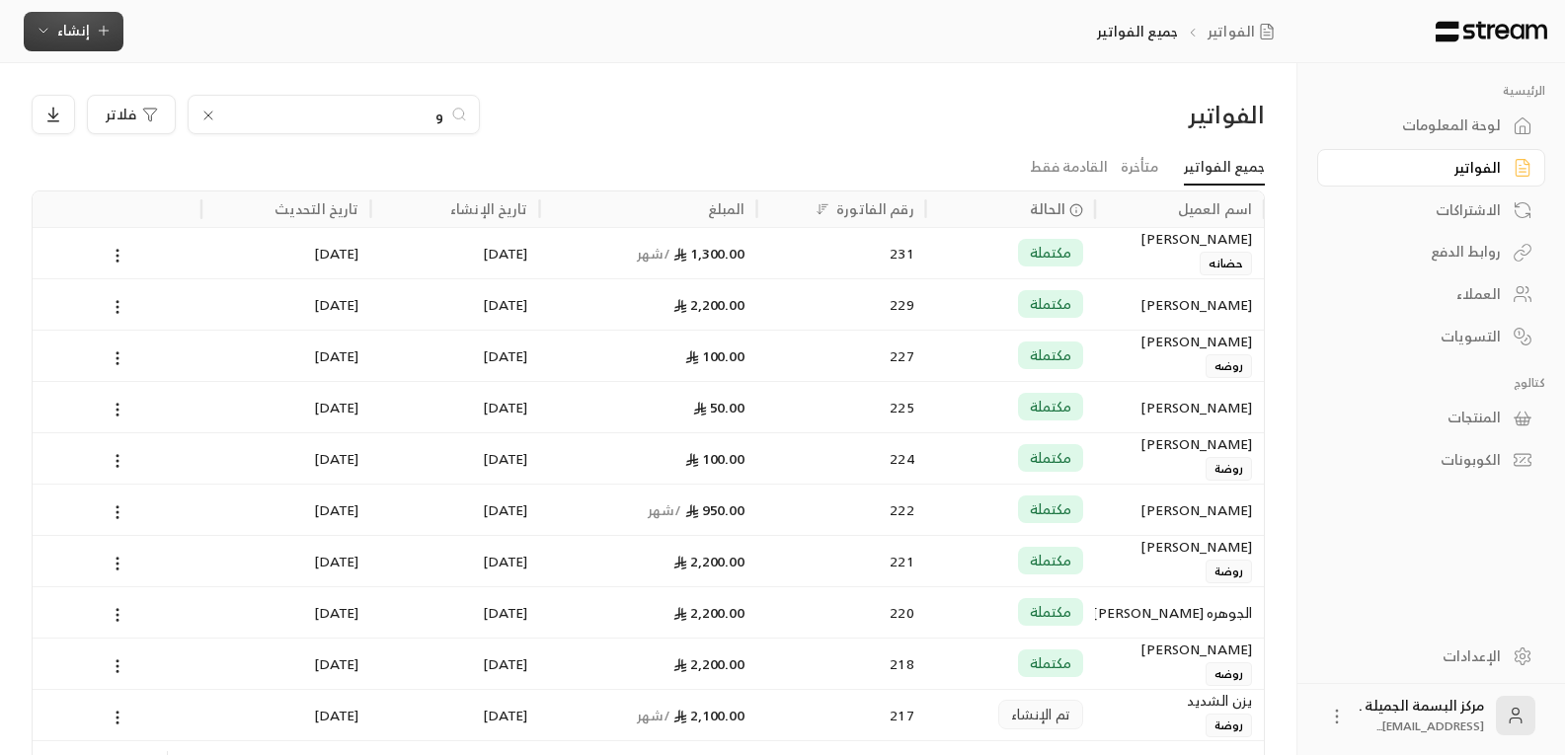
click at [109, 27] on icon "button" at bounding box center [104, 31] width 16 height 16
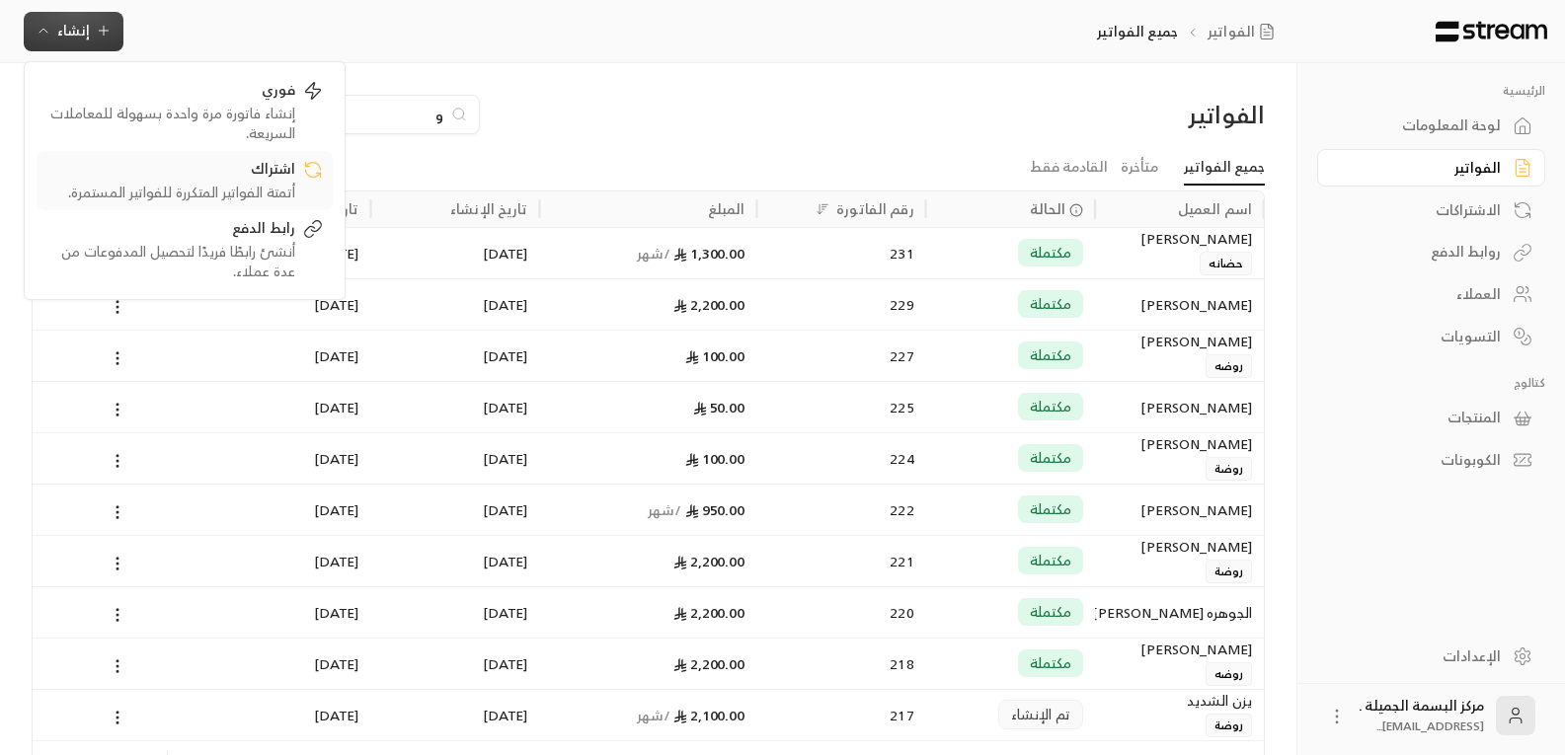
click at [245, 191] on div "أتمتة الفواتير المتكررة للفواتير المستمرة." at bounding box center [170, 193] width 249 height 20
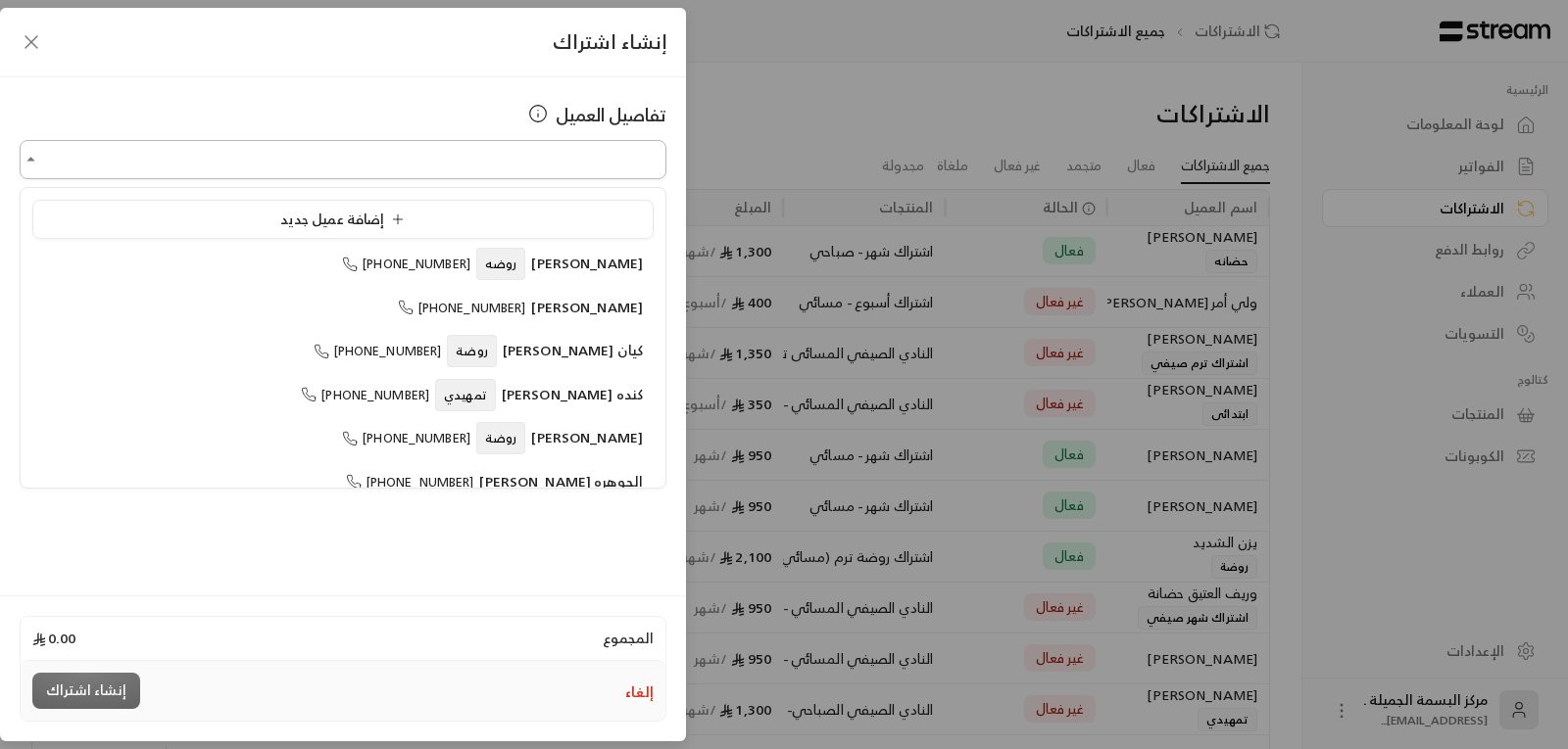
click at [355, 161] on input "اختر العميل" at bounding box center [343, 160] width 647 height 35
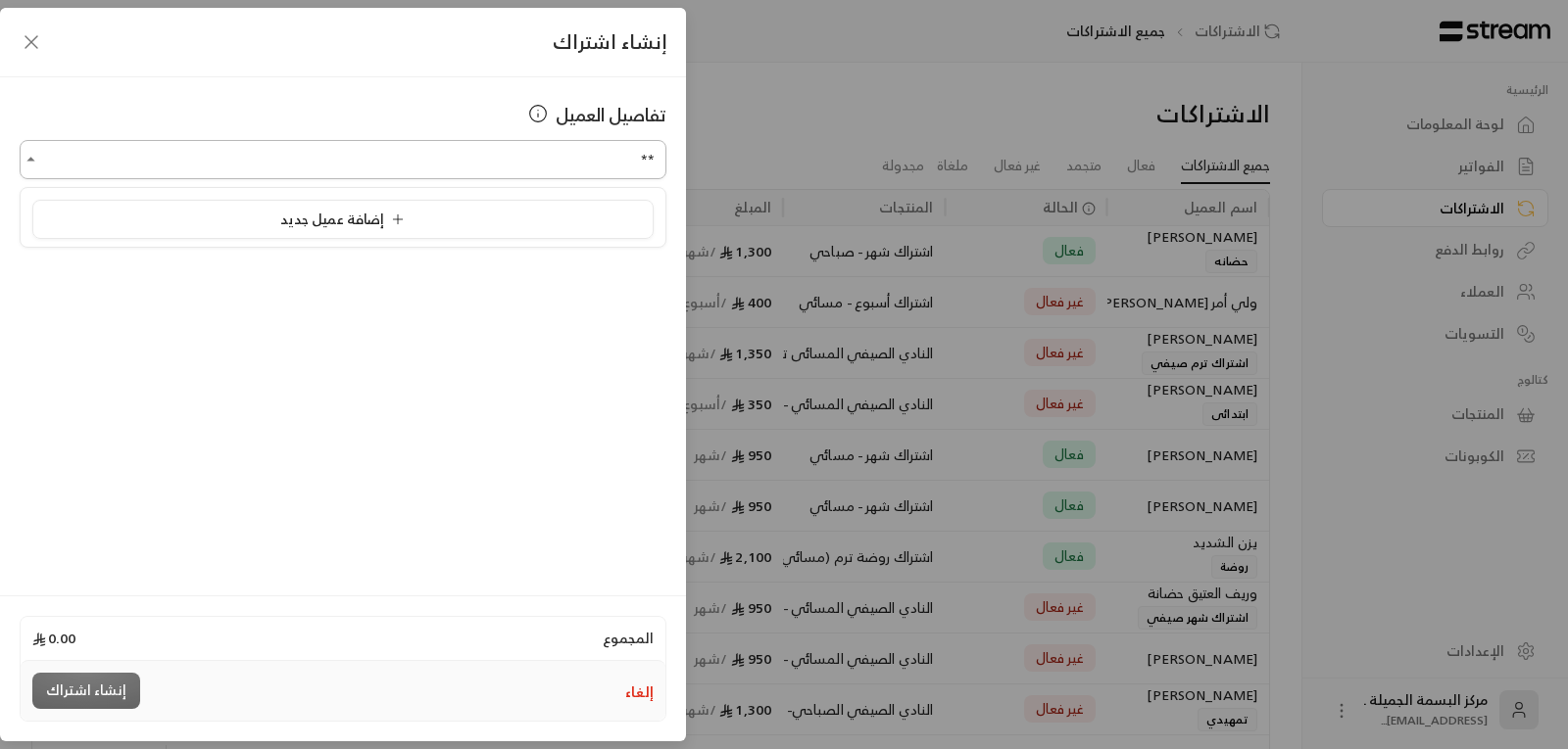
type input "*"
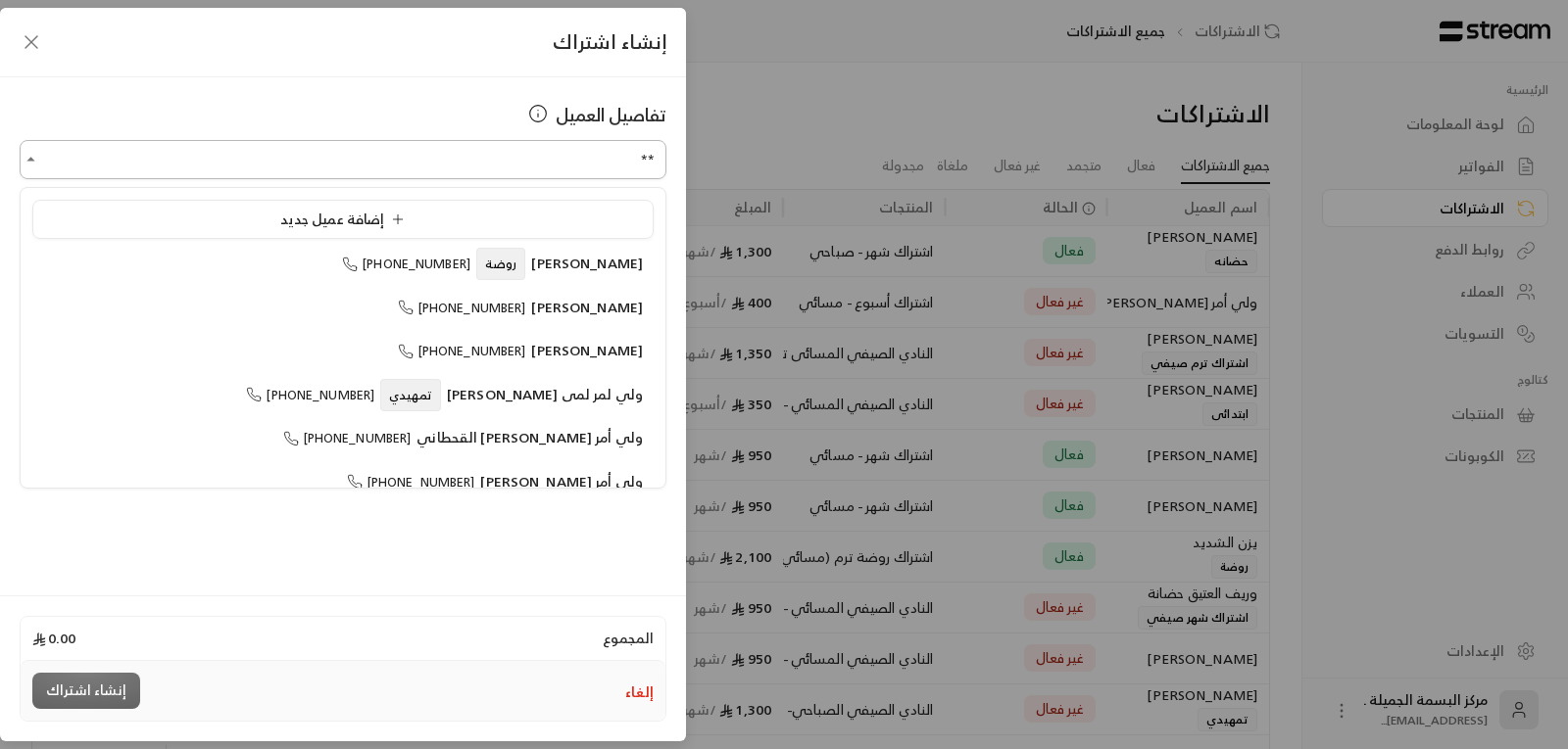
type input "*"
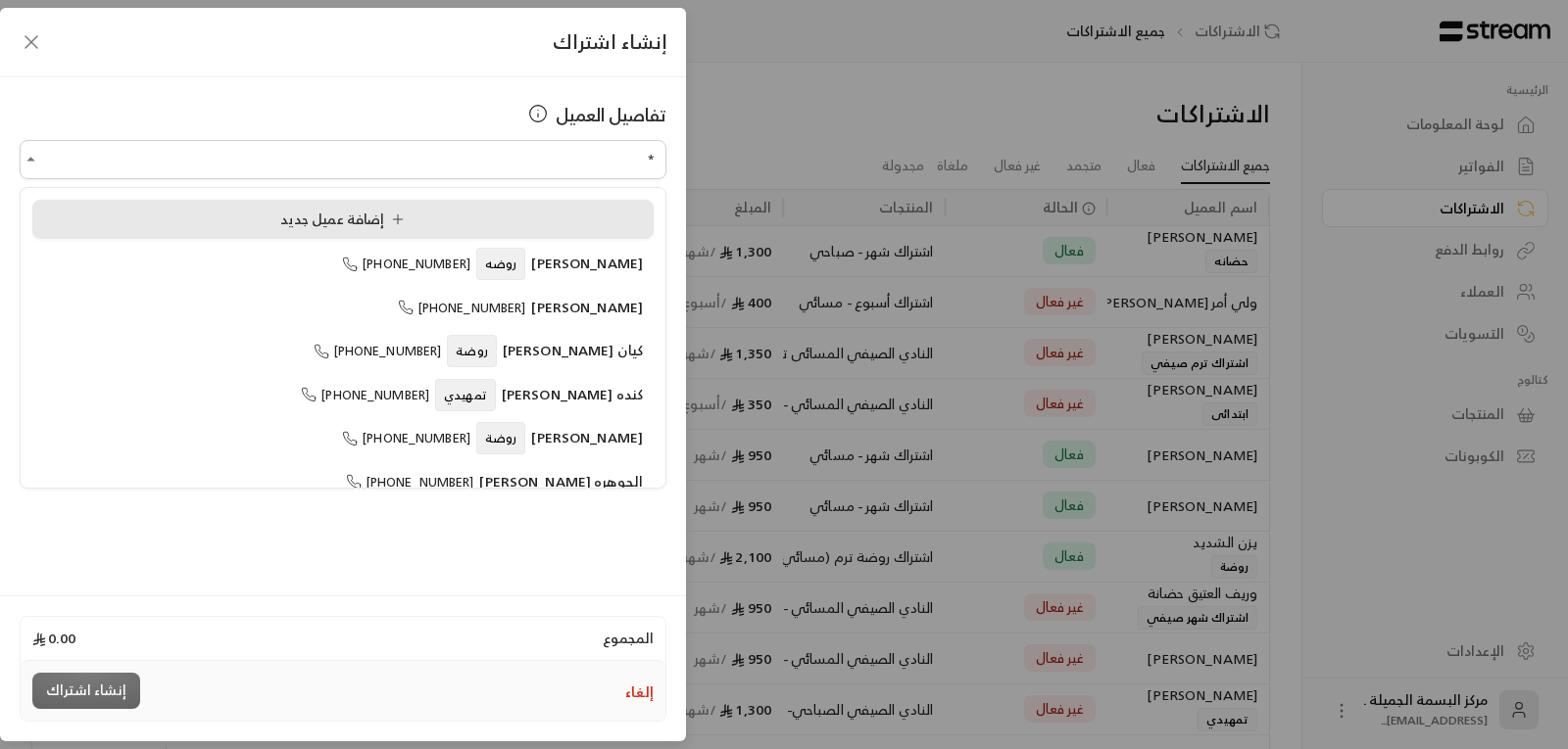
click at [322, 221] on span "إضافة عميل جديد" at bounding box center [345, 218] width 132 height 25
type input "**********"
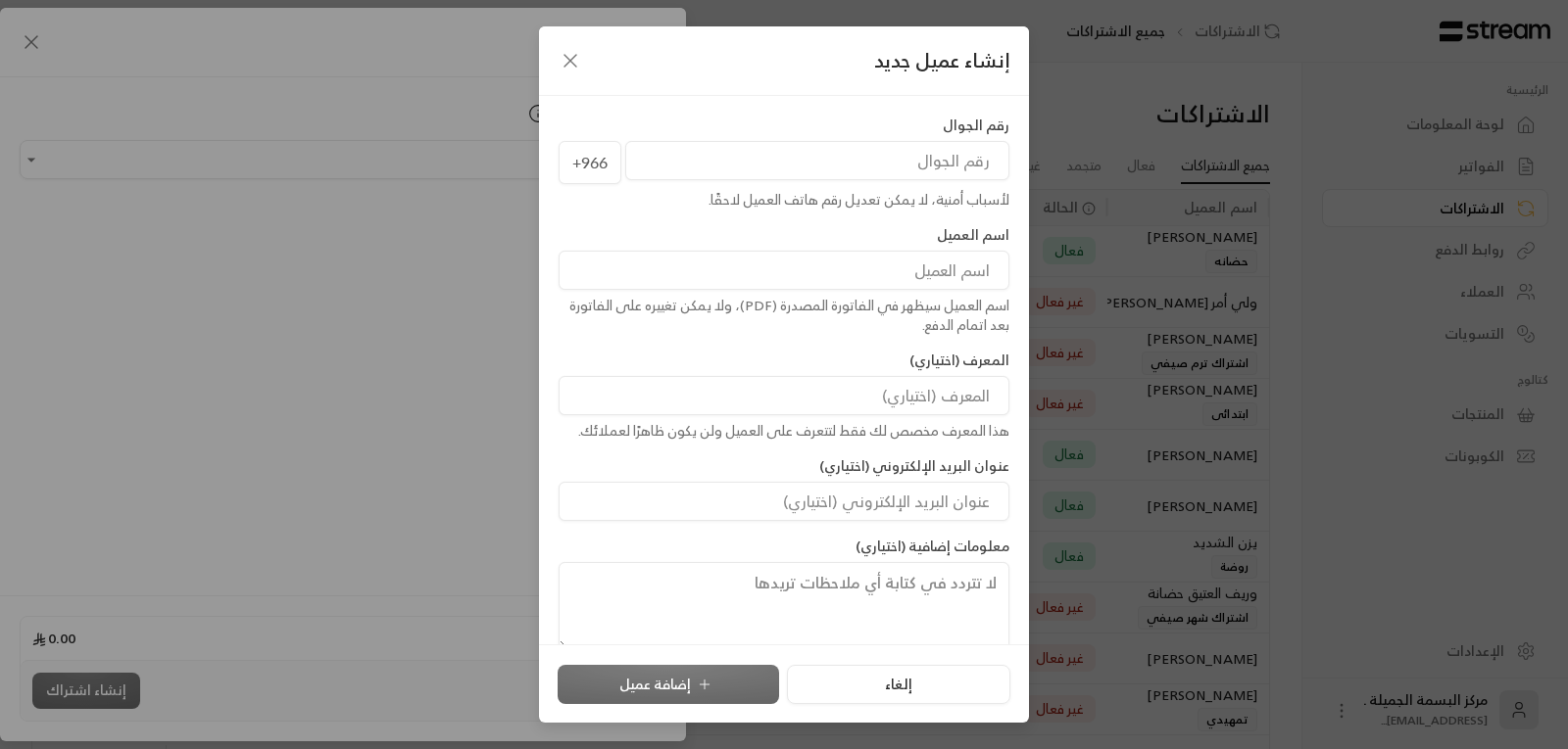
click at [755, 159] on input "tel" at bounding box center [817, 161] width 384 height 40
type input "500807119"
click at [861, 274] on input at bounding box center [784, 271] width 451 height 40
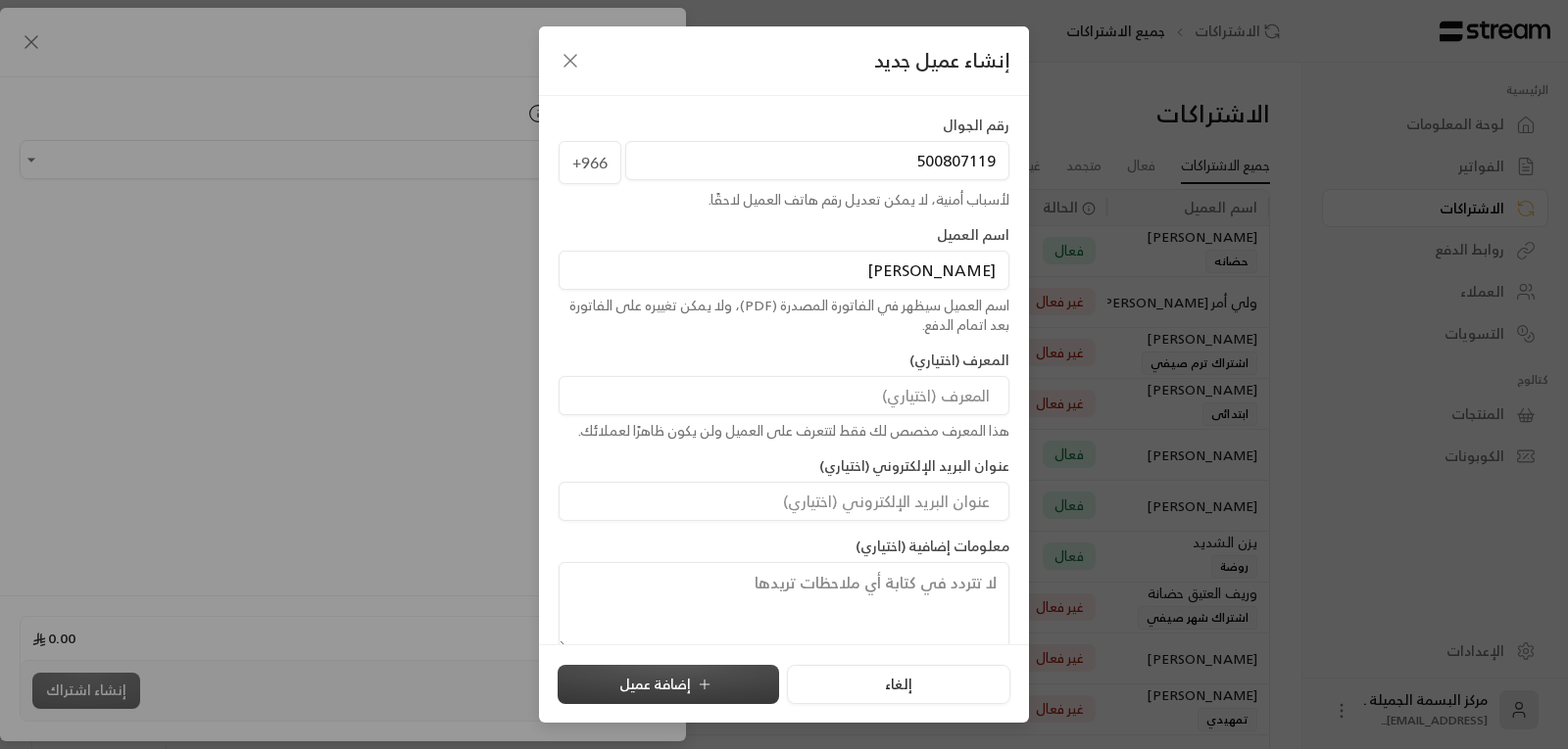
type input "[PERSON_NAME]"
click at [732, 683] on button "إضافة عميل" at bounding box center [668, 686] width 221 height 40
type input "**********"
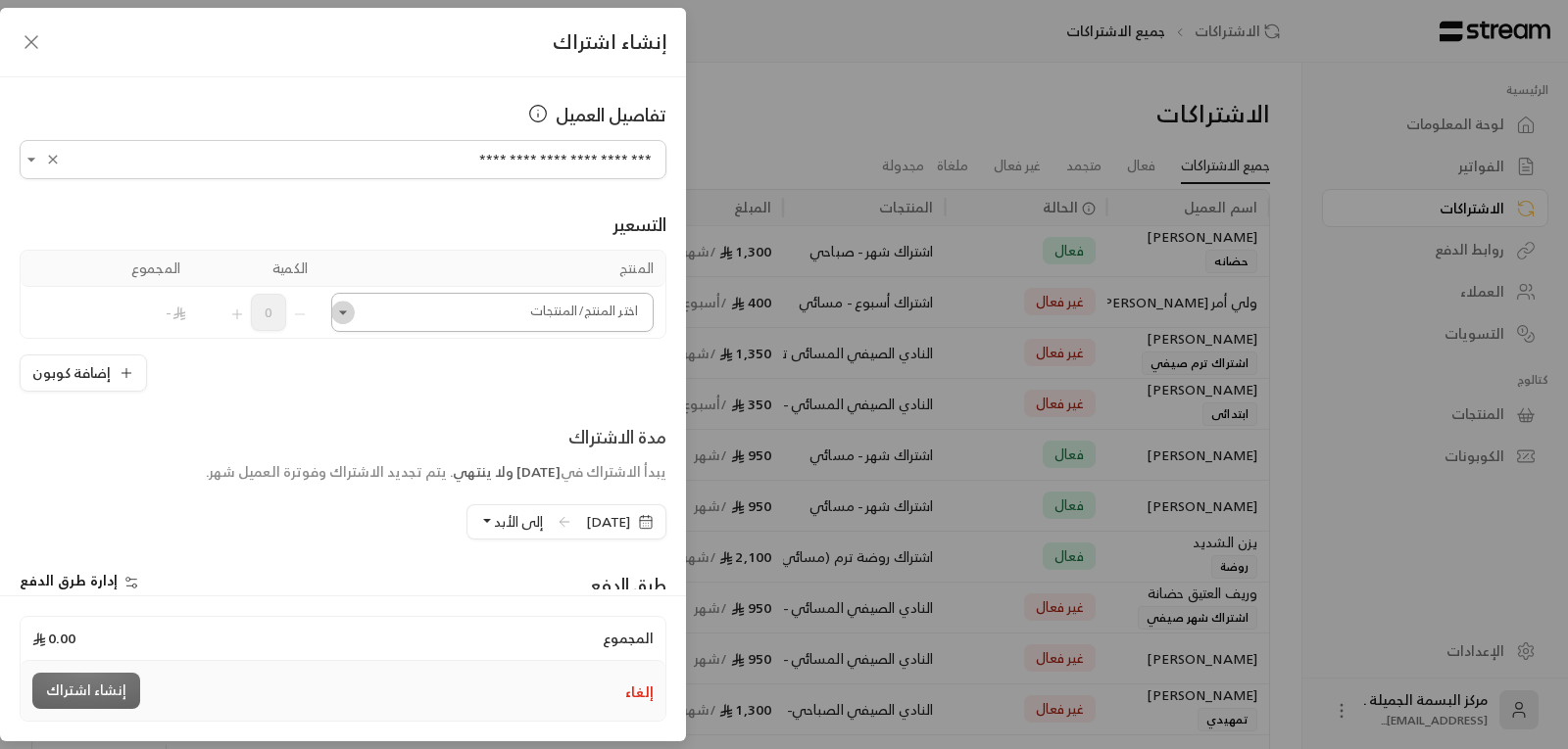
click at [353, 315] on icon "Open" at bounding box center [343, 312] width 20 height 20
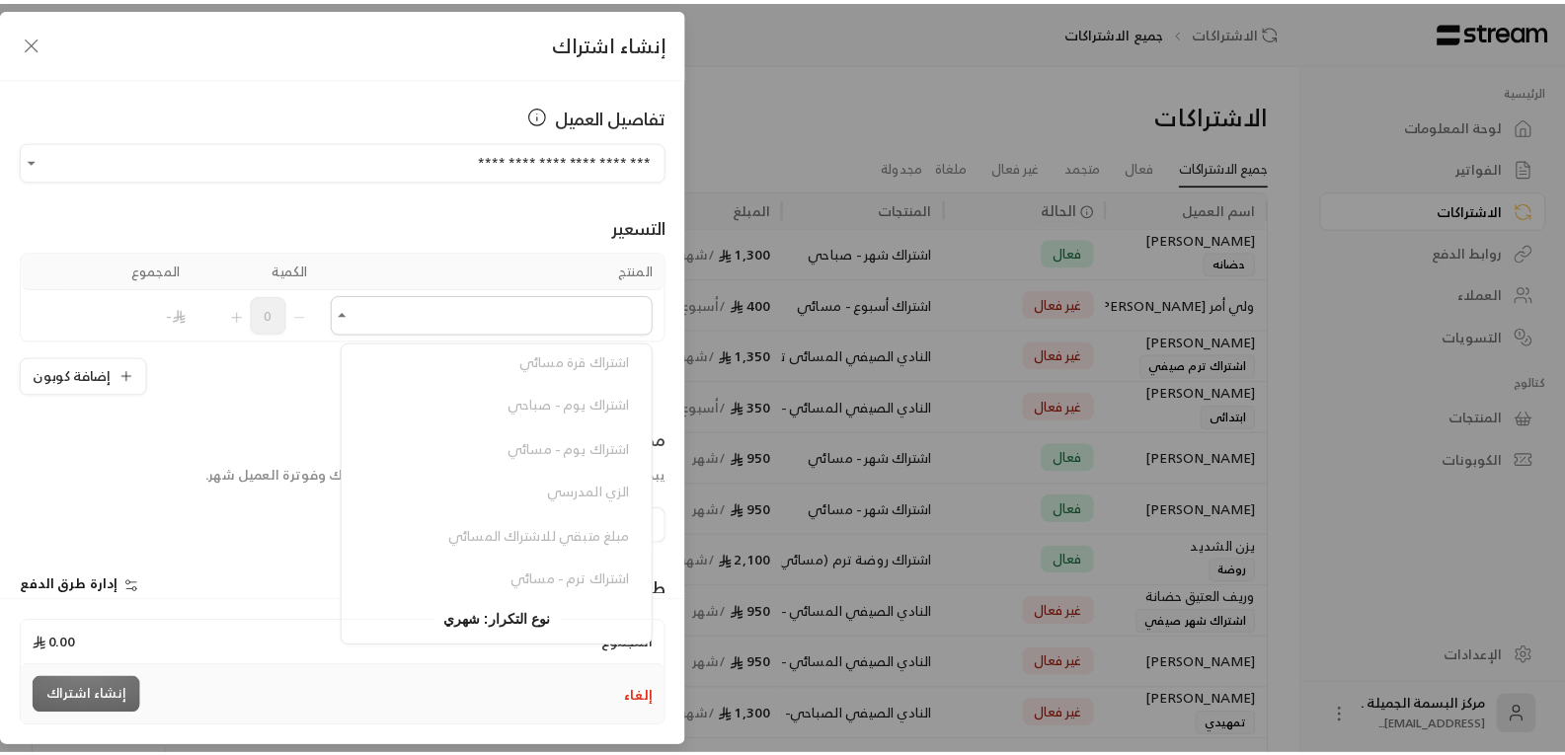
scroll to position [276, 0]
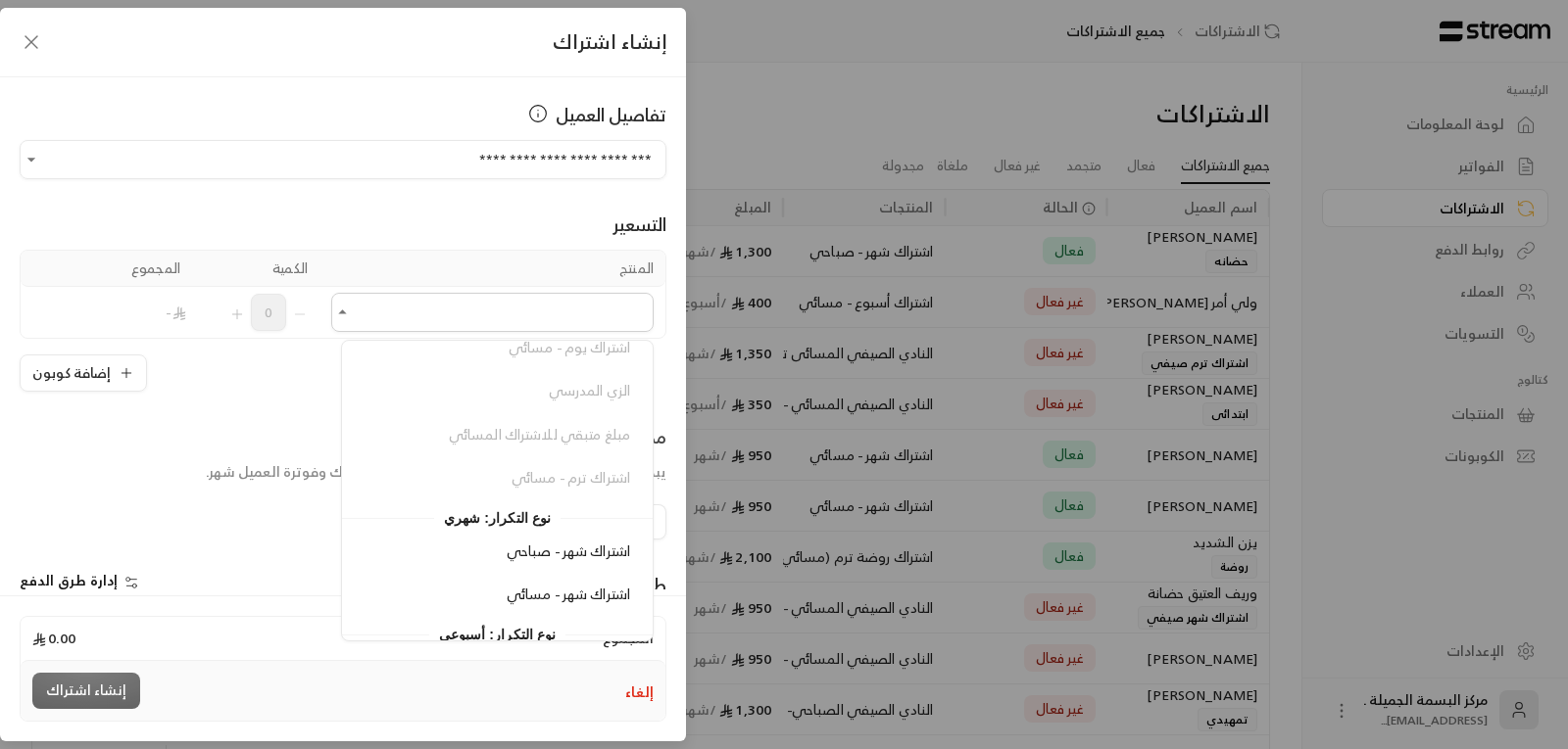
click at [29, 33] on icon "button" at bounding box center [32, 43] width 24 height 24
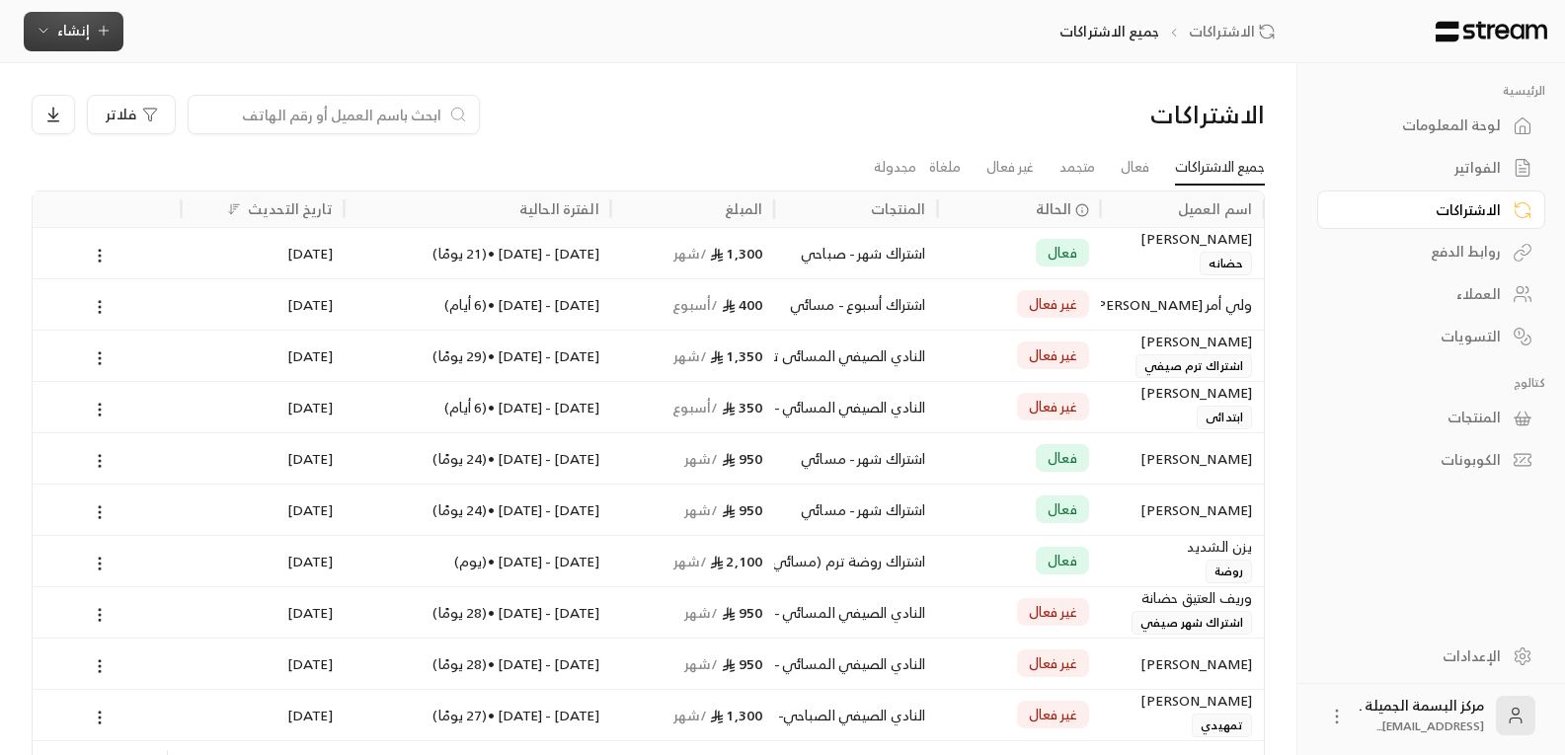
click at [83, 18] on span "إنشاء" at bounding box center [73, 30] width 33 height 25
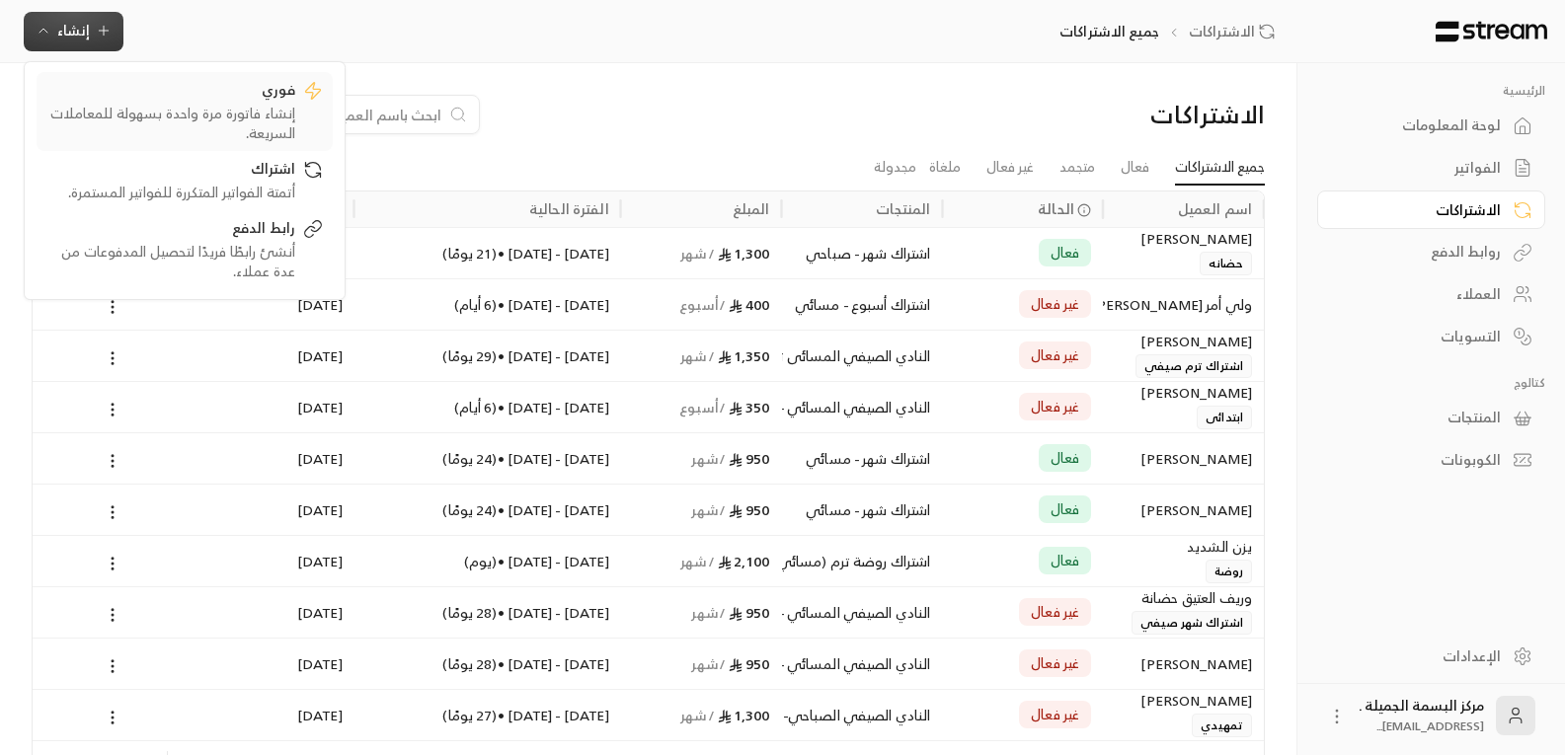
click at [237, 105] on div "إنشاء فاتورة مرة واحدة بسهولة للمعاملات السريعة." at bounding box center [170, 124] width 249 height 40
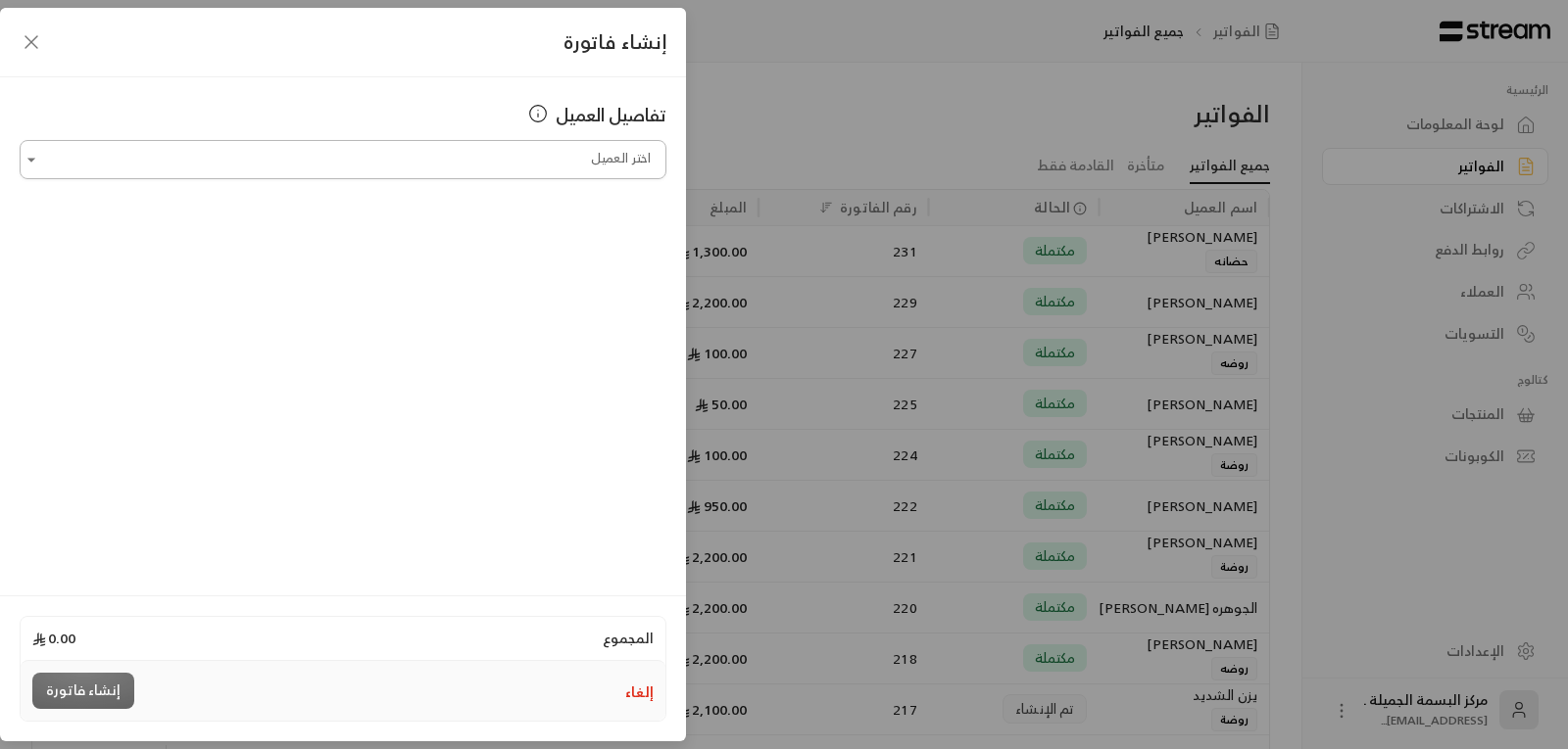
click at [462, 154] on input "اختر العميل" at bounding box center [343, 160] width 647 height 35
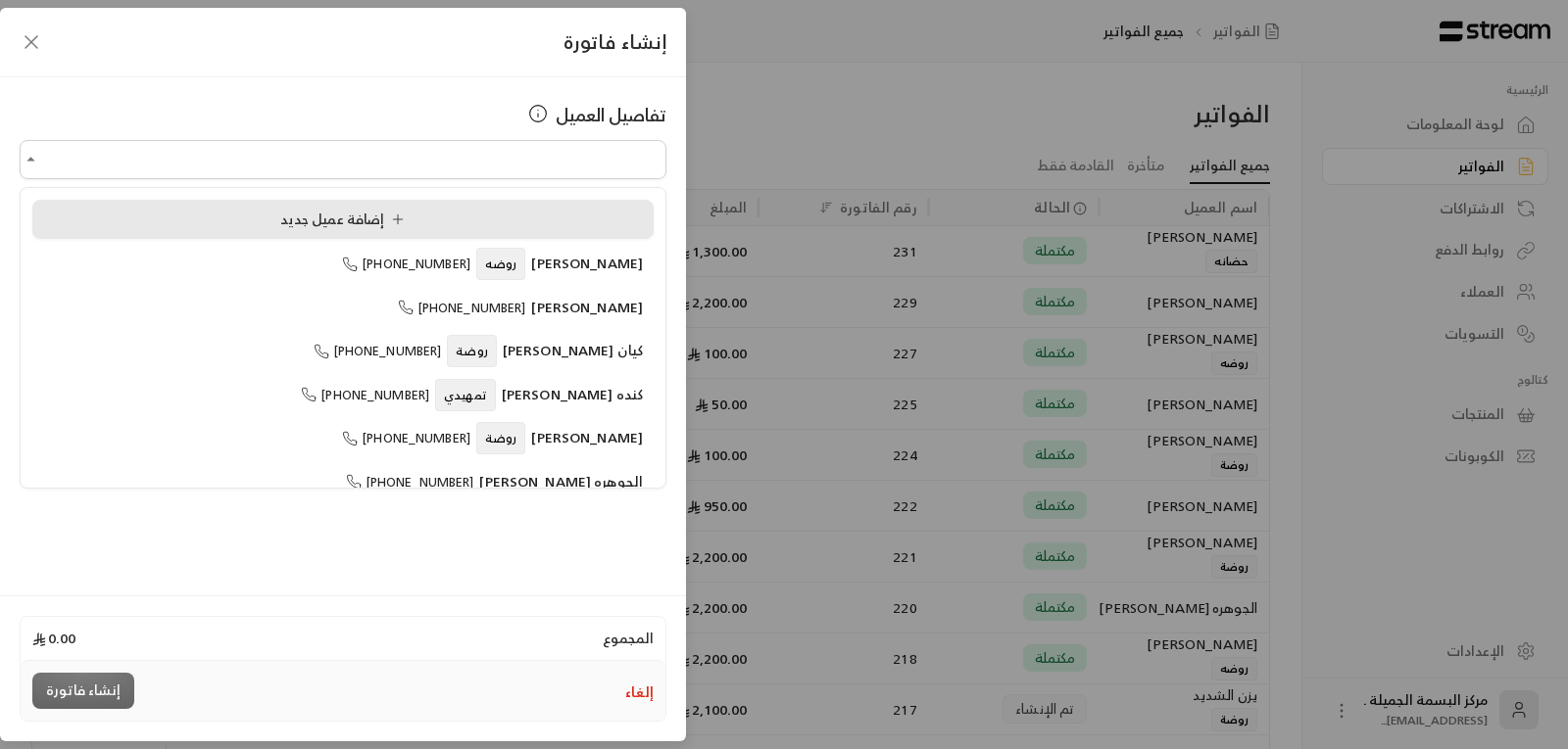
click at [287, 208] on span "إضافة عميل جديد" at bounding box center [345, 218] width 132 height 25
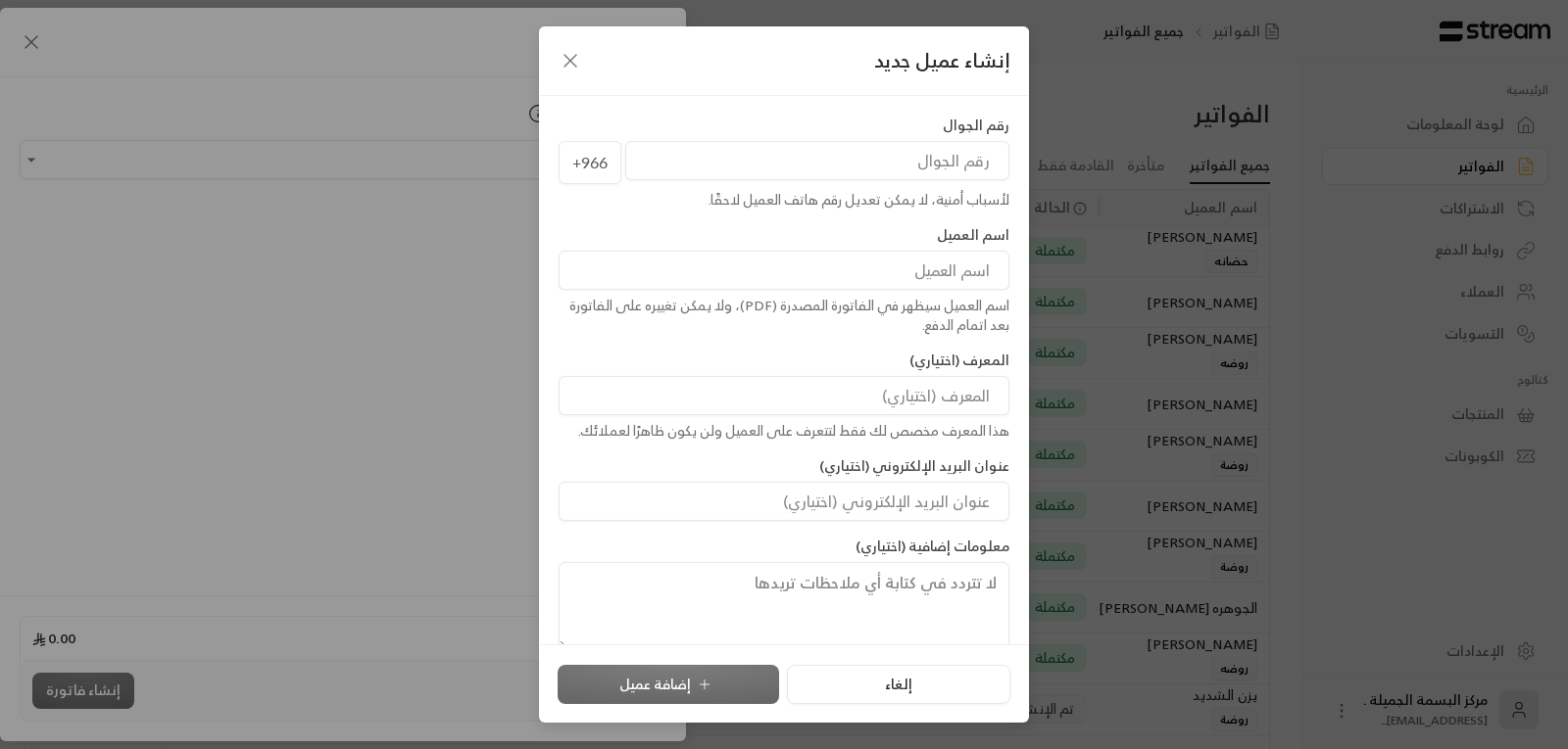
click at [799, 162] on input "tel" at bounding box center [817, 161] width 384 height 40
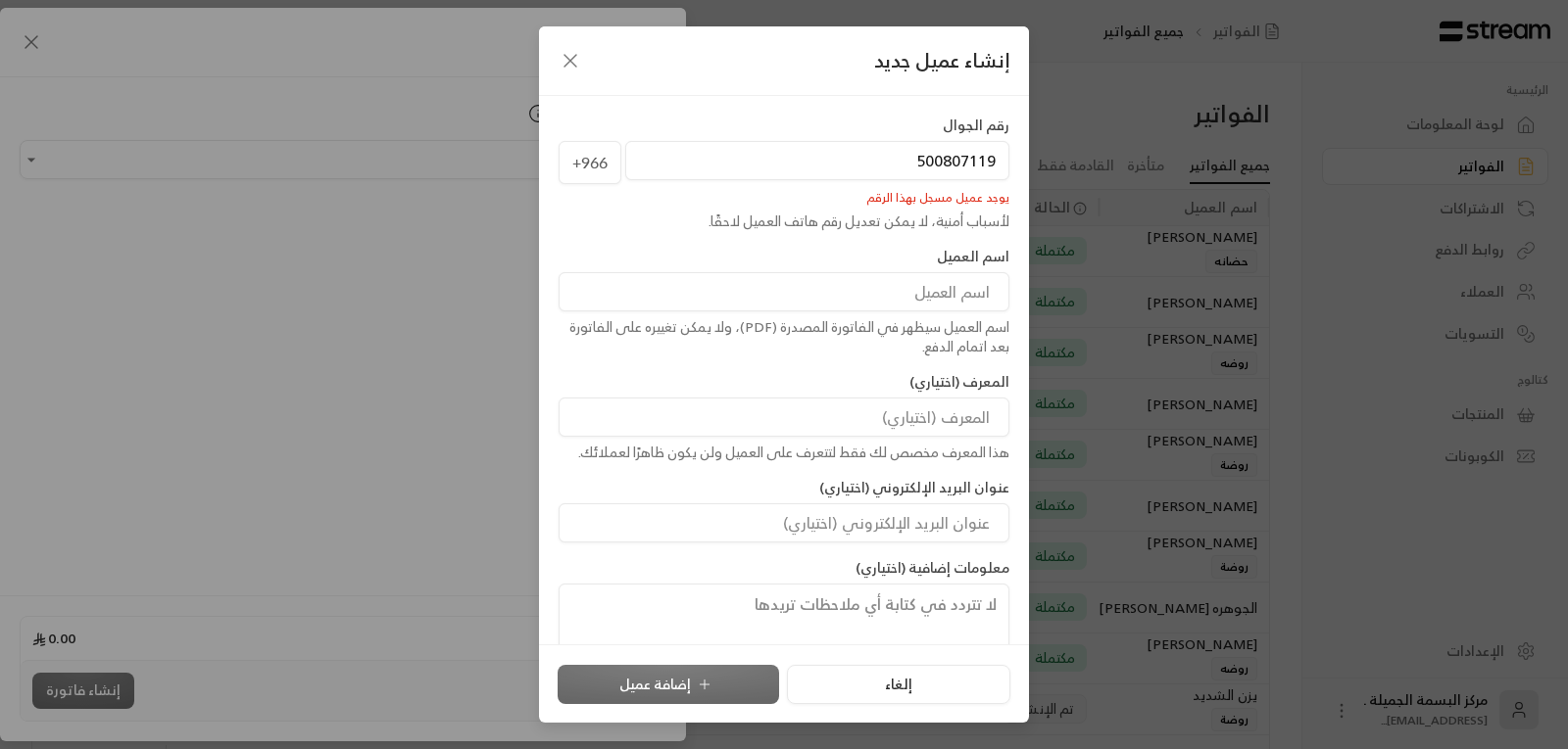
type input "500807119"
click at [565, 59] on icon "button" at bounding box center [571, 61] width 24 height 24
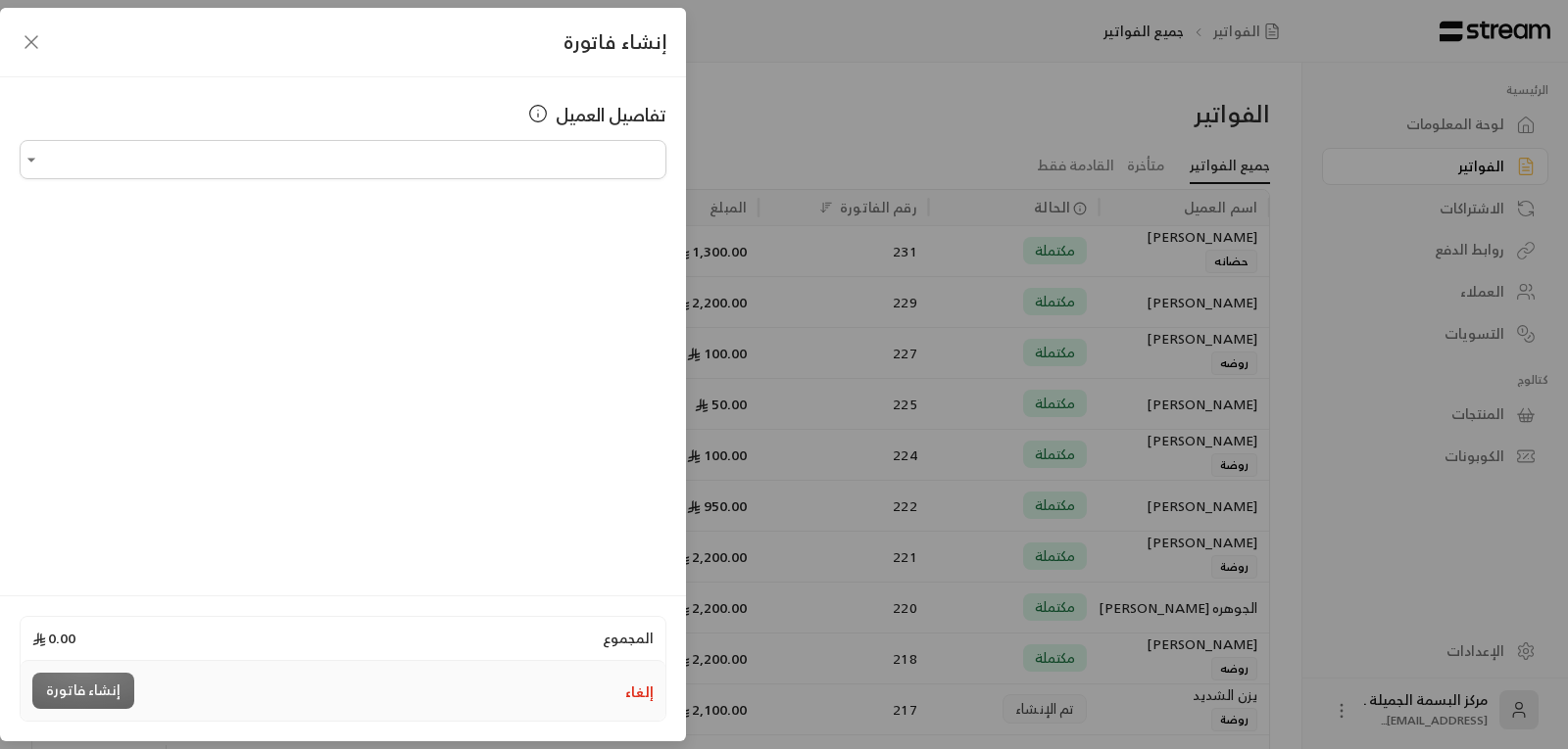
click at [1409, 418] on div "إنشاء فاتورة تفاصيل العميل اختر العميل اختر العميل المجموع 0.00 إلغاء إنشاء فات…" at bounding box center [784, 374] width 1568 height 749
click at [24, 44] on icon "button" at bounding box center [32, 43] width 24 height 24
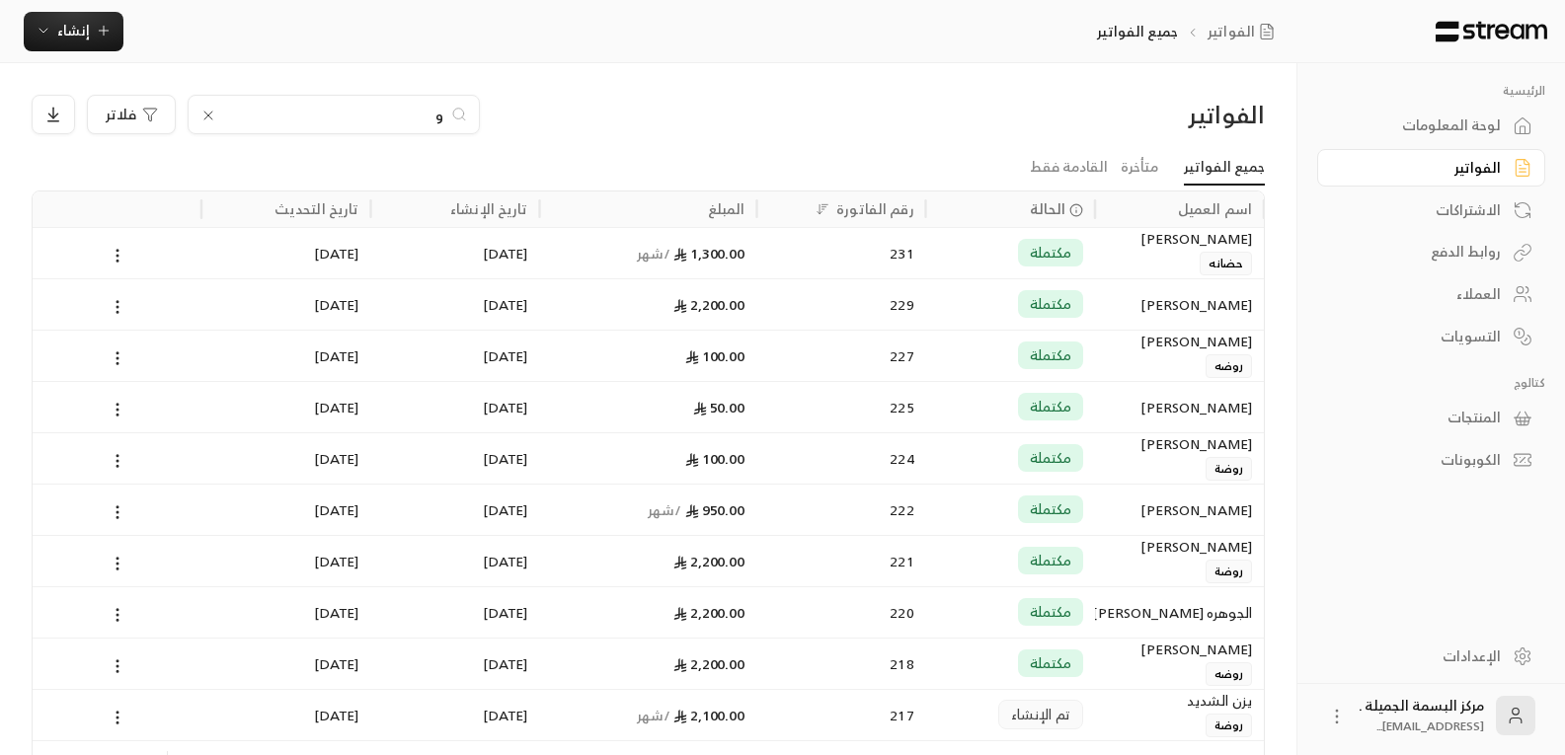
click at [1485, 215] on div "الاشتراكات" at bounding box center [1421, 210] width 159 height 20
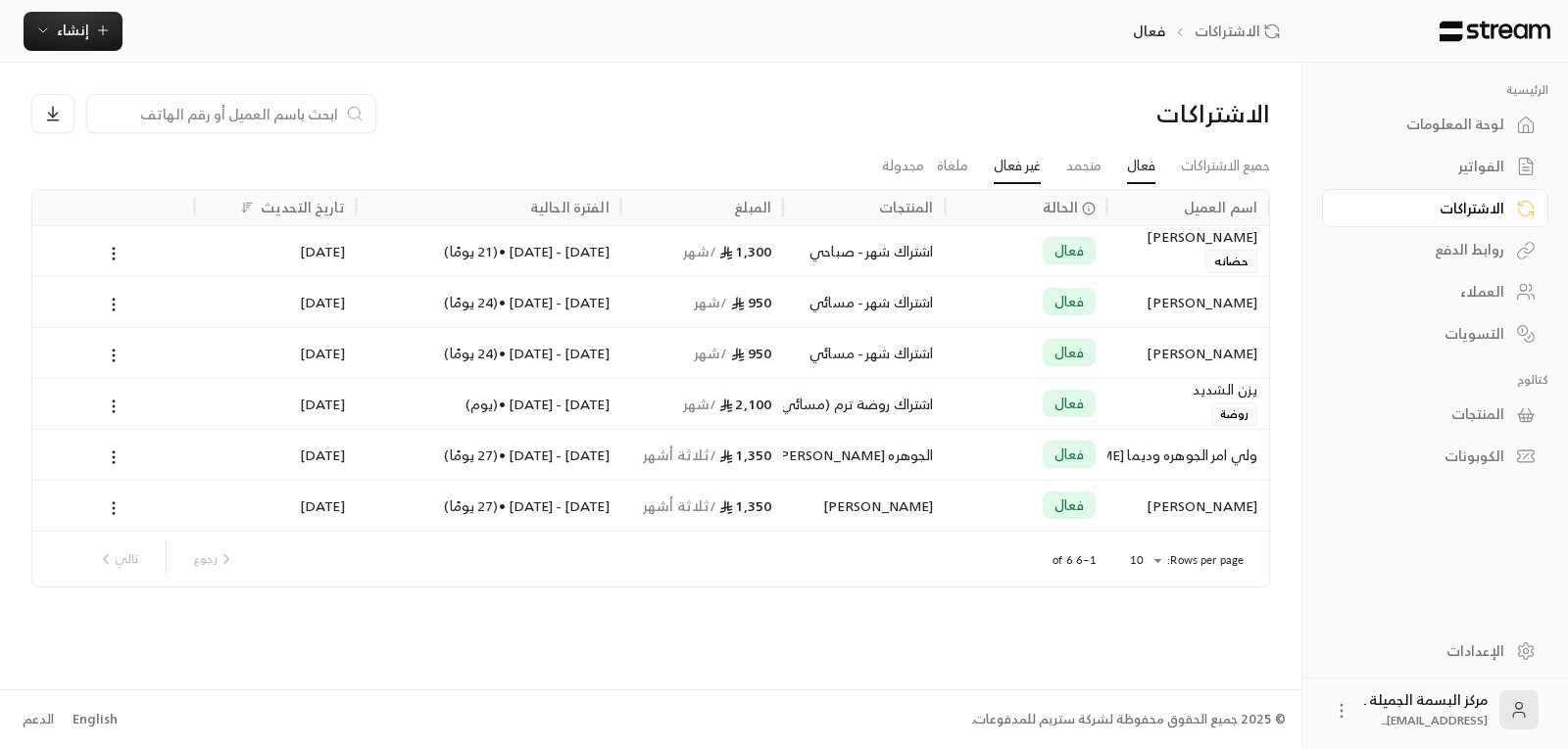
click at [1018, 170] on link "غير فعال" at bounding box center [1016, 167] width 47 height 36
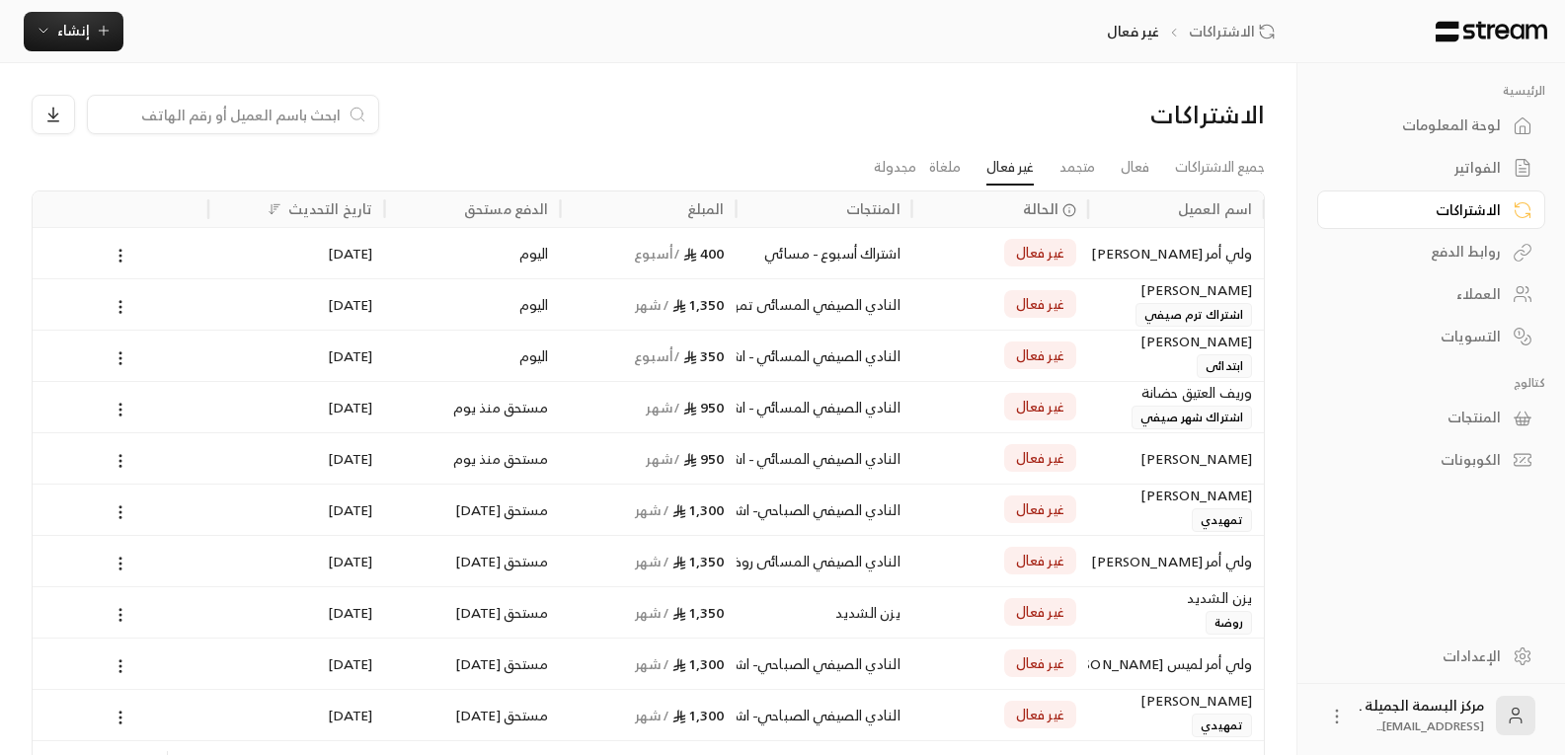
click at [1484, 116] on div "لوحة المعلومات" at bounding box center [1421, 126] width 159 height 20
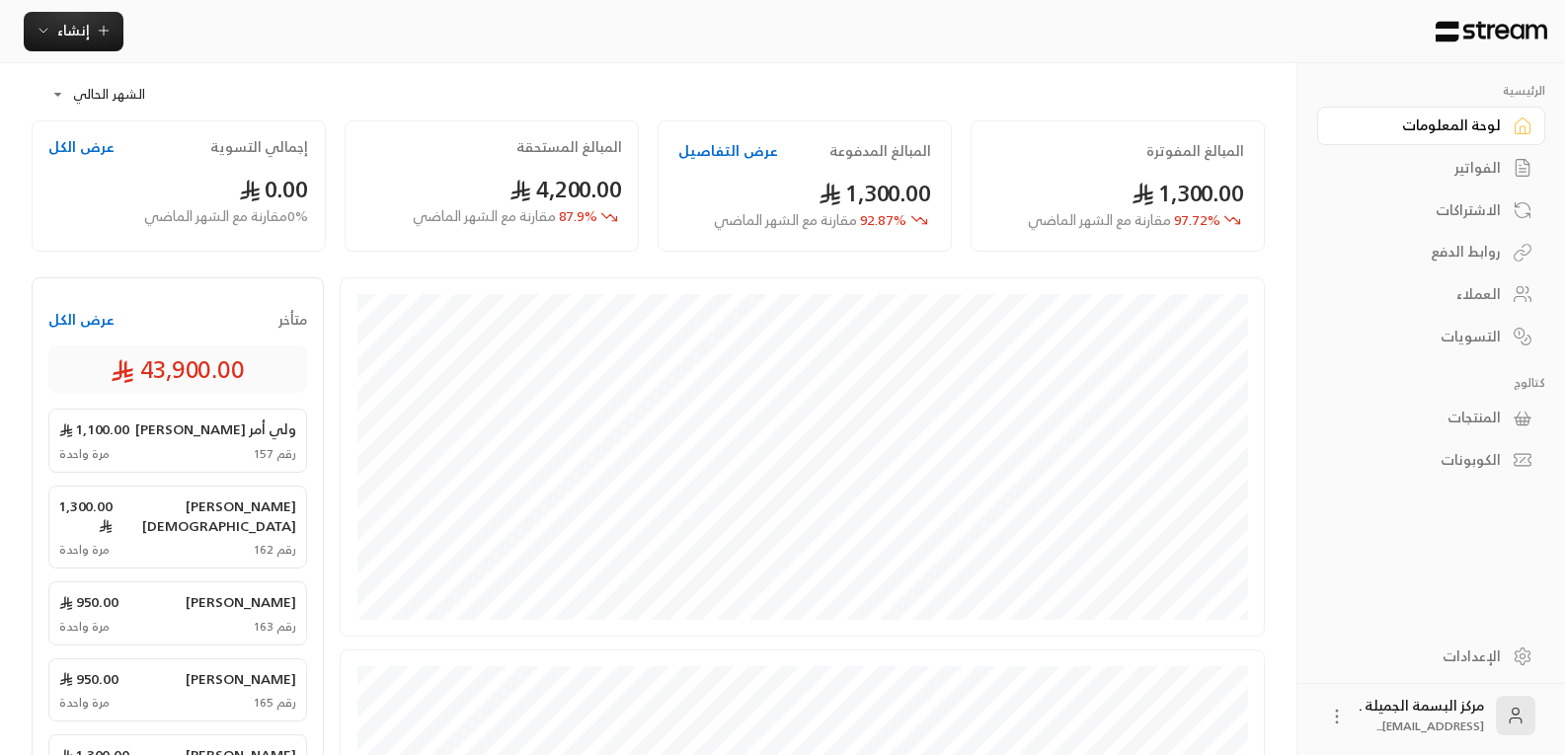
scroll to position [124, 0]
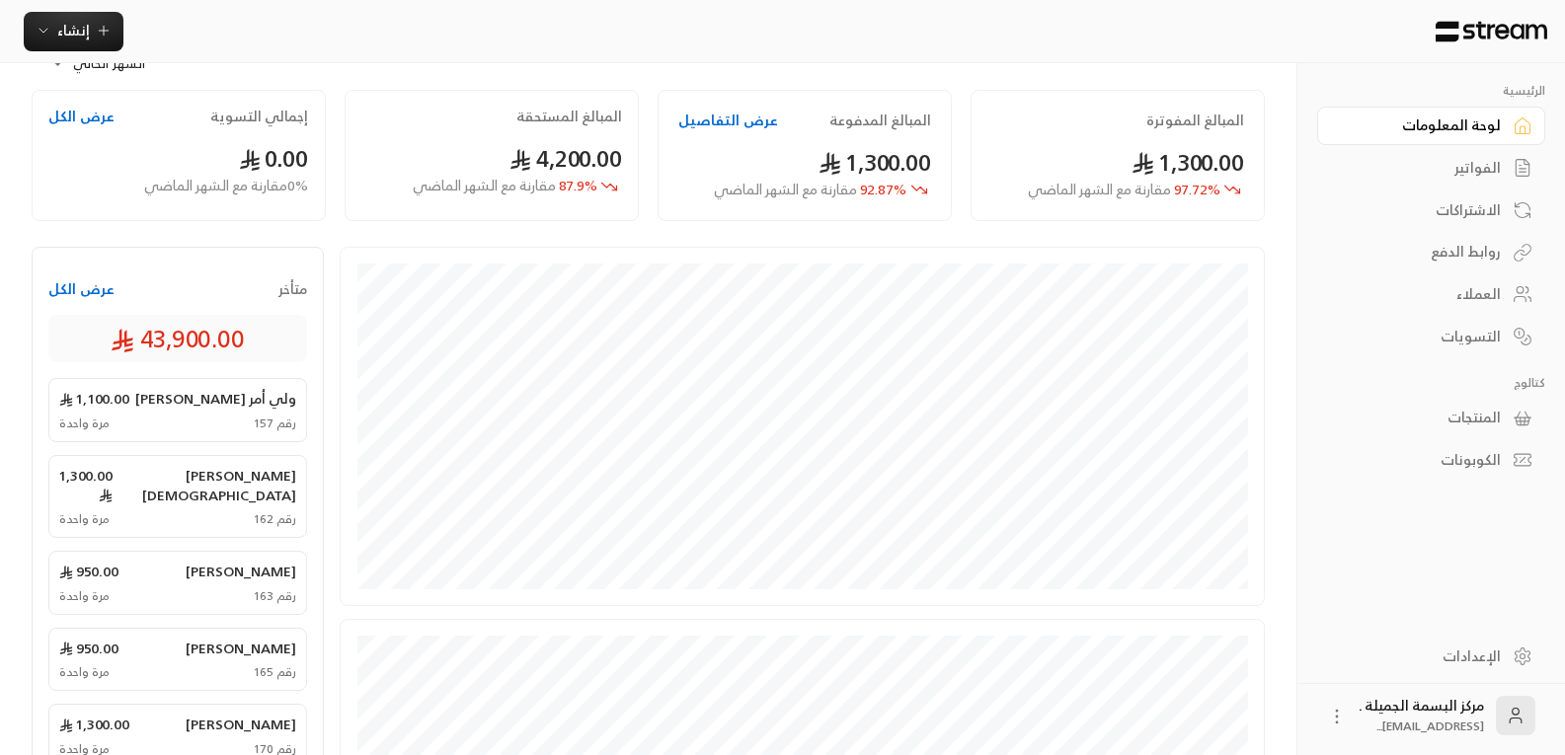
click at [1485, 194] on link "الاشتراكات" at bounding box center [1431, 210] width 228 height 39
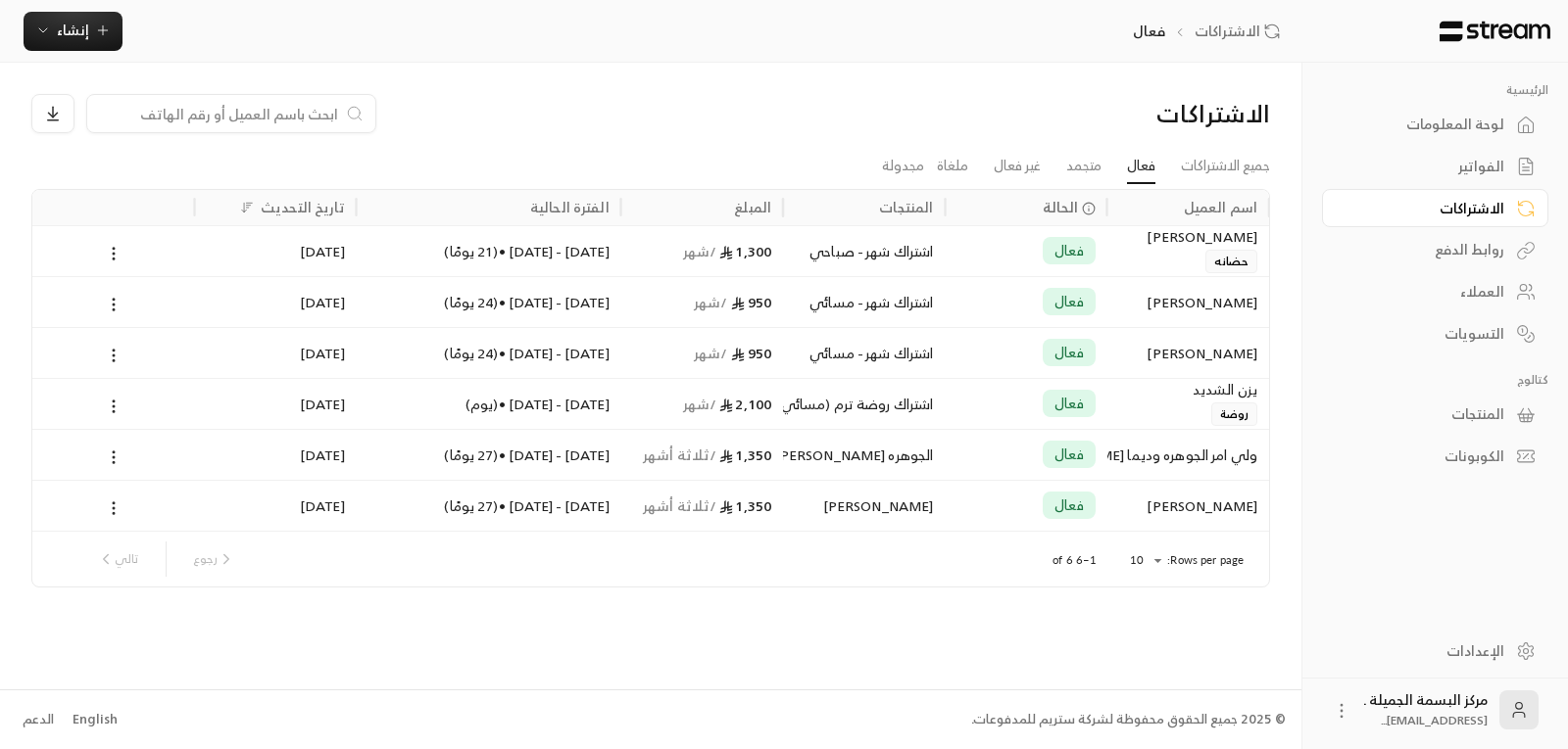
click at [1457, 164] on div "الفواتير" at bounding box center [1425, 167] width 158 height 20
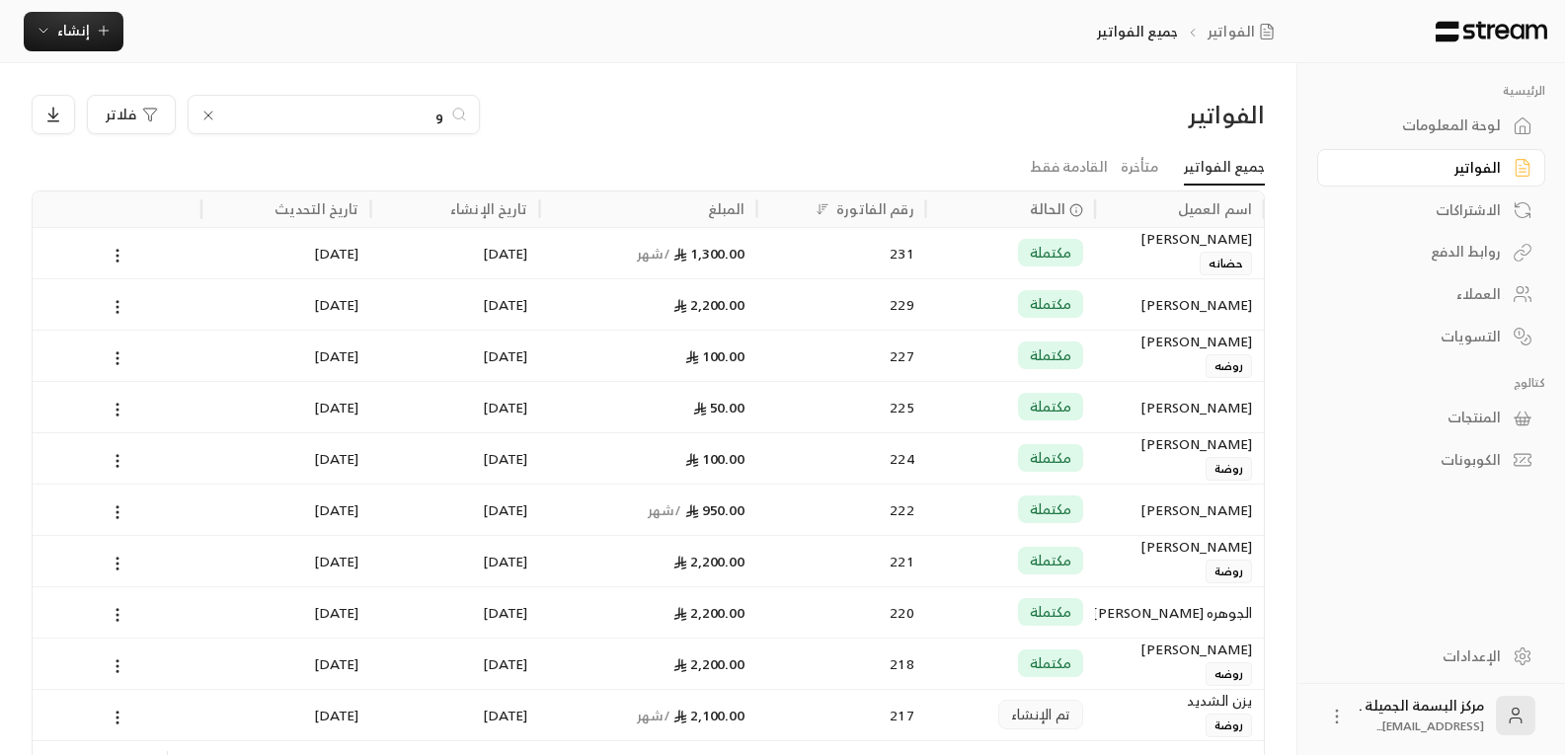
click at [1490, 345] on div "التسويات" at bounding box center [1421, 337] width 159 height 20
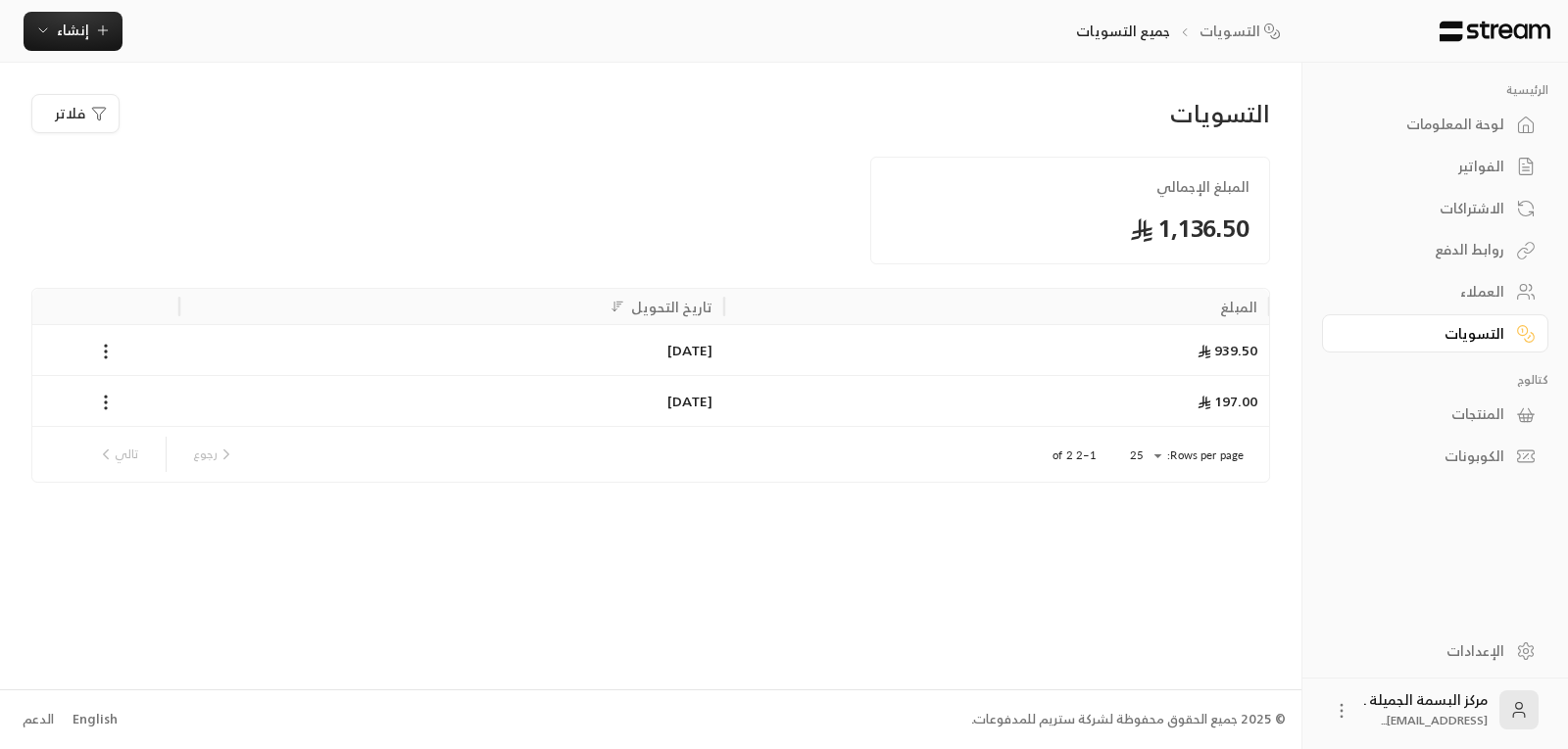
click at [1477, 293] on div "العملاء" at bounding box center [1425, 292] width 158 height 20
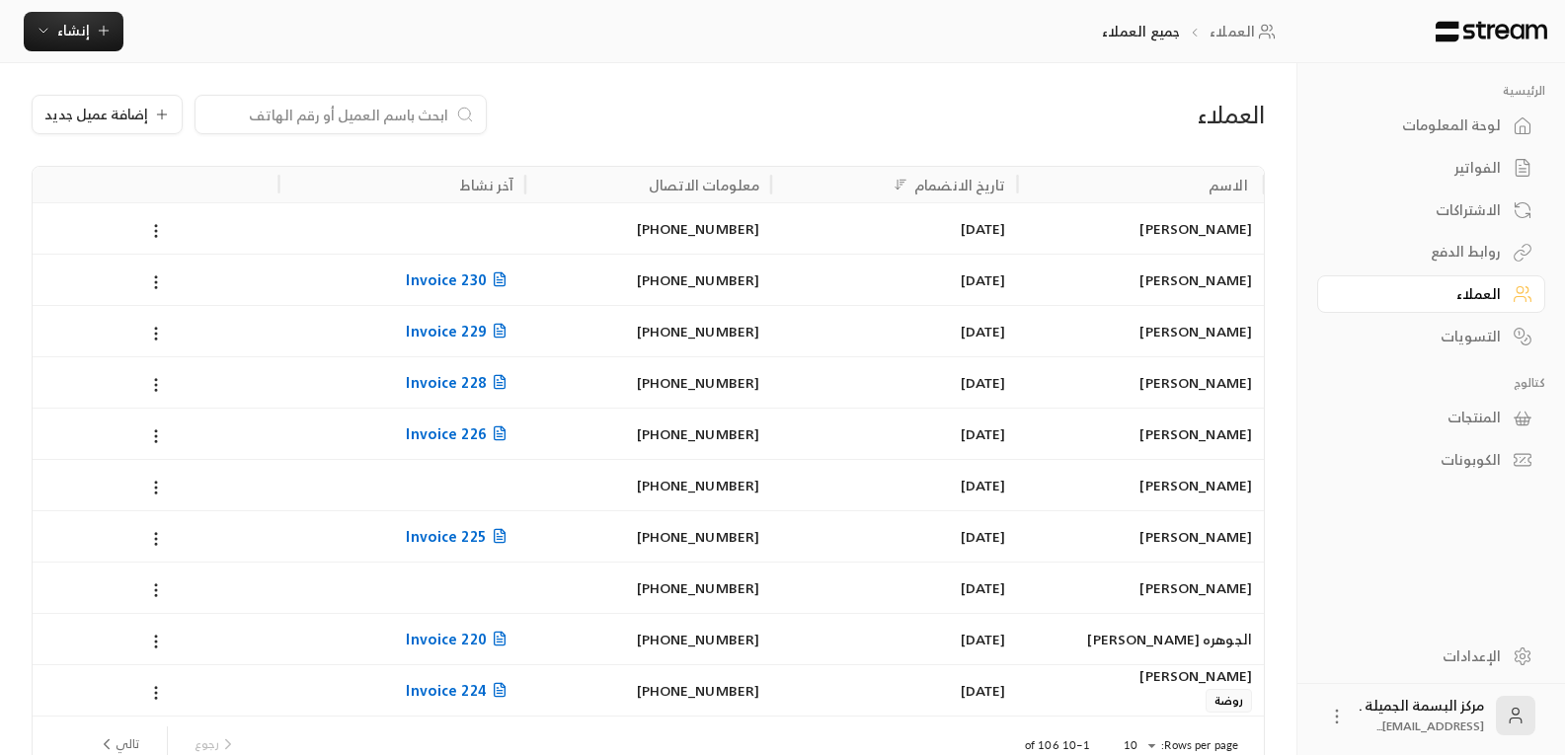
click at [1120, 238] on div "[PERSON_NAME]" at bounding box center [1141, 228] width 222 height 50
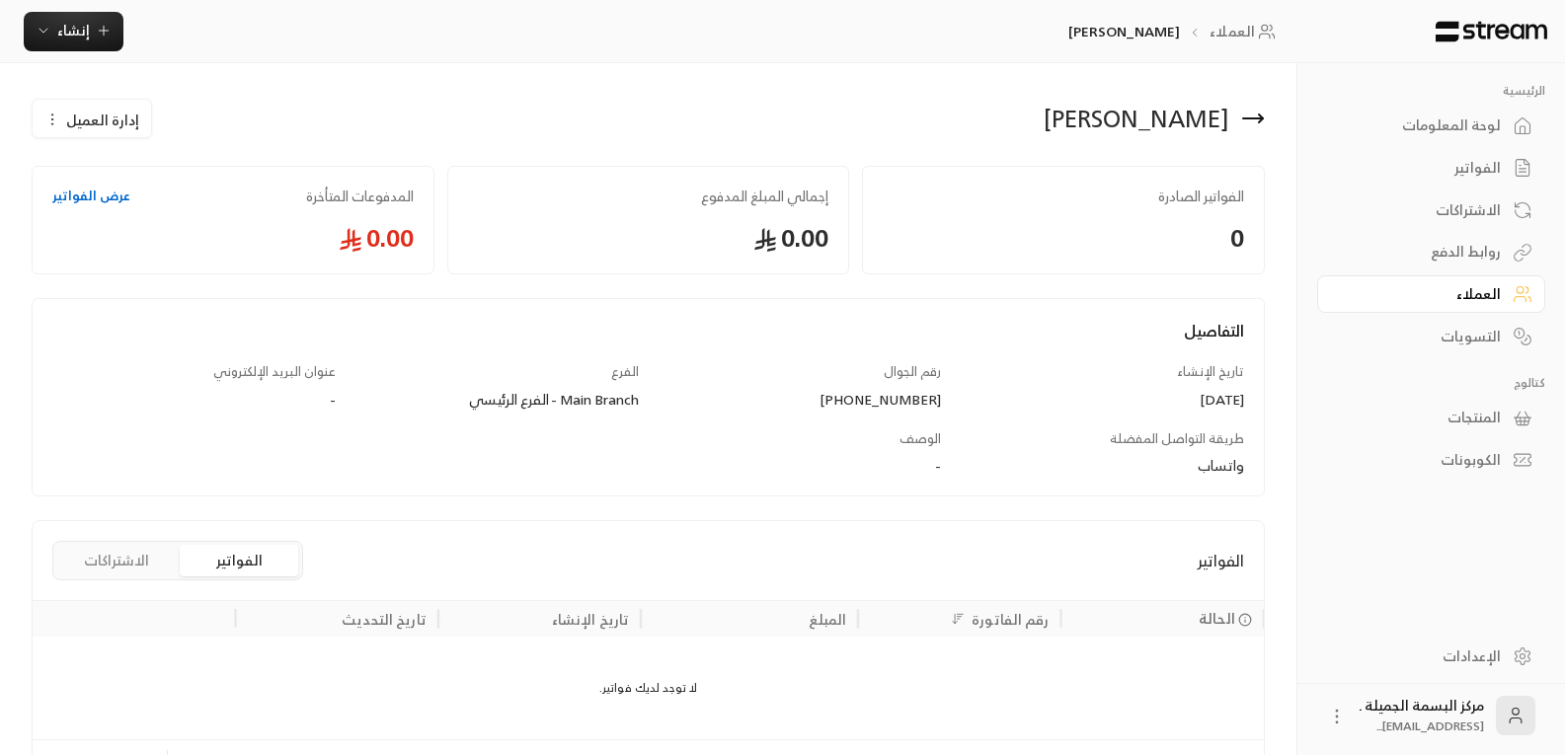
click at [78, 198] on link "عرض الفواتير" at bounding box center [91, 197] width 78 height 20
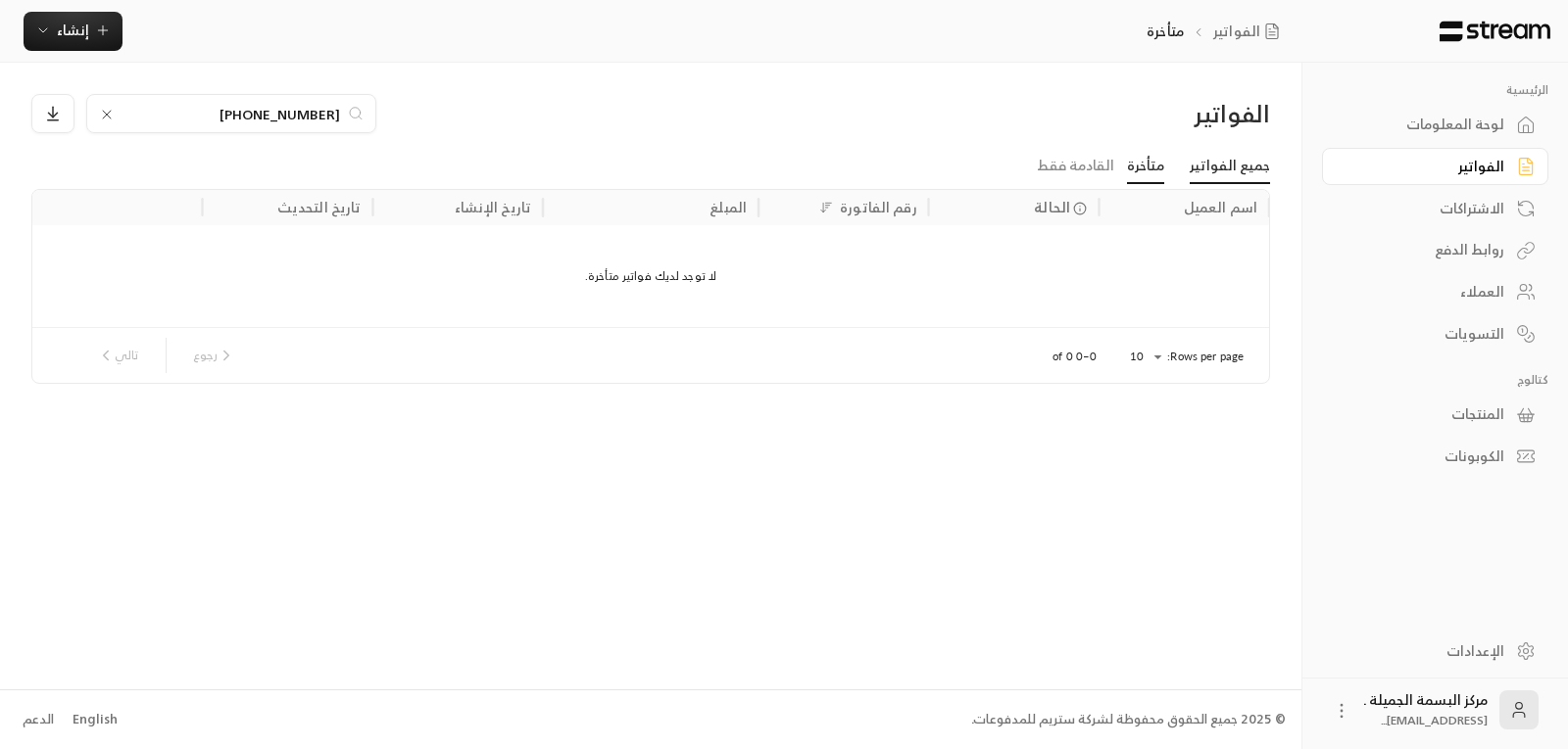
click at [1253, 169] on link "جميع الفواتير" at bounding box center [1230, 167] width 80 height 36
click at [1096, 163] on link "القادمة فقط" at bounding box center [1076, 167] width 77 height 36
click at [1252, 164] on link "جميع الفواتير" at bounding box center [1230, 167] width 80 height 36
click at [1460, 159] on div "الفواتير" at bounding box center [1425, 167] width 158 height 20
click at [1075, 127] on div "الفواتير" at bounding box center [1122, 114] width 295 height 32
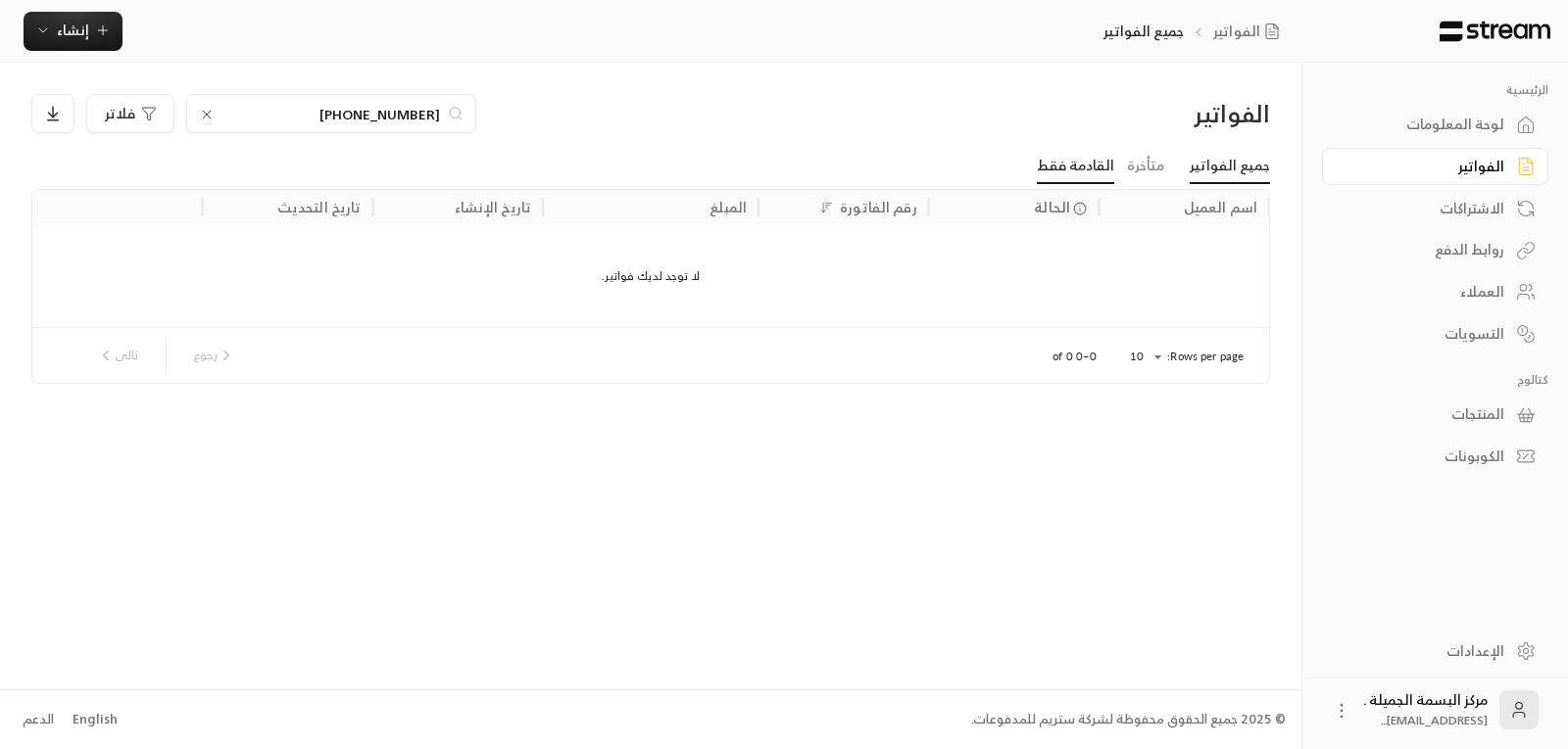
click at [1073, 166] on link "القادمة فقط" at bounding box center [1076, 167] width 77 height 36
click at [1437, 187] on div "الاشتراكات" at bounding box center [1435, 206] width 226 height 42
click at [1480, 202] on div "الاشتراكات" at bounding box center [1425, 208] width 158 height 20
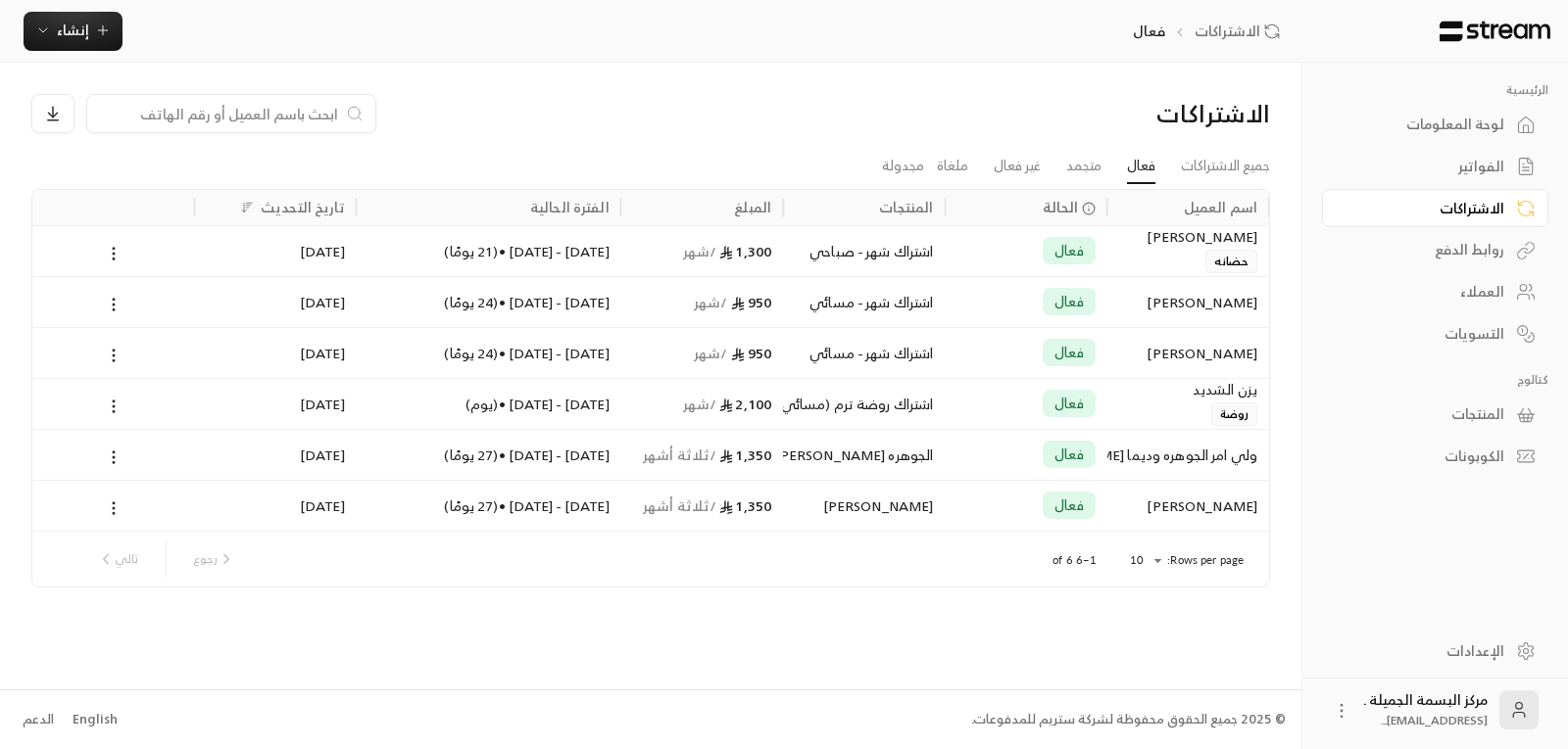
click at [1453, 247] on div "روابط الدفع" at bounding box center [1425, 250] width 158 height 20
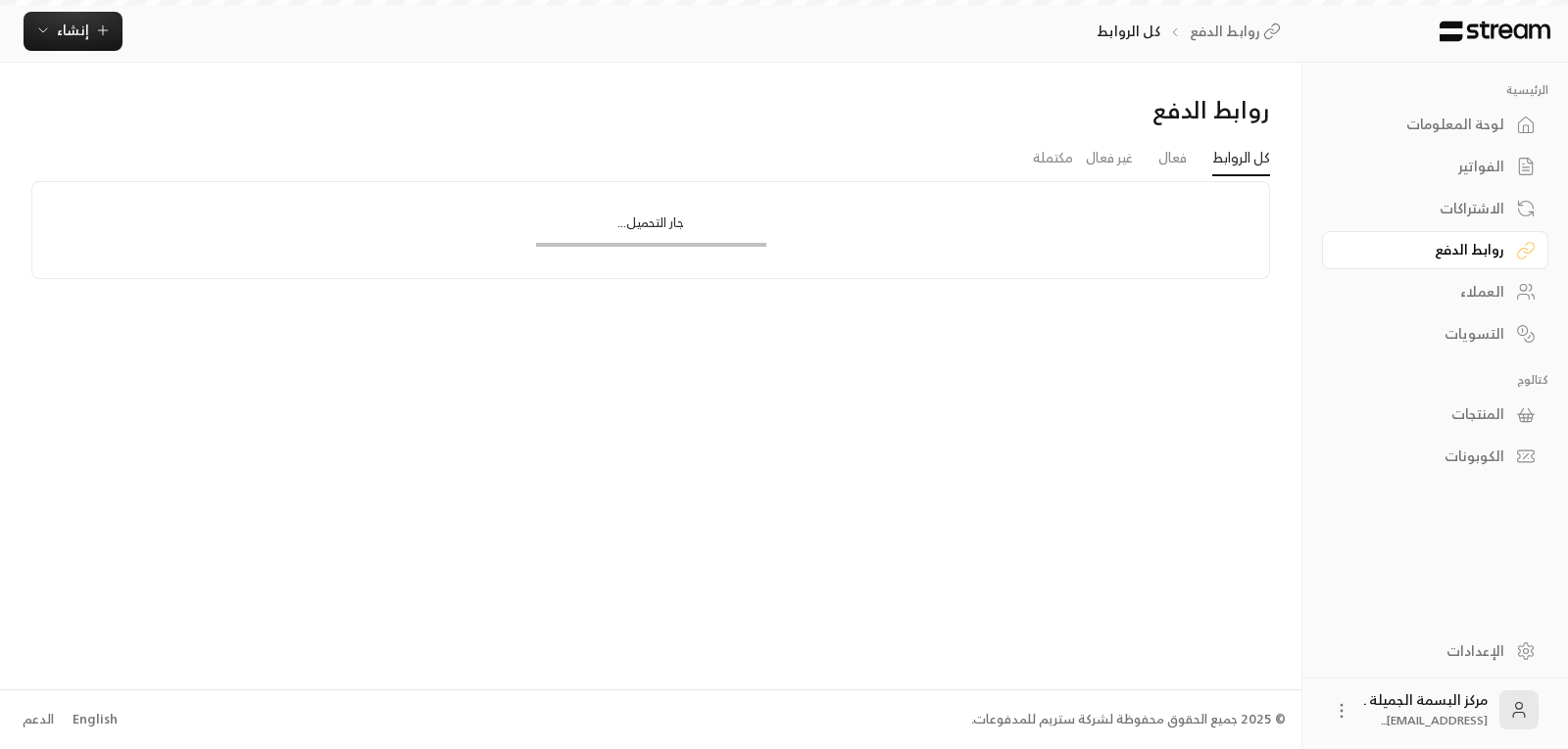
click at [1466, 294] on div "العملاء" at bounding box center [1425, 292] width 158 height 20
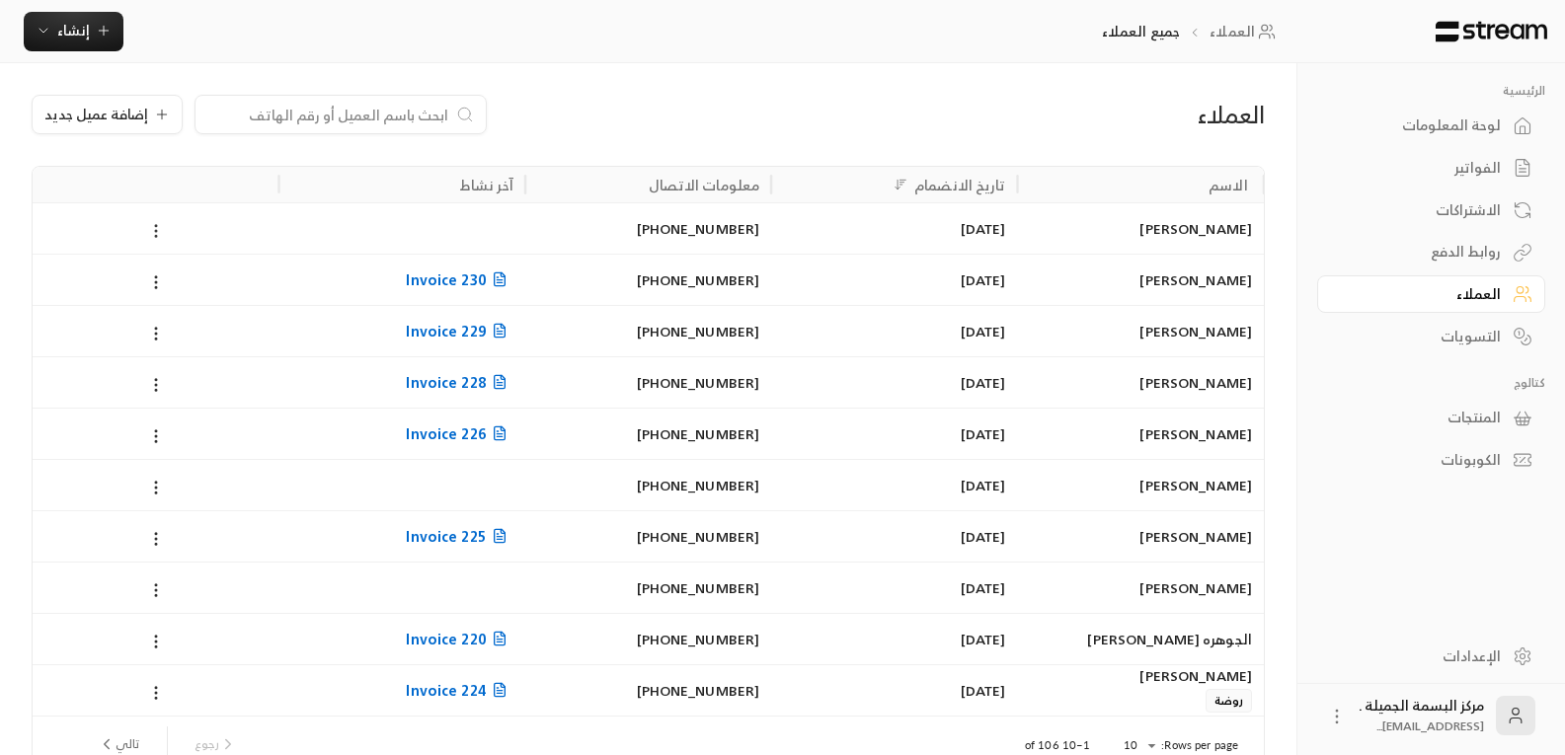
drag, startPoint x: 927, startPoint y: 245, endPoint x: 147, endPoint y: 223, distance: 780.5
drag, startPoint x: 147, startPoint y: 223, endPoint x: 119, endPoint y: 222, distance: 27.7
click at [119, 222] on div at bounding box center [155, 228] width 222 height 50
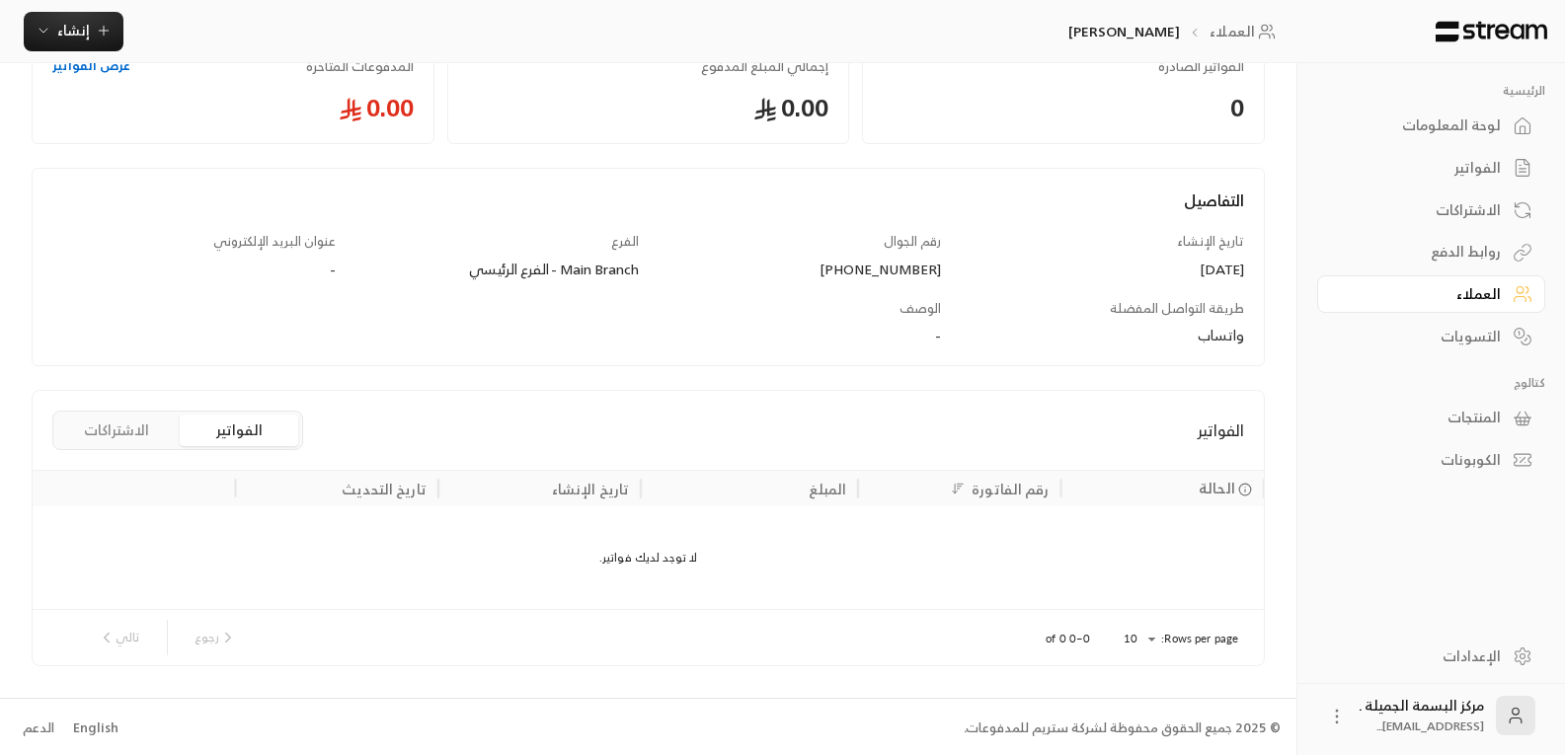
scroll to position [133, 0]
click at [121, 429] on button "الاشتراكات" at bounding box center [116, 428] width 119 height 32
click at [696, 550] on div "ليس لديك أي اشتراكات." at bounding box center [648, 555] width 1231 height 103
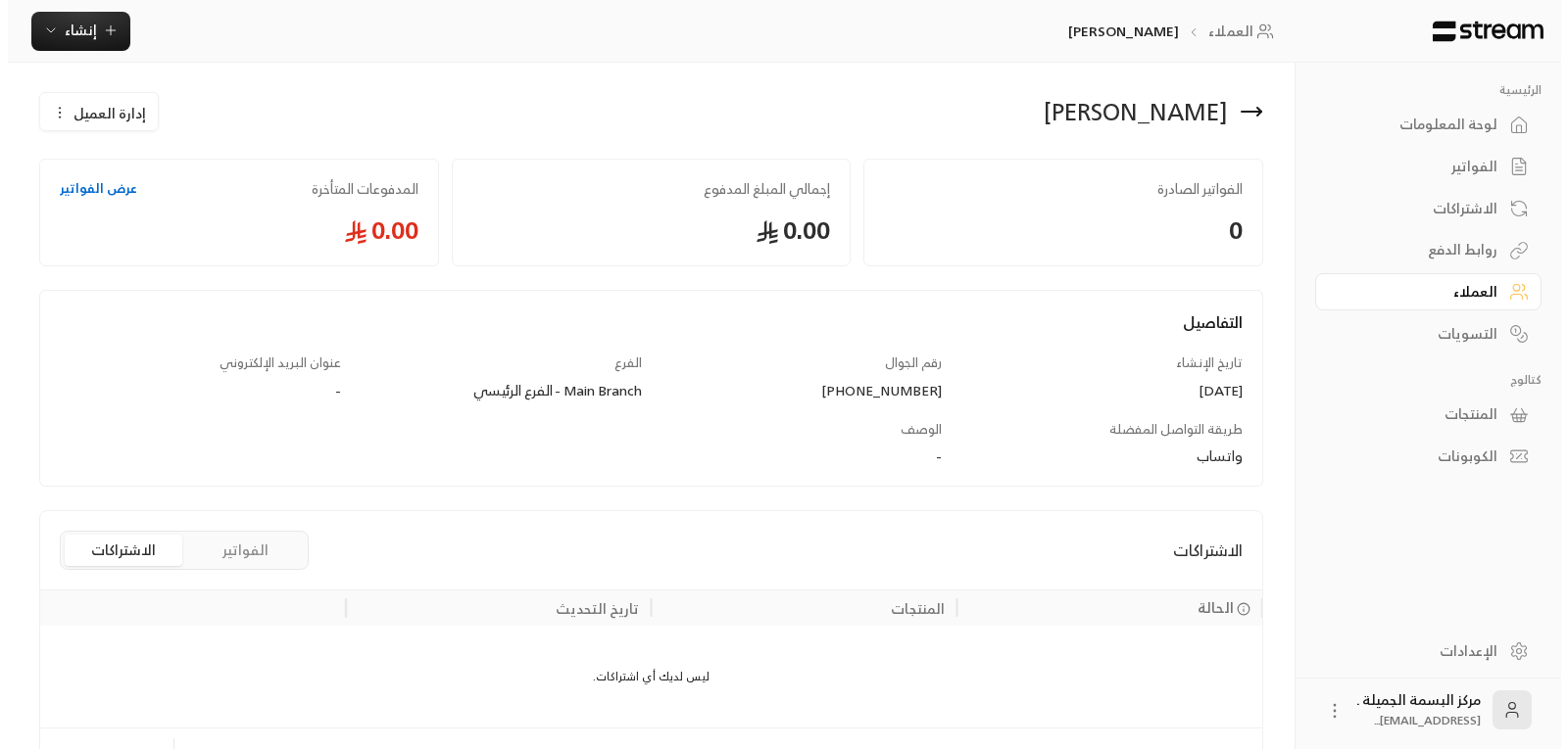
scroll to position [0, 0]
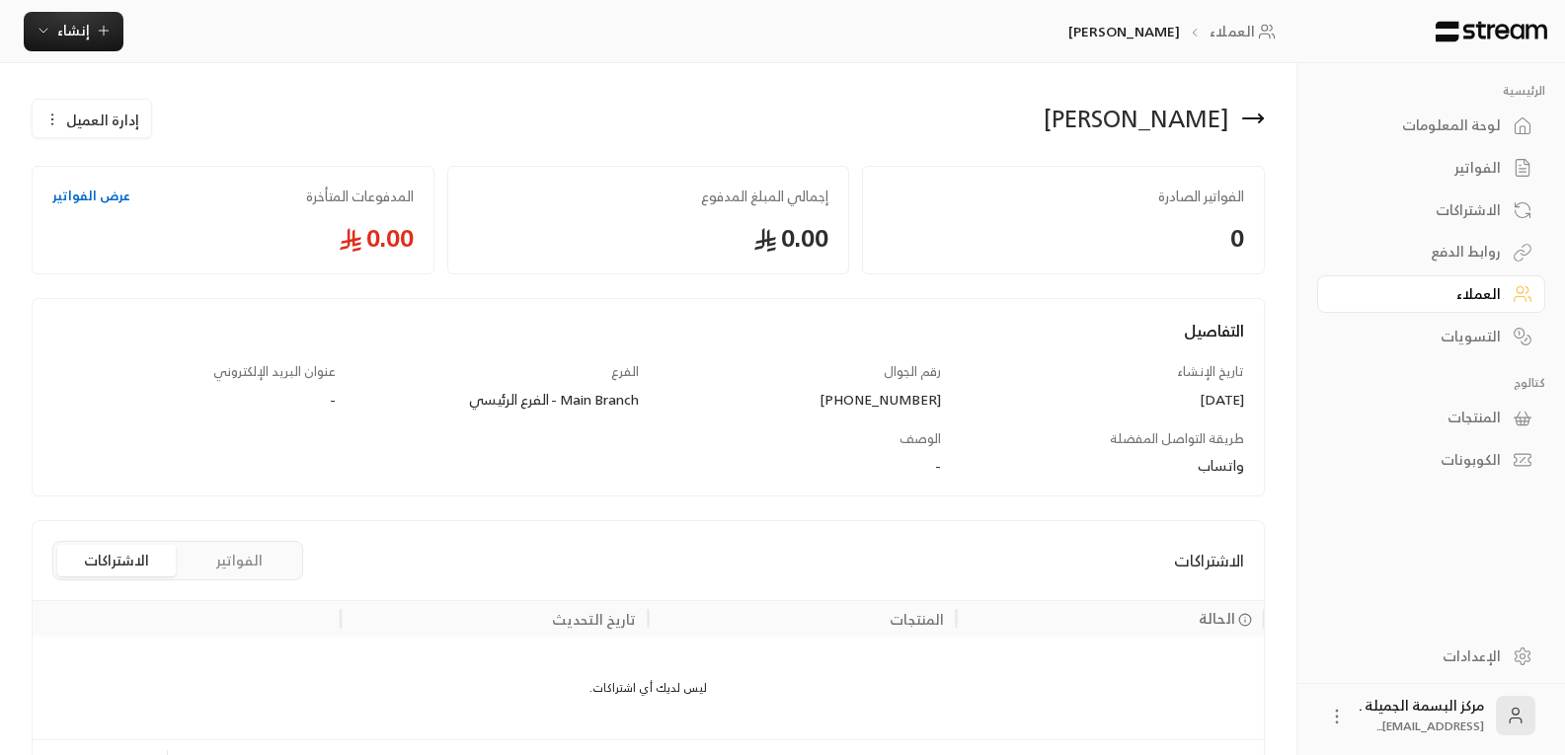
click at [92, 117] on span "إدارة العميل" at bounding box center [102, 120] width 73 height 21
click at [115, 185] on link "تعديل" at bounding box center [106, 178] width 122 height 36
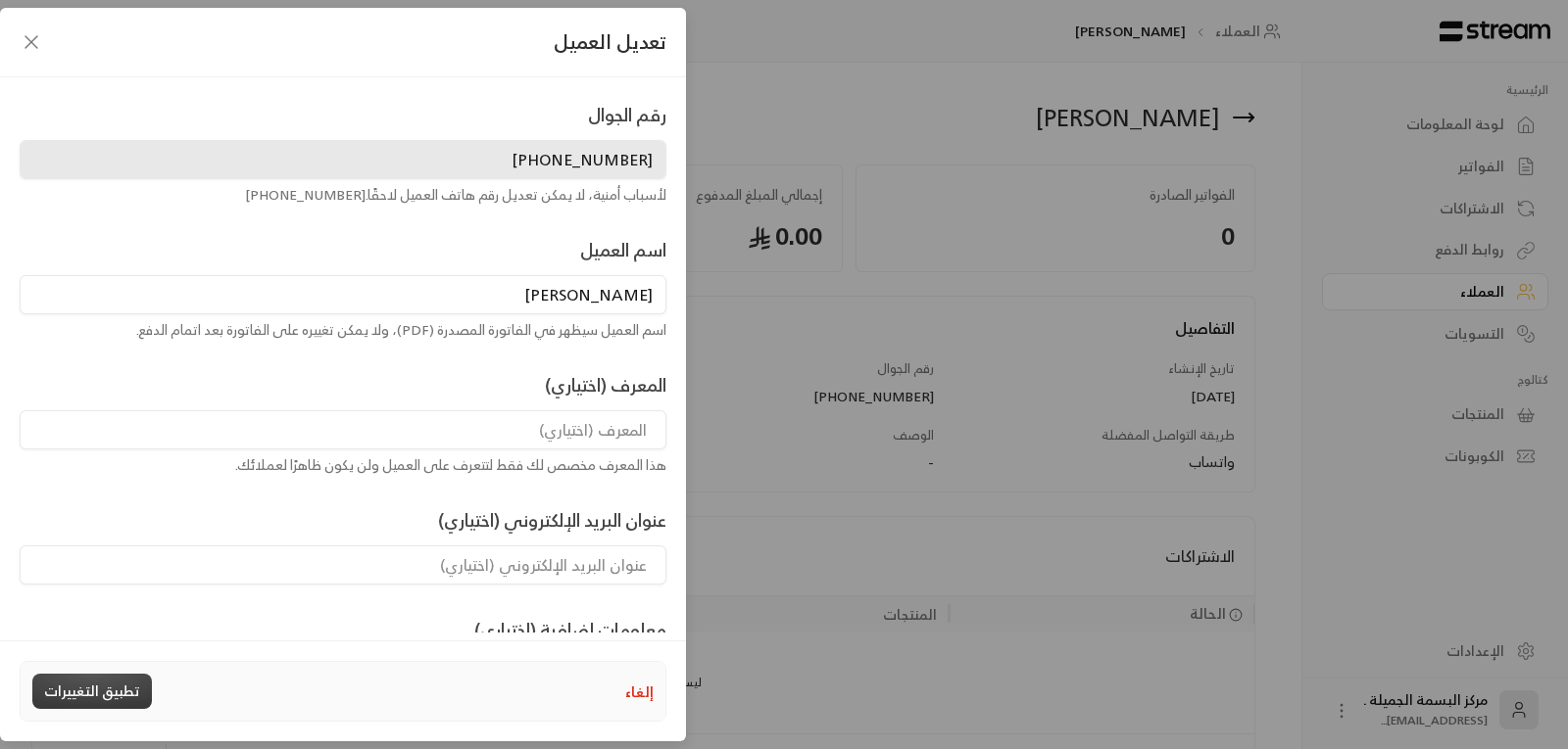
click at [135, 682] on button "تطبيق التغييرات" at bounding box center [92, 691] width 119 height 36
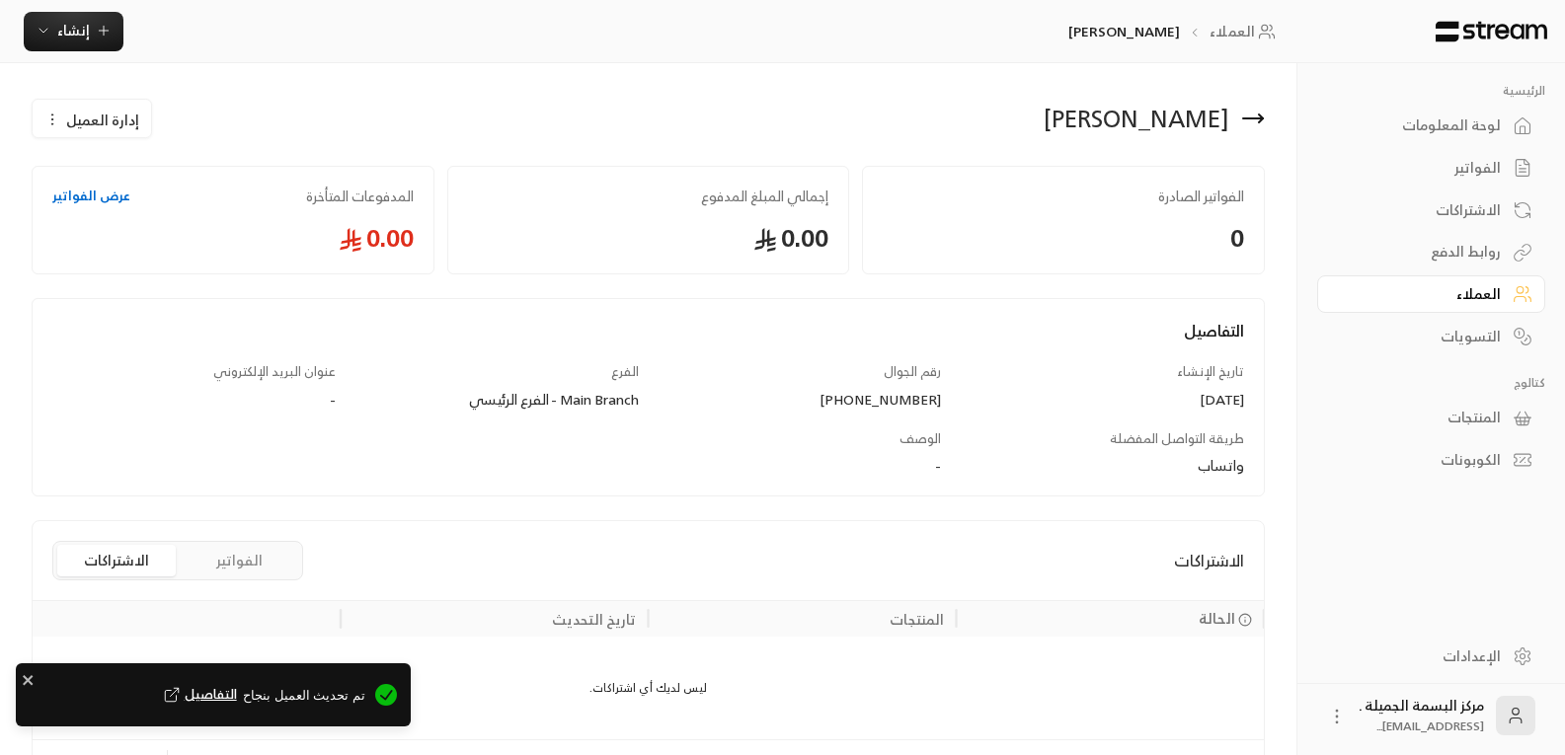
click at [97, 119] on span "إدارة العميل" at bounding box center [102, 120] width 73 height 21
click at [107, 207] on link "حذف" at bounding box center [106, 217] width 122 height 36
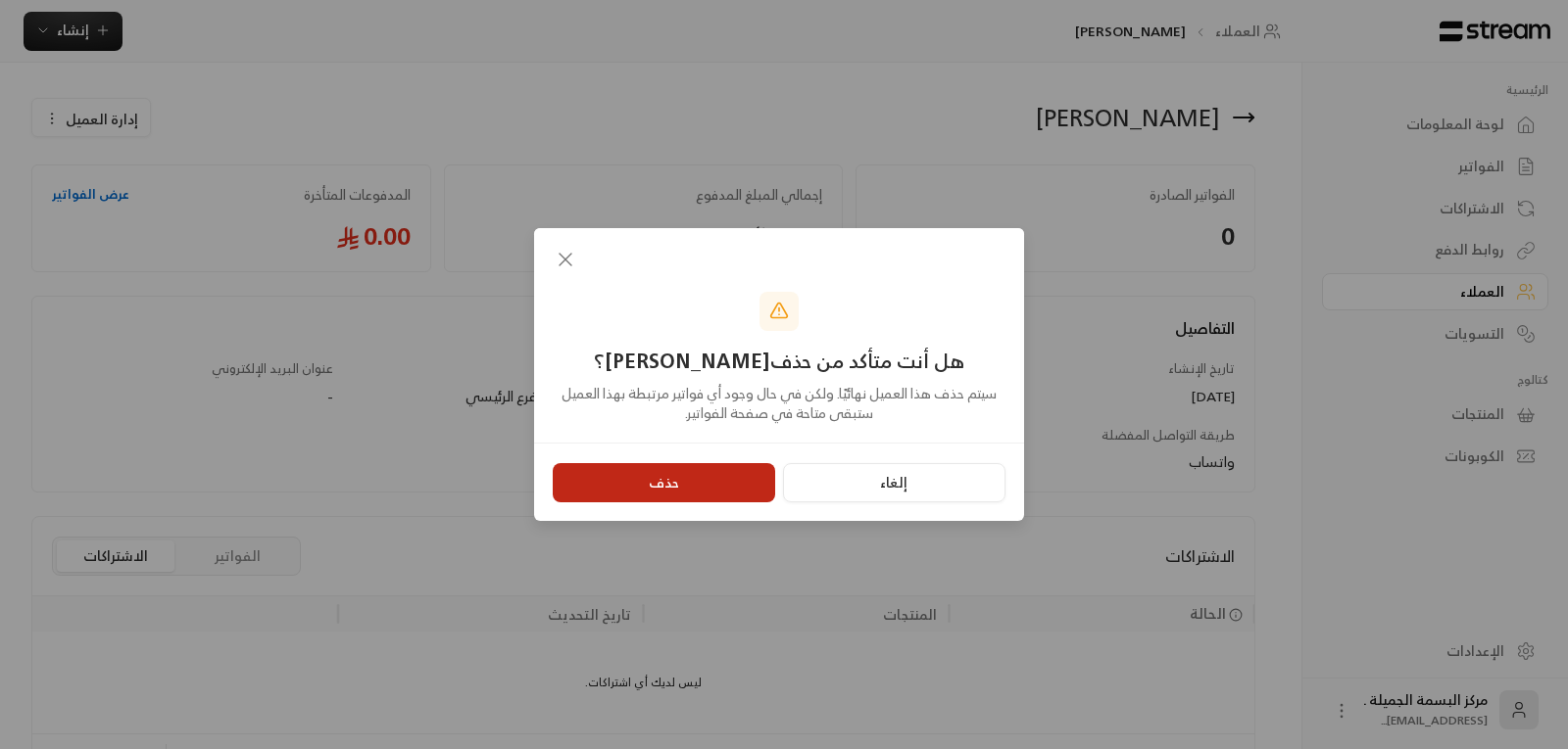
click at [710, 469] on button "حذف" at bounding box center [664, 483] width 222 height 40
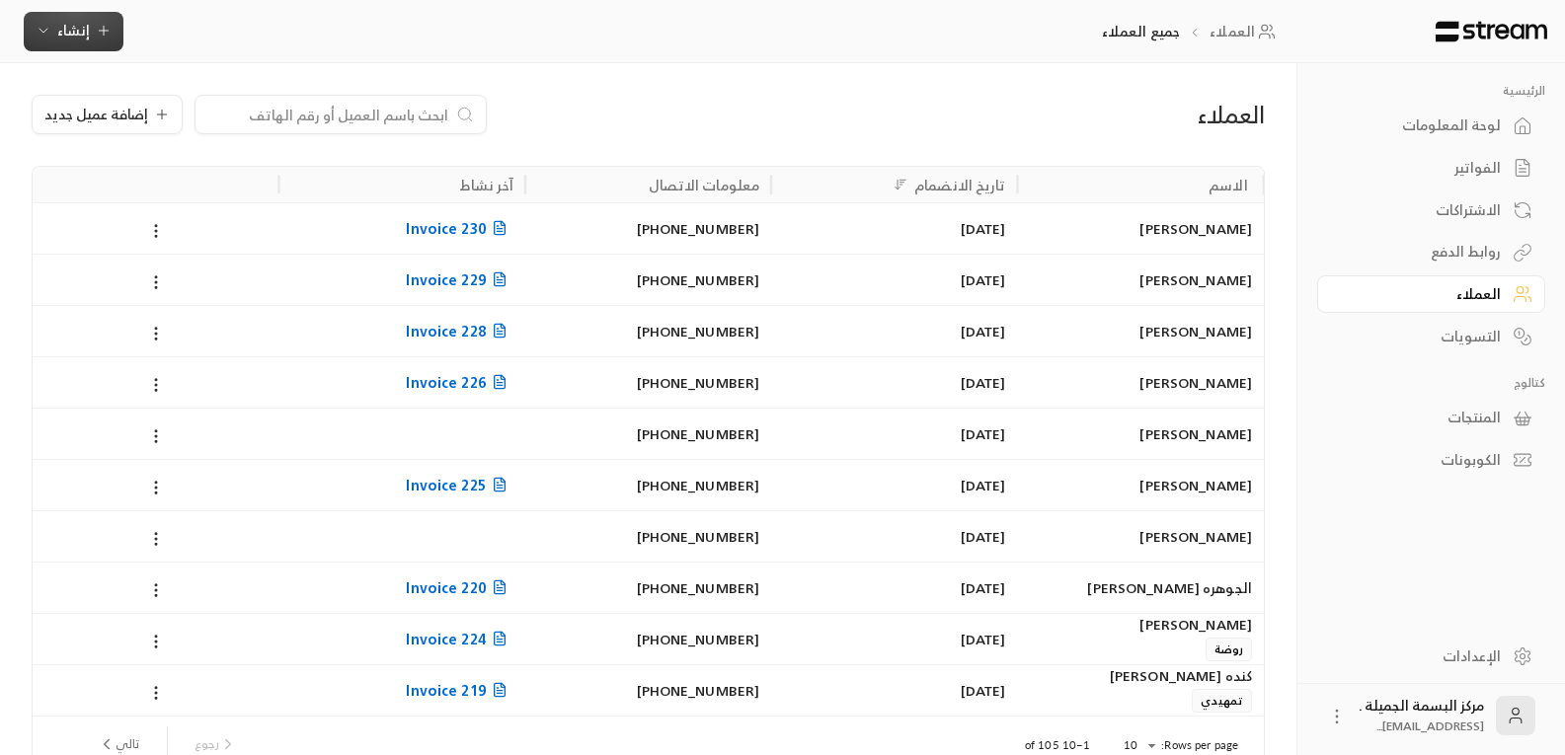
click at [85, 22] on span "إنشاء" at bounding box center [73, 30] width 33 height 25
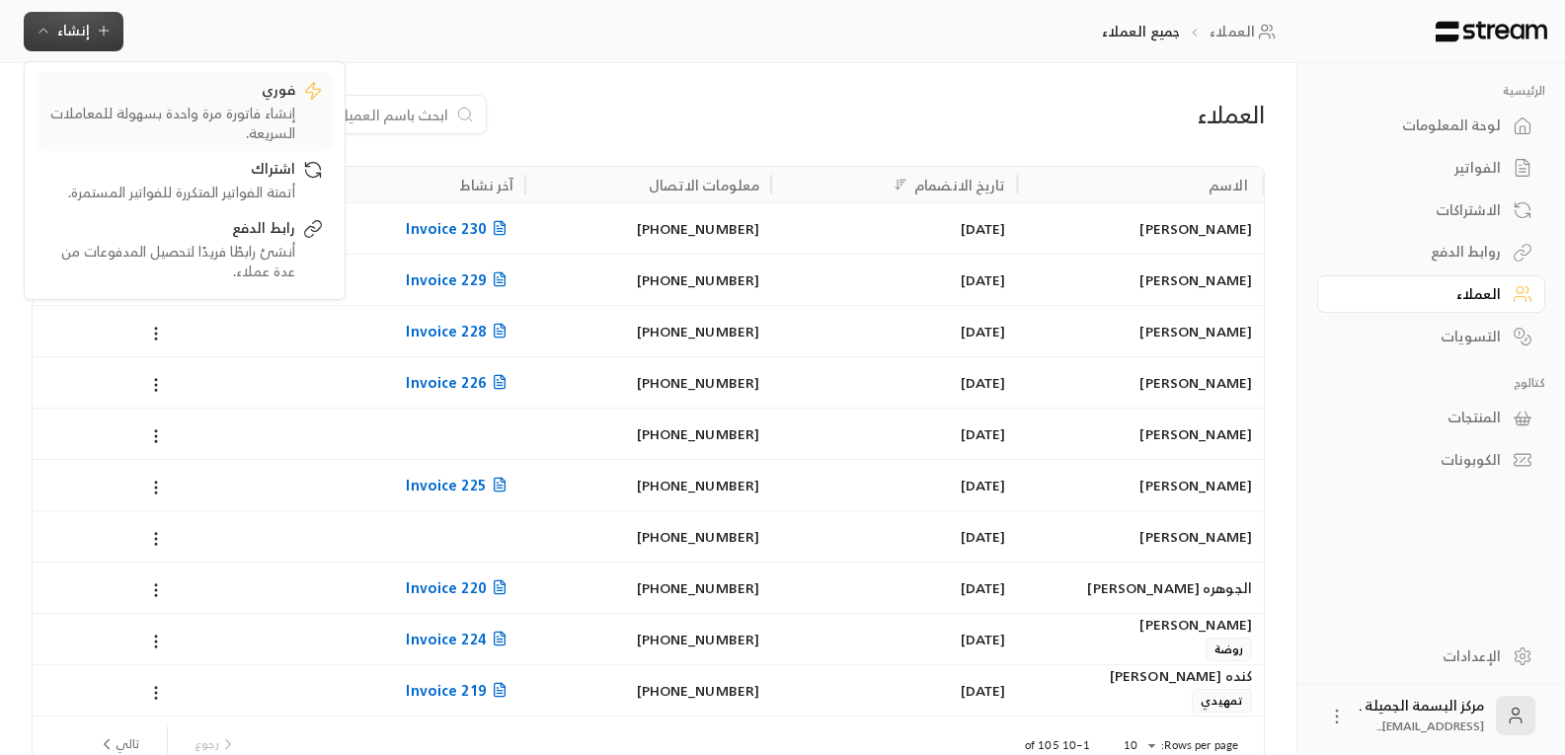
click at [260, 87] on div "فوري" at bounding box center [170, 92] width 249 height 24
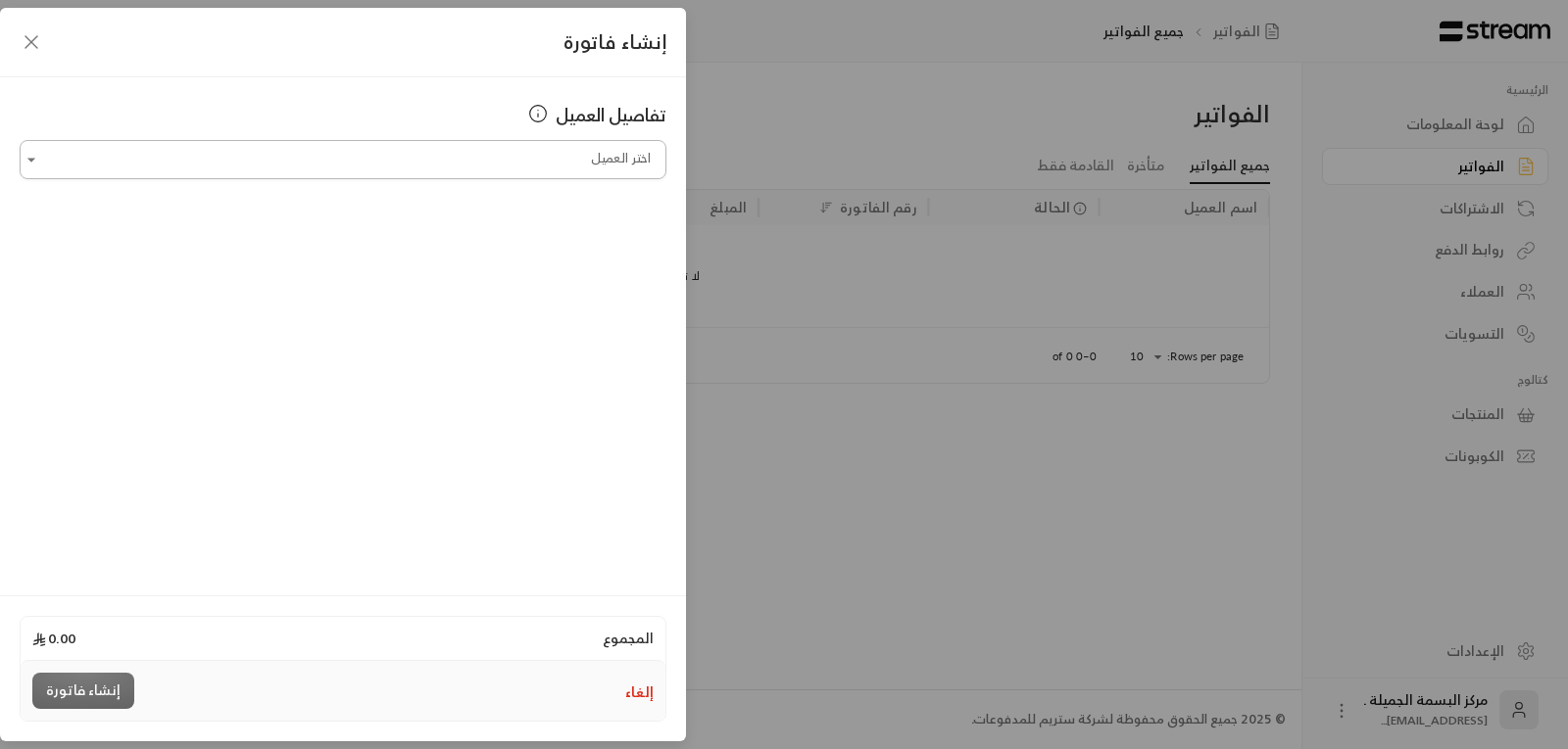
click at [317, 146] on input "اختر العميل" at bounding box center [343, 160] width 647 height 35
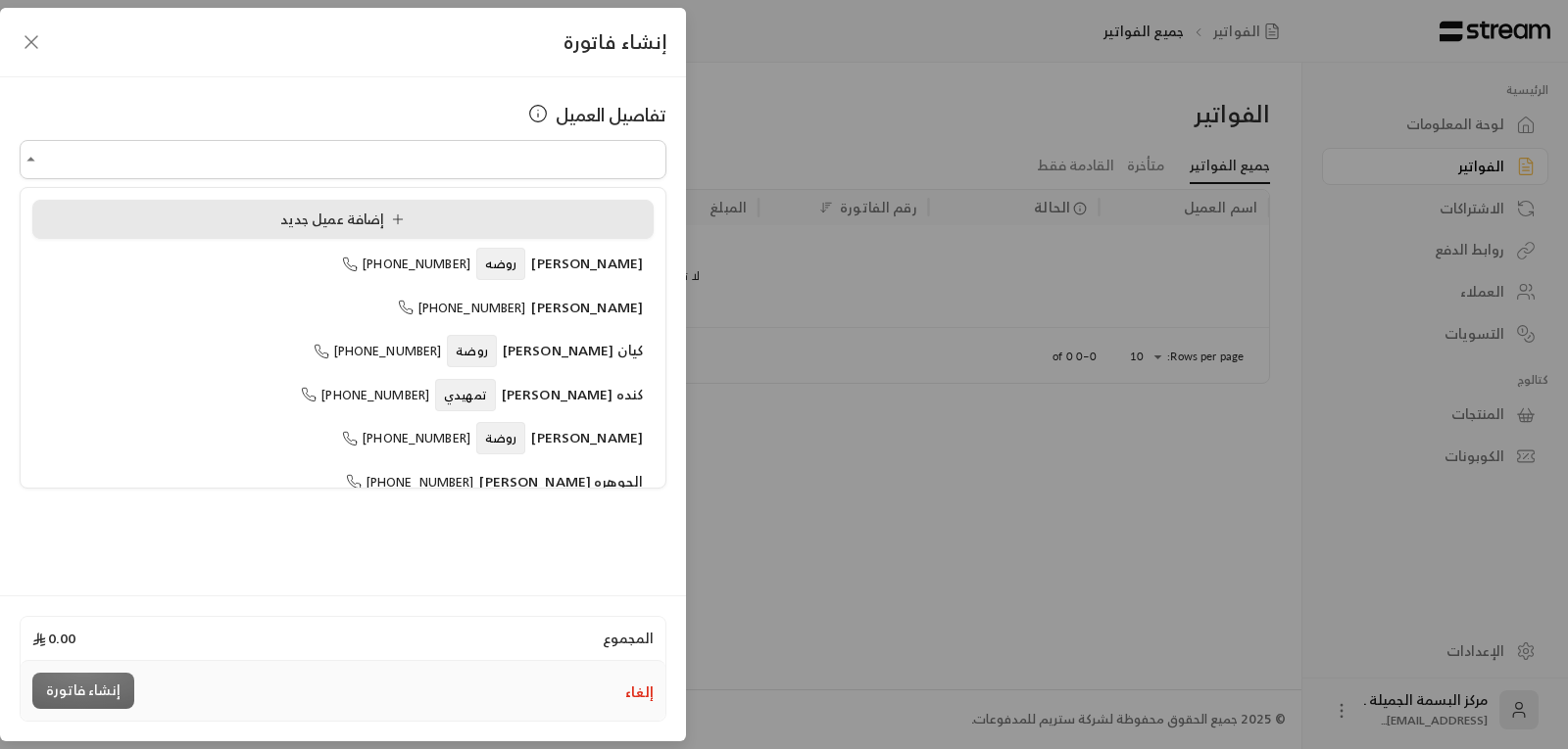
click at [308, 216] on span "إضافة عميل جديد" at bounding box center [345, 218] width 132 height 25
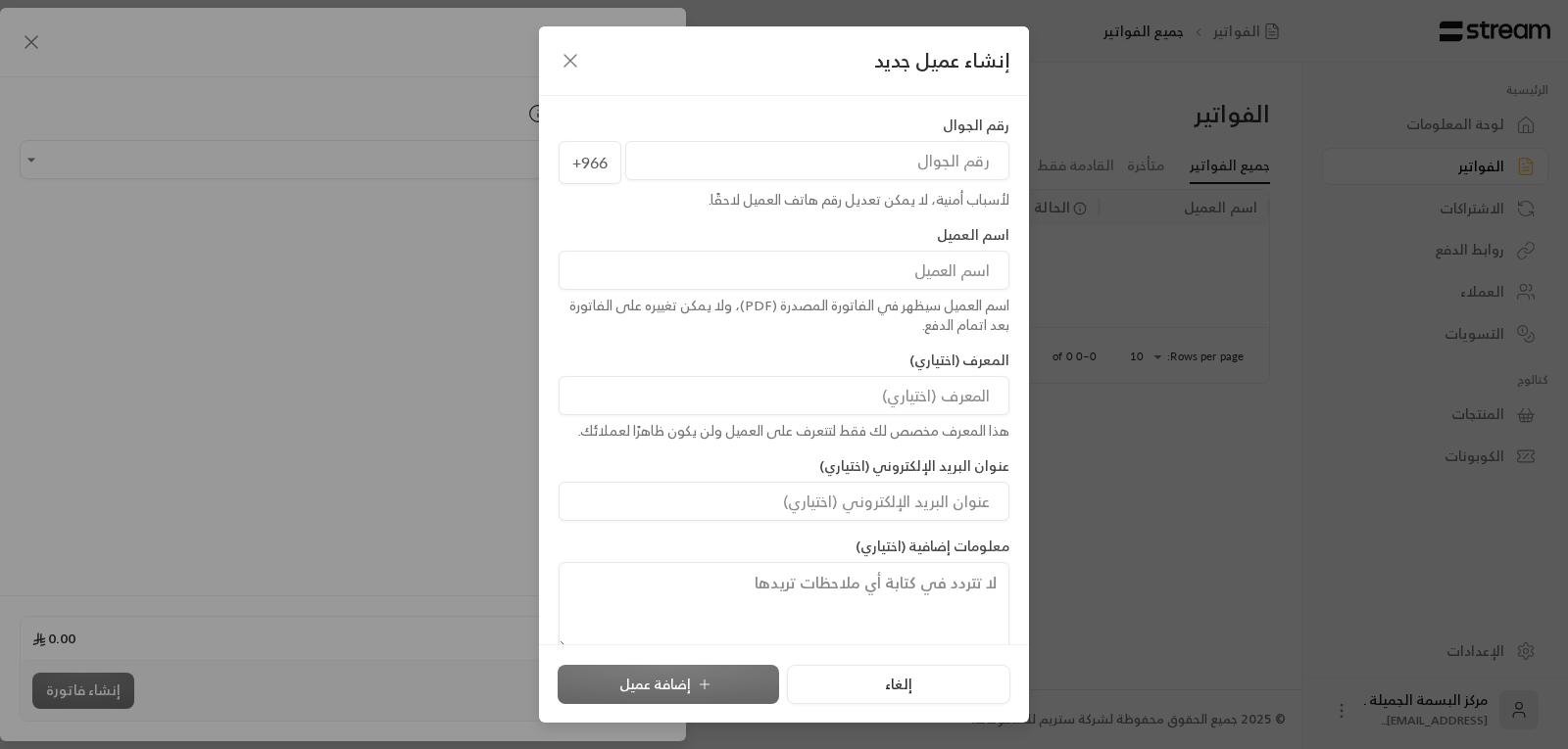
click at [716, 150] on input "tel" at bounding box center [817, 161] width 384 height 40
type input "500807119"
click at [812, 278] on input at bounding box center [784, 271] width 451 height 40
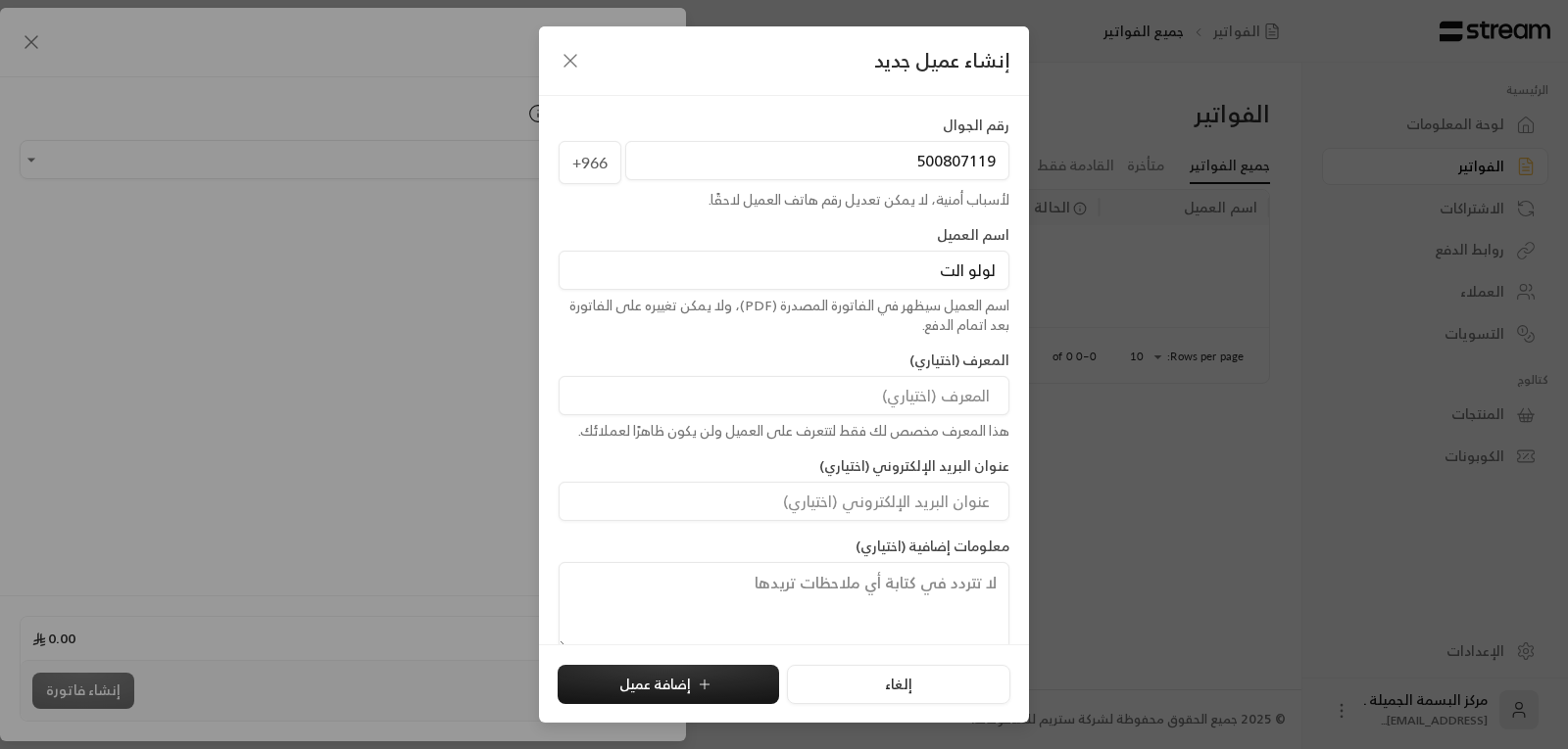
type input "[PERSON_NAME]"
click at [684, 682] on button "إضافة عميل" at bounding box center [668, 686] width 221 height 40
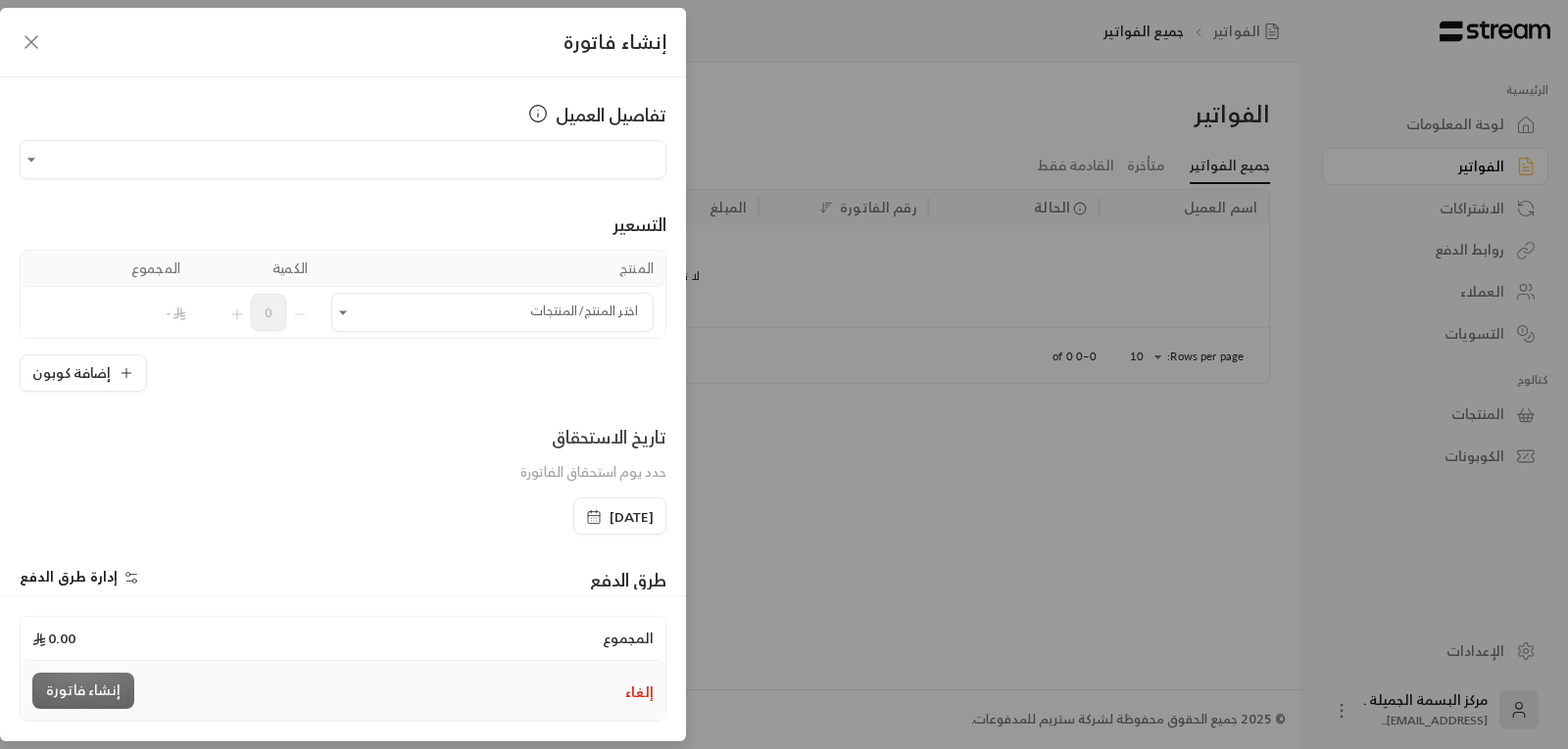
type input "**********"
click at [563, 315] on input "اختر العميل" at bounding box center [492, 312] width 323 height 35
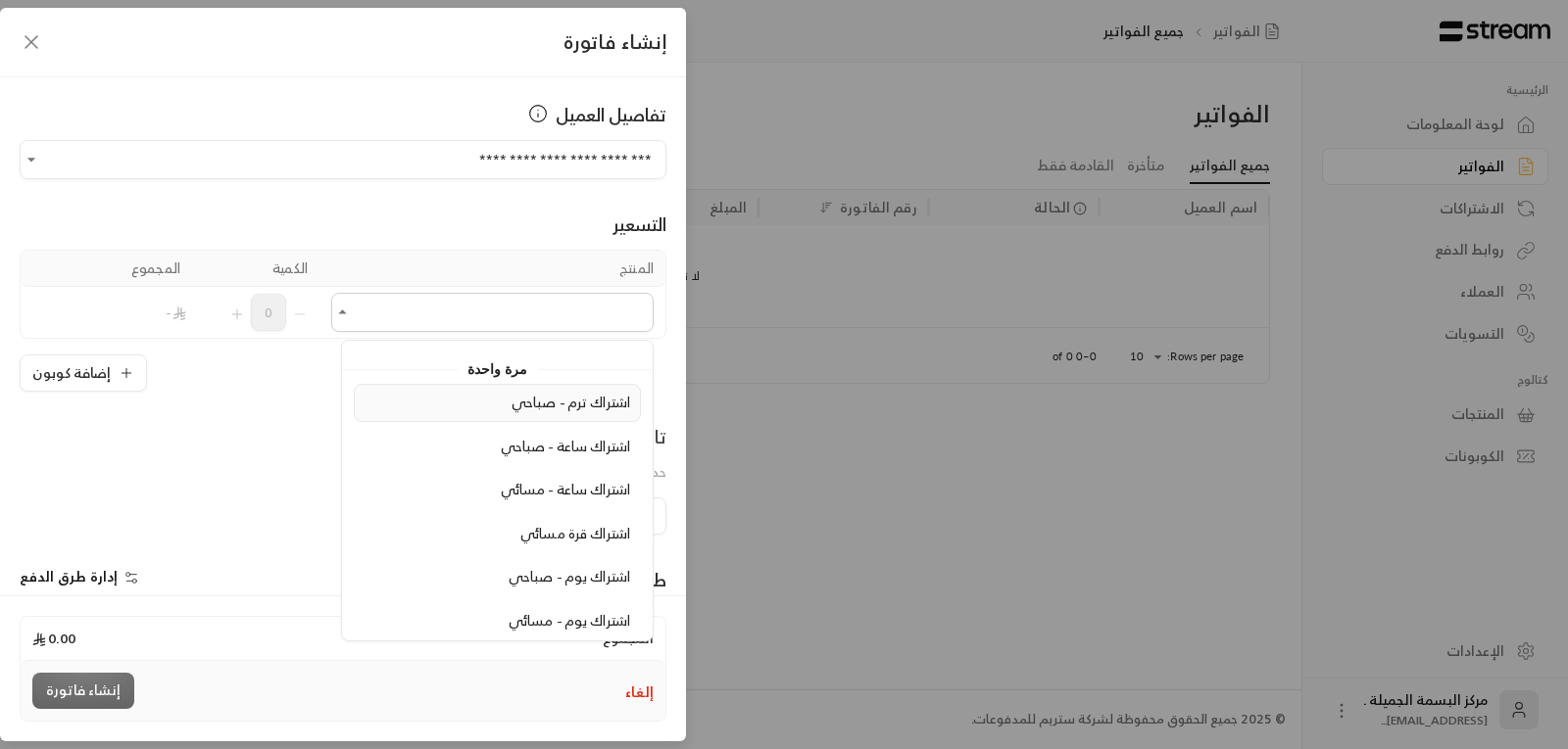
click at [586, 402] on span "اشتراك ترم - صباحي" at bounding box center [571, 402] width 118 height 25
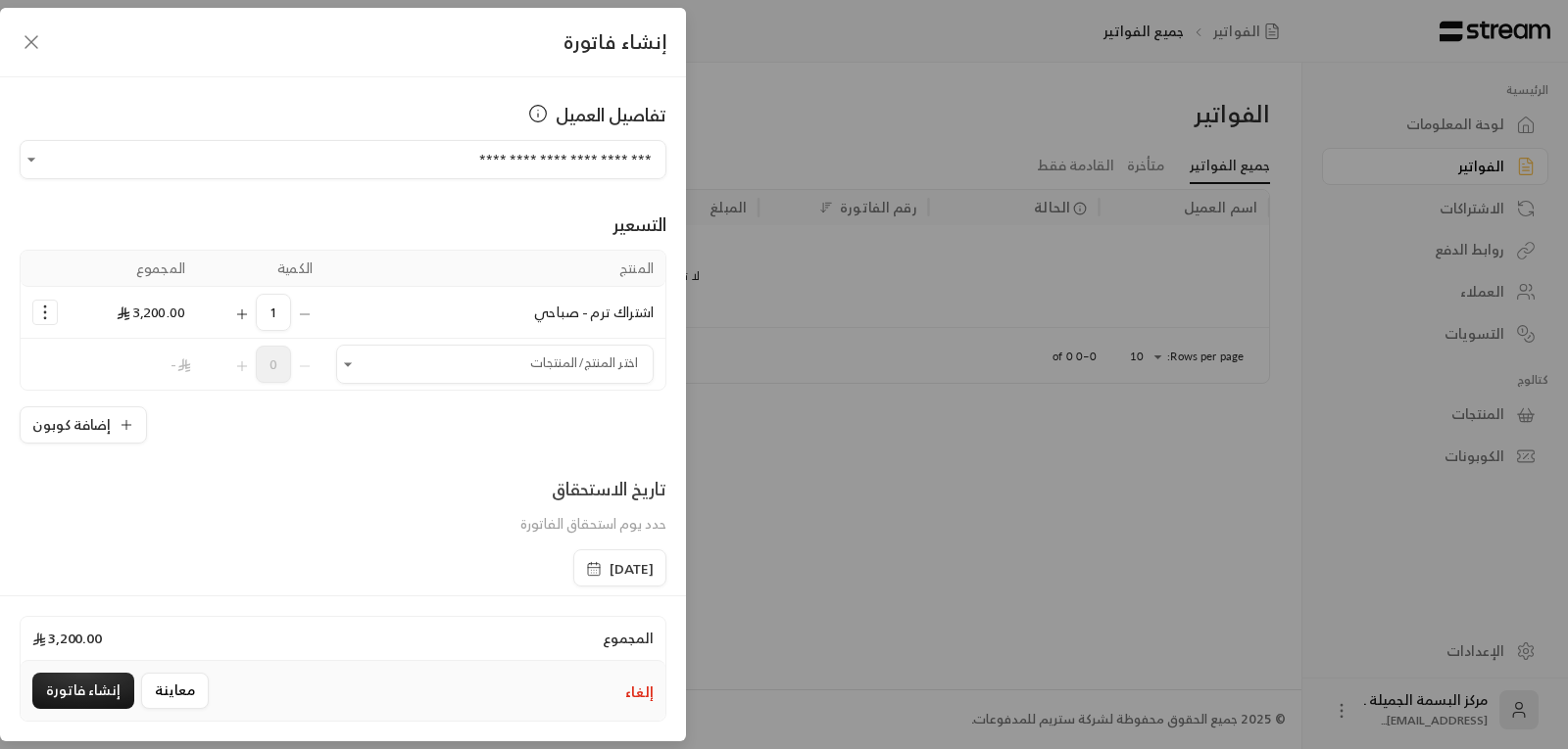
click at [587, 566] on icon "button" at bounding box center [594, 569] width 16 height 16
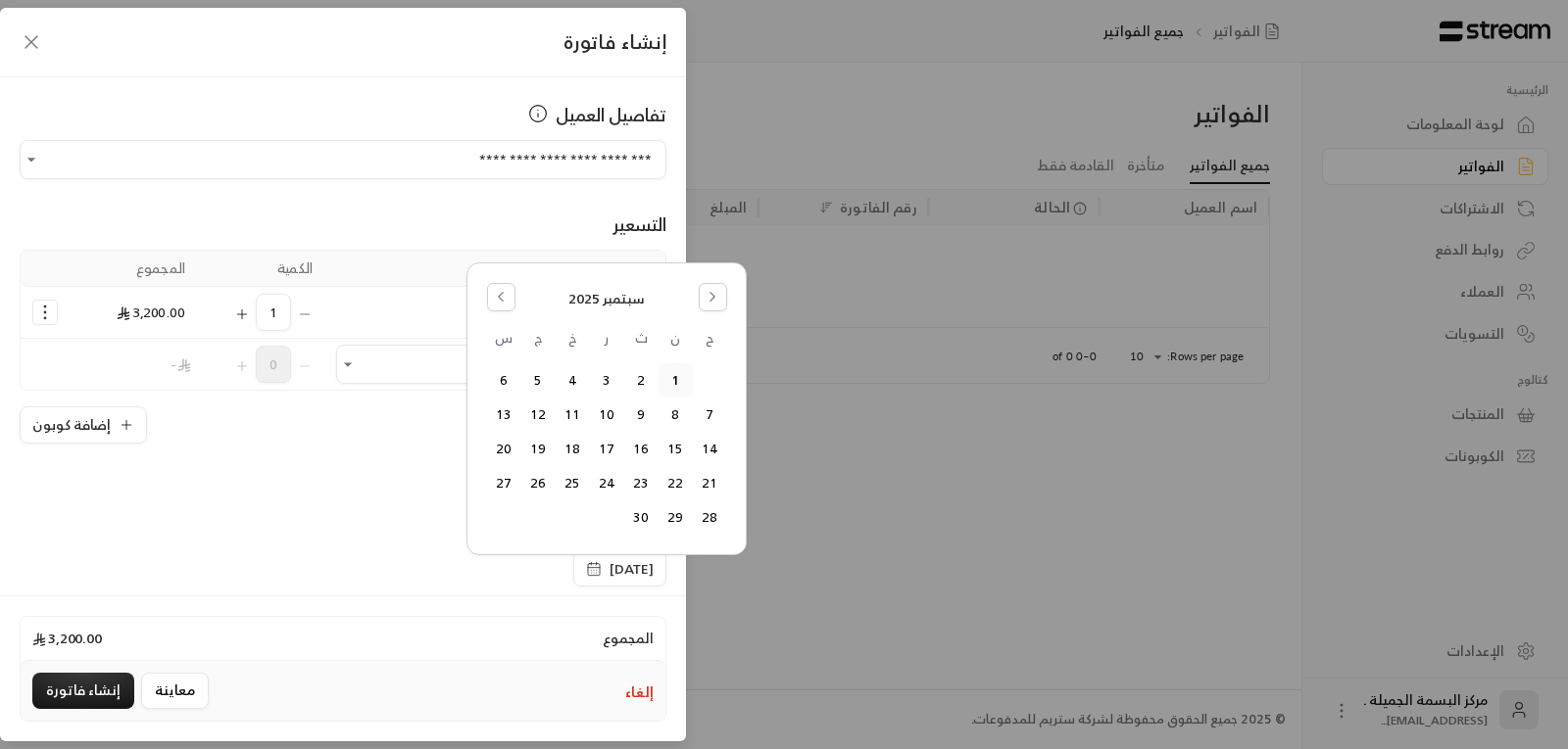
click at [587, 565] on icon "button" at bounding box center [594, 569] width 16 height 16
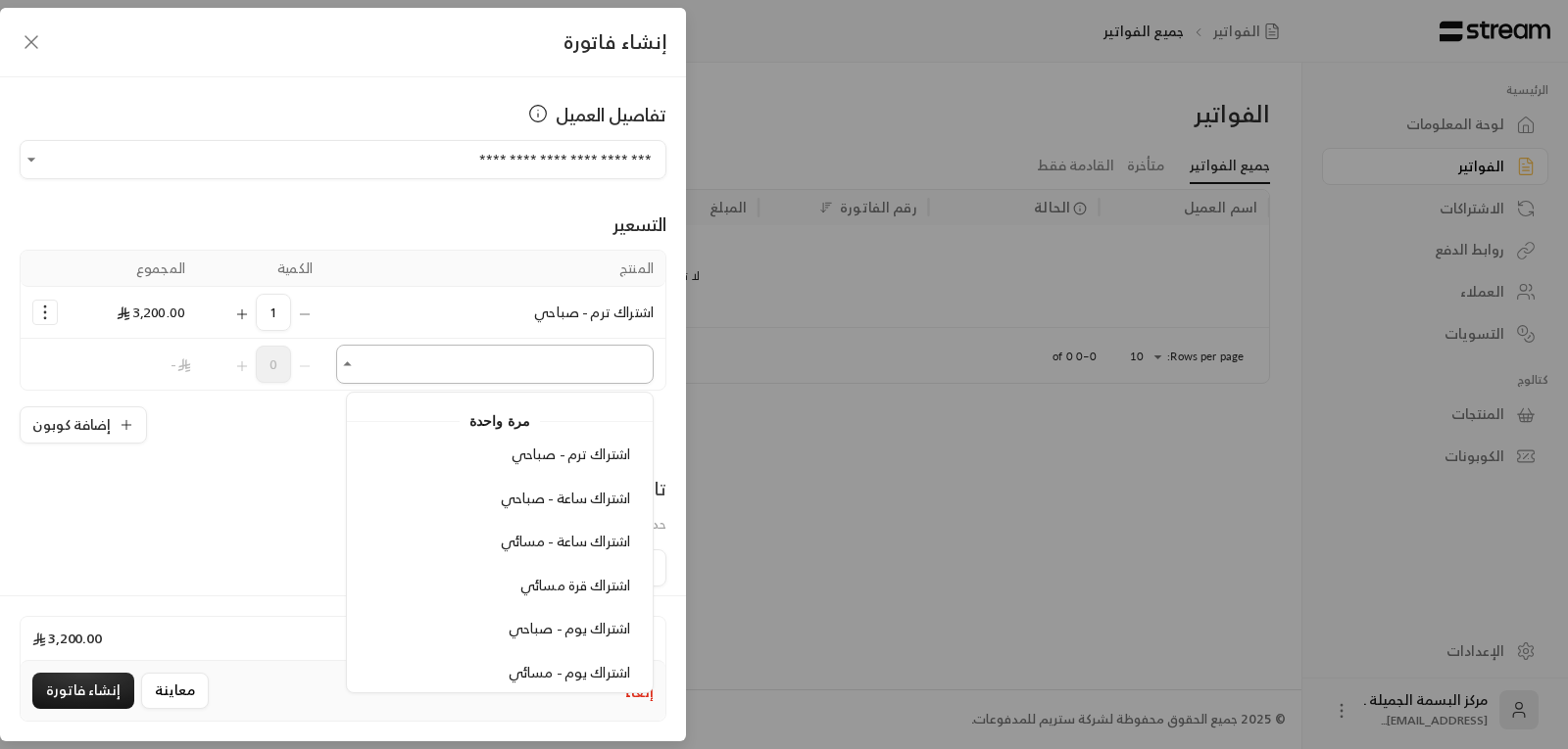
click at [407, 376] on input "اختر العميل" at bounding box center [495, 365] width 318 height 35
click at [113, 413] on button "إضافة كوبون" at bounding box center [83, 426] width 127 height 38
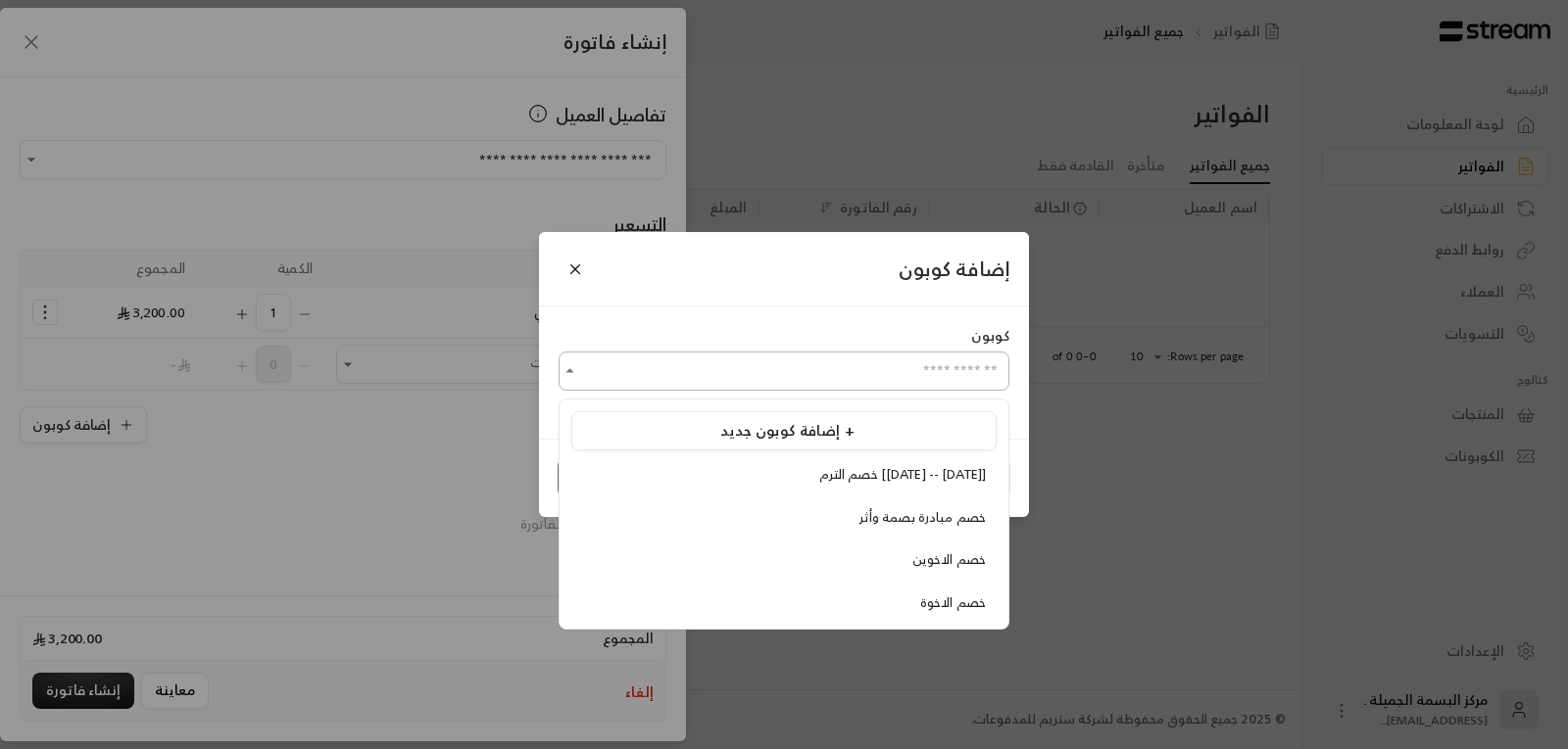
click at [989, 371] on input "اختر العميل" at bounding box center [784, 371] width 451 height 35
click at [898, 476] on span "خصم الترم [[DATE] -- [DATE]]" at bounding box center [903, 474] width 167 height 23
type input "**********"
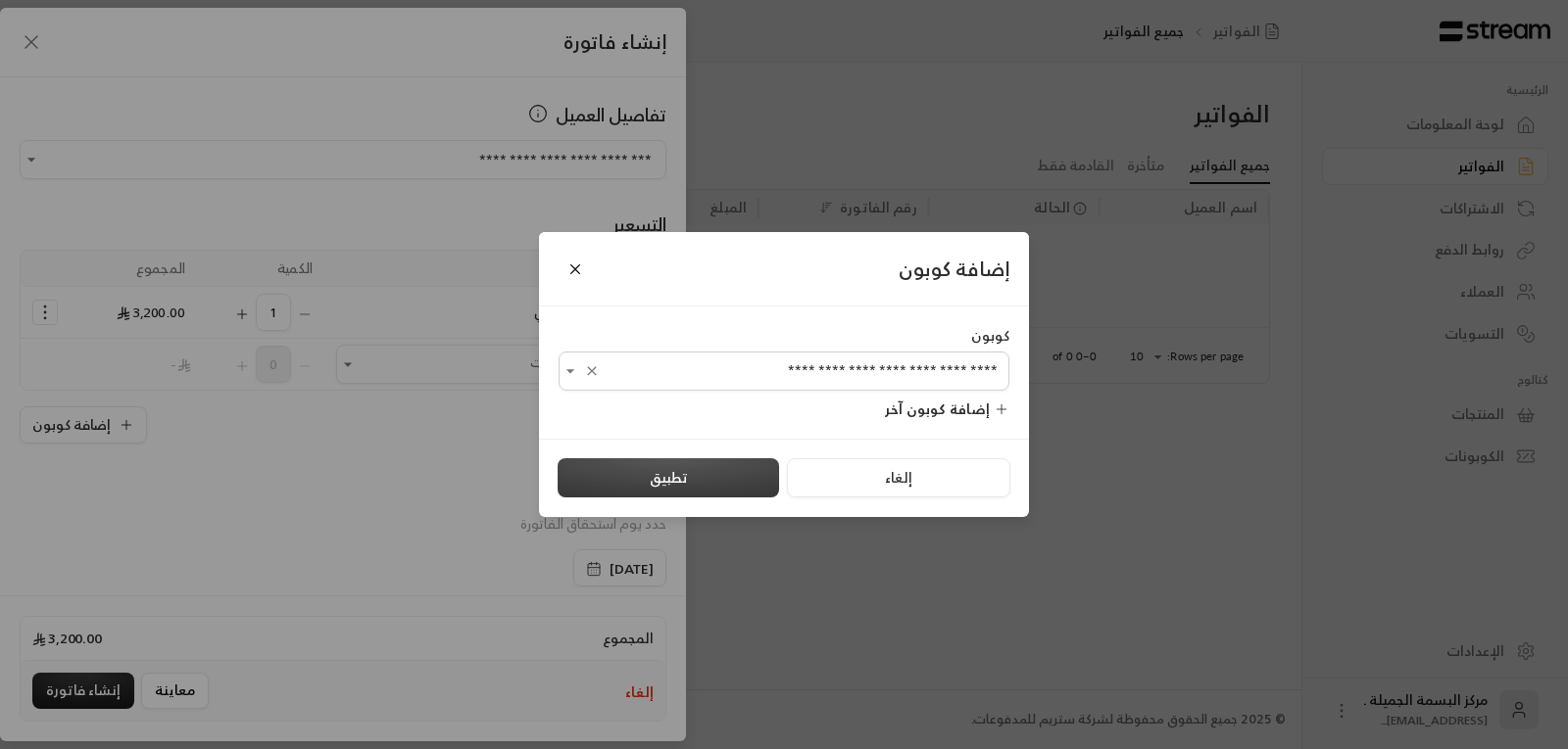
click at [721, 473] on button "تطبيق" at bounding box center [668, 478] width 221 height 40
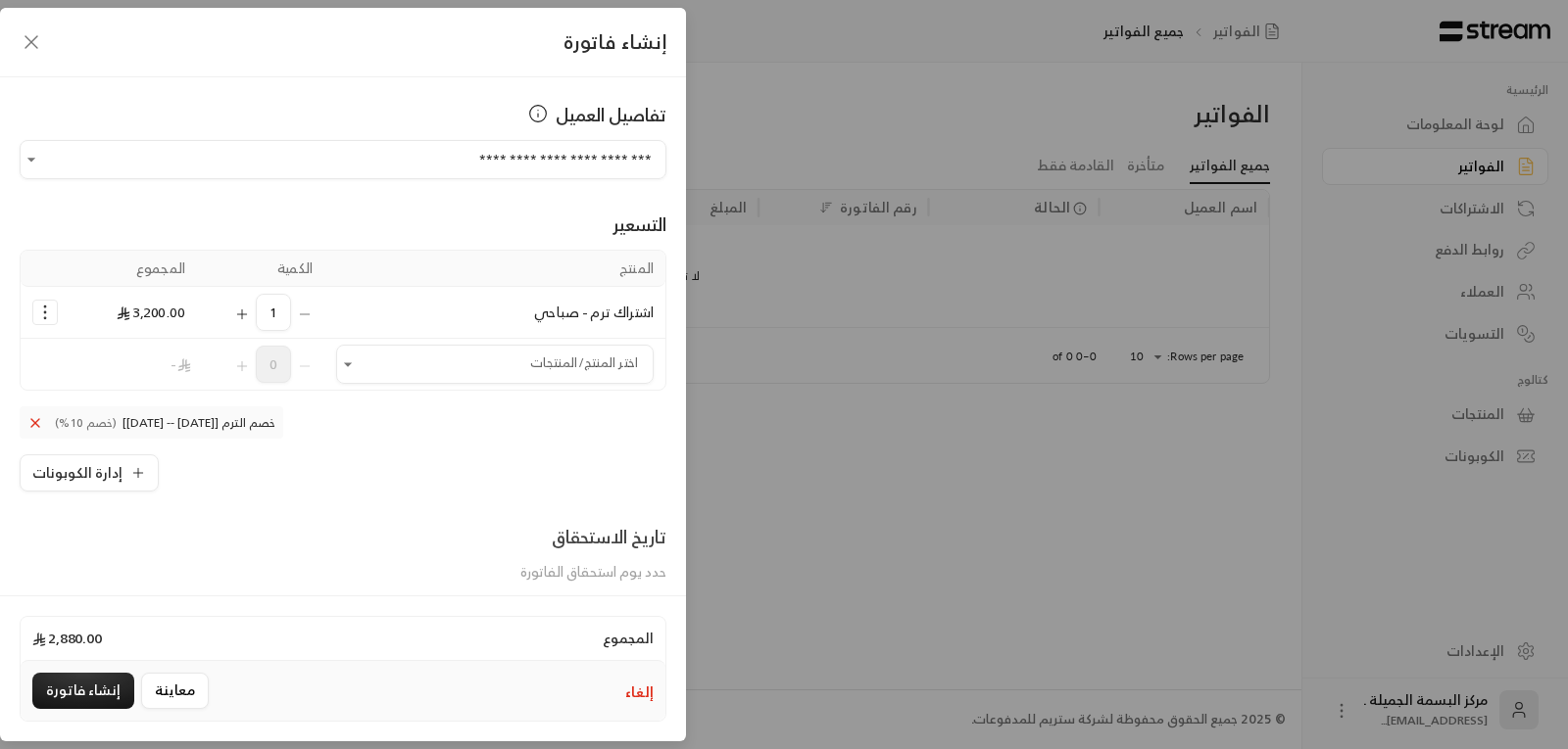
click at [631, 576] on span "حدد يوم استحقاق الفاتورة" at bounding box center [592, 571] width 146 height 25
click at [115, 688] on button "إنشاء فاتورة" at bounding box center [83, 690] width 102 height 37
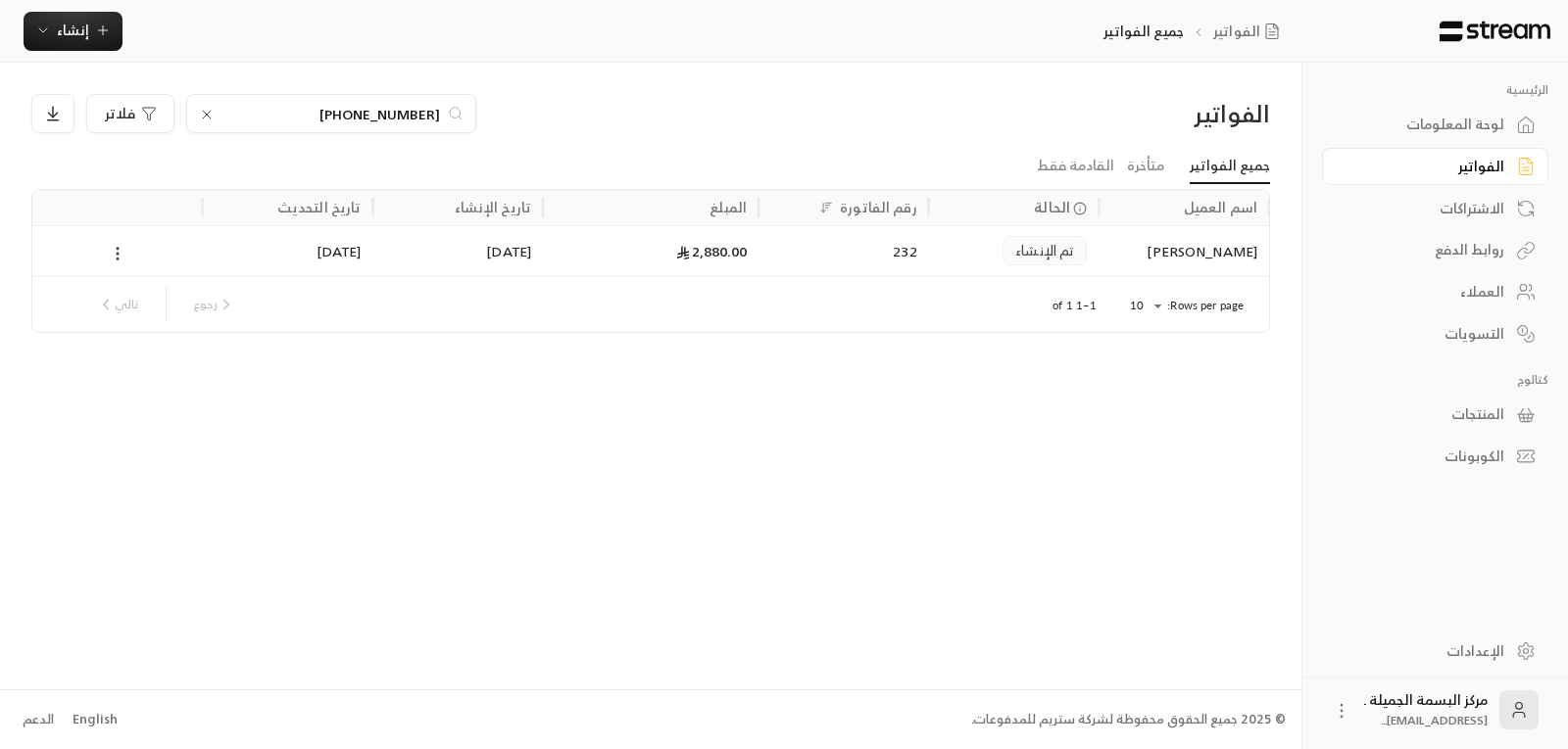
click at [116, 256] on icon at bounding box center [118, 254] width 18 height 18
drag, startPoint x: 116, startPoint y: 256, endPoint x: 1193, endPoint y: 247, distance: 1077.0
click at [1193, 247] on div at bounding box center [784, 374] width 1568 height 749
click at [1204, 246] on div "[PERSON_NAME]" at bounding box center [1184, 251] width 147 height 50
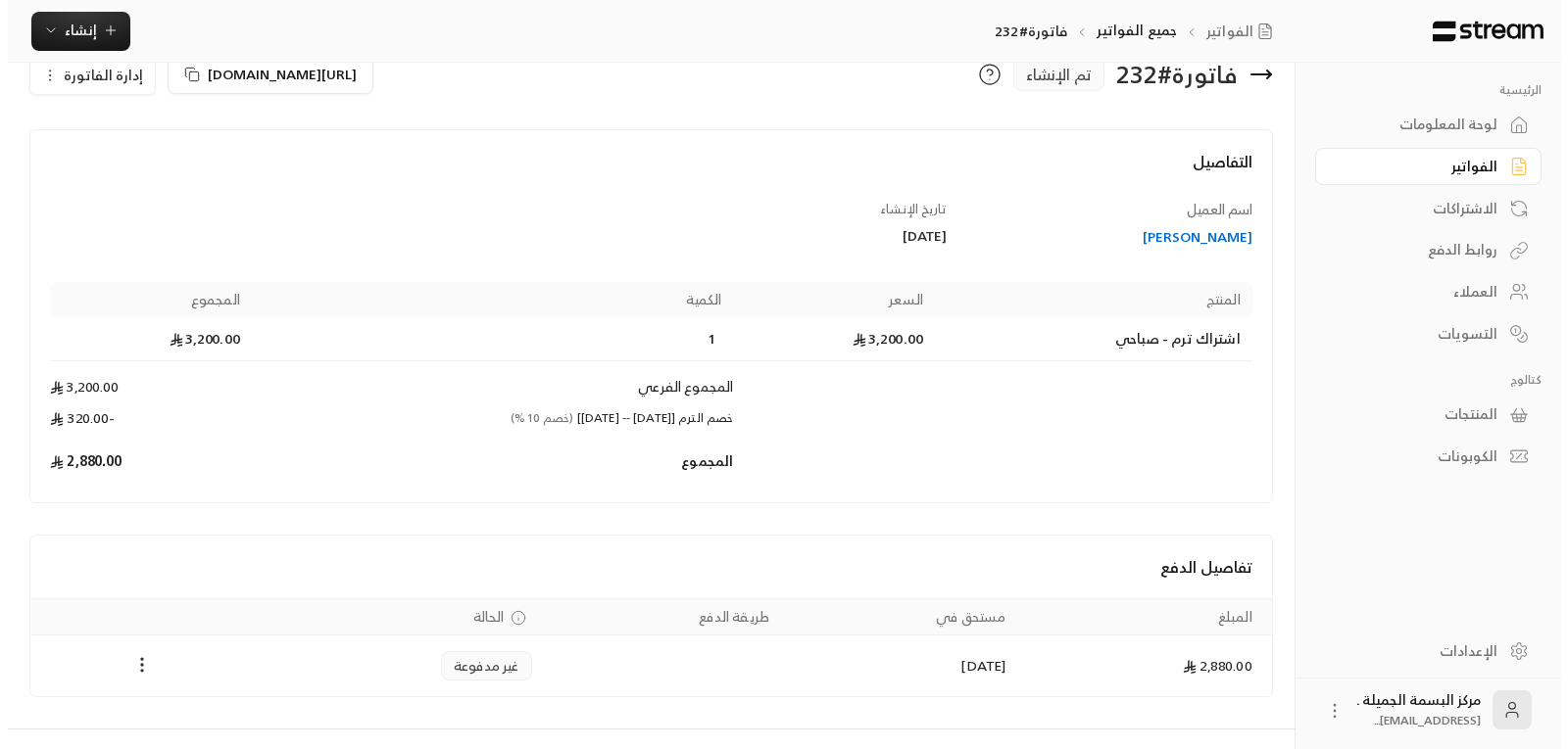
scroll to position [82, 0]
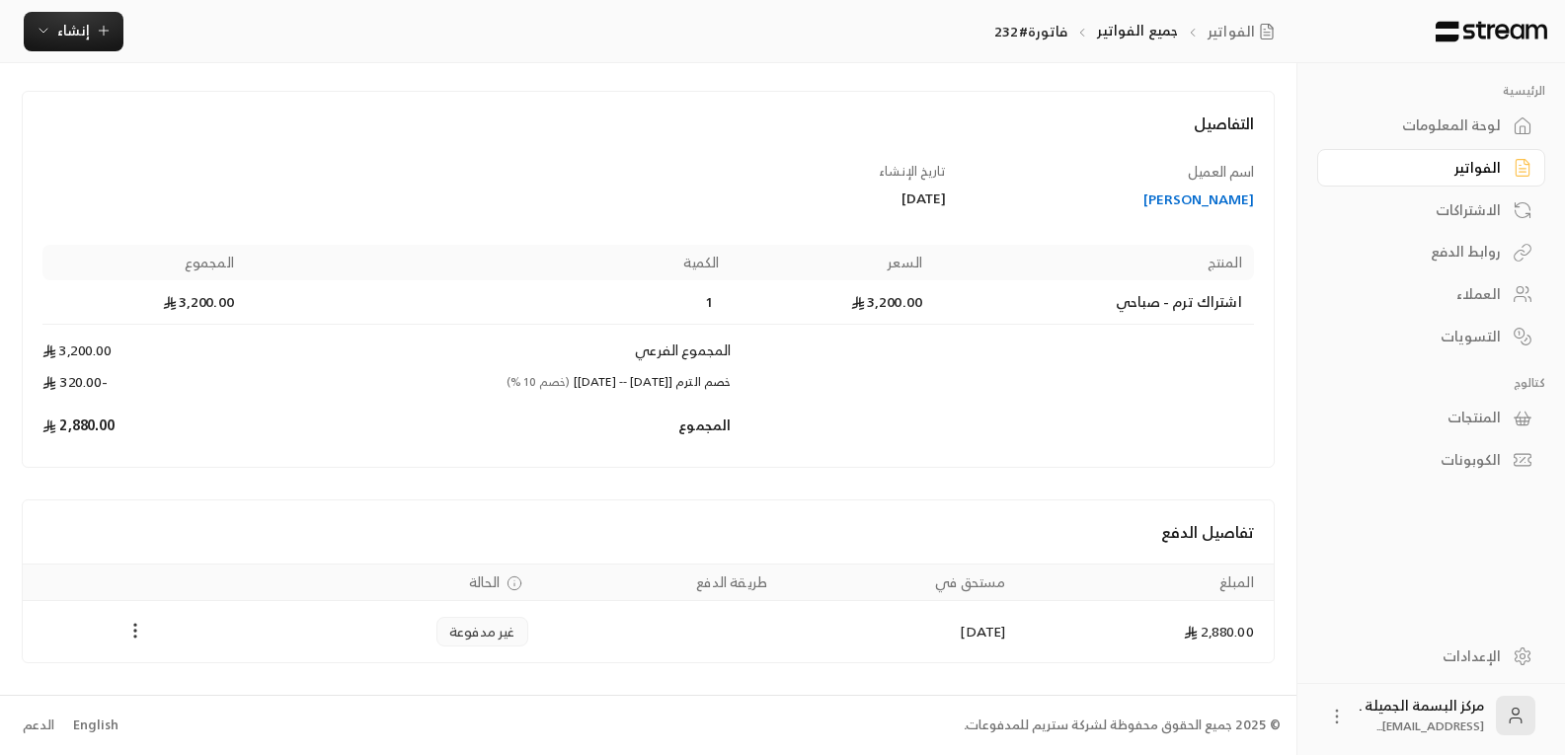
click at [130, 633] on icon "Payments" at bounding box center [135, 631] width 20 height 20
click at [141, 677] on li "تغيير الحالة الى مدفوعة" at bounding box center [209, 683] width 152 height 36
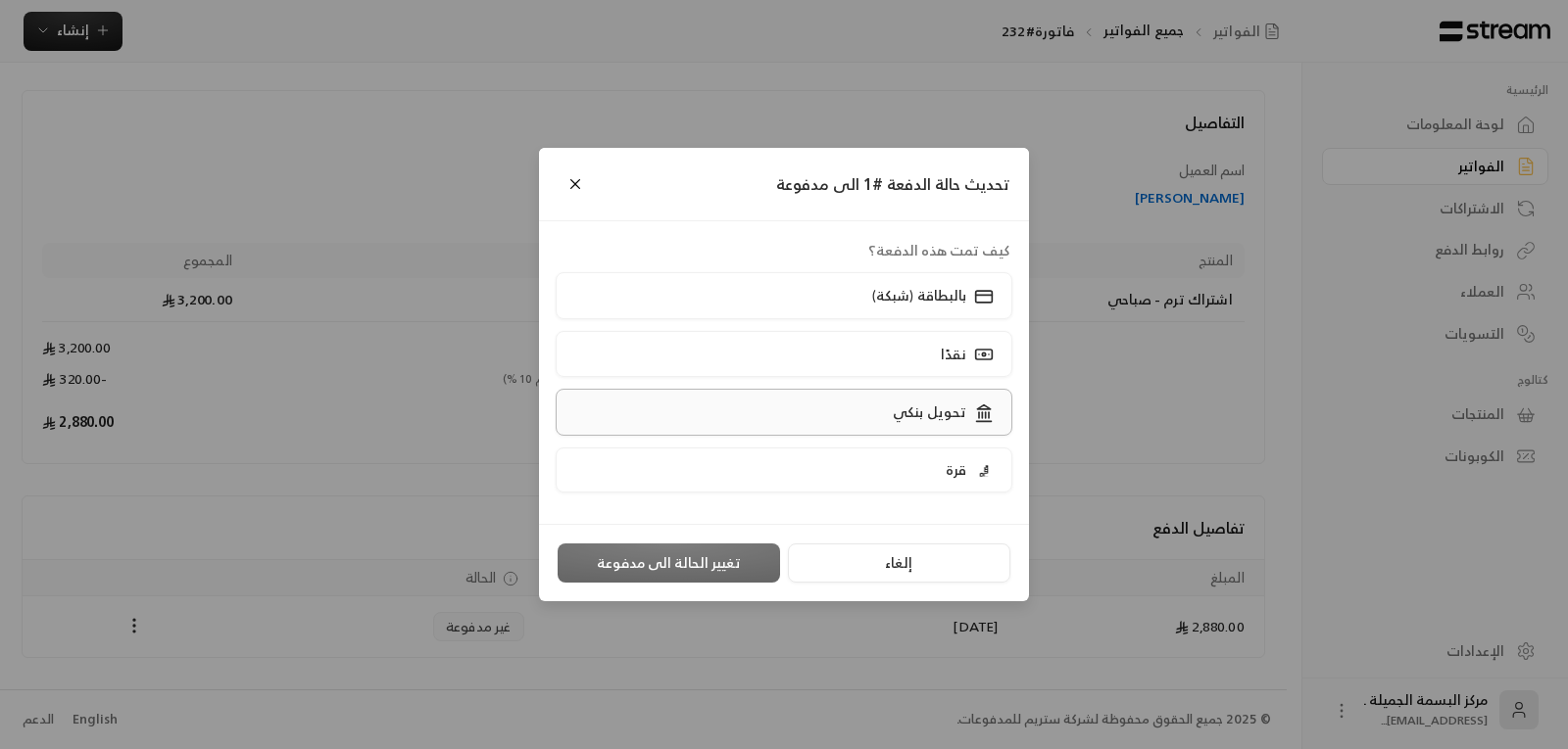
click at [957, 413] on p "تحويل بنكي" at bounding box center [930, 413] width 73 height 20
click at [722, 567] on button "تغيير الحالة الى مدفوعة" at bounding box center [669, 563] width 222 height 40
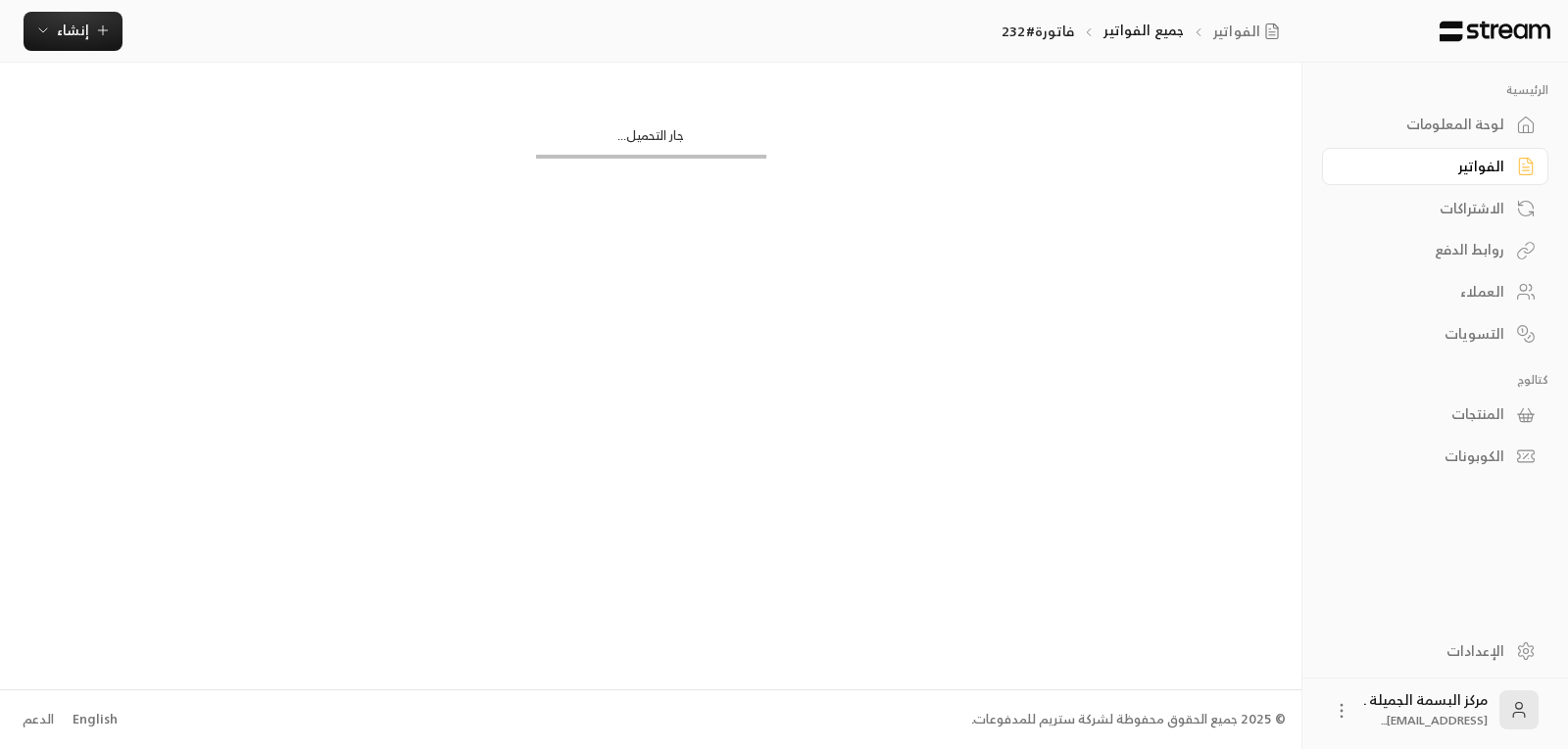
scroll to position [0, 0]
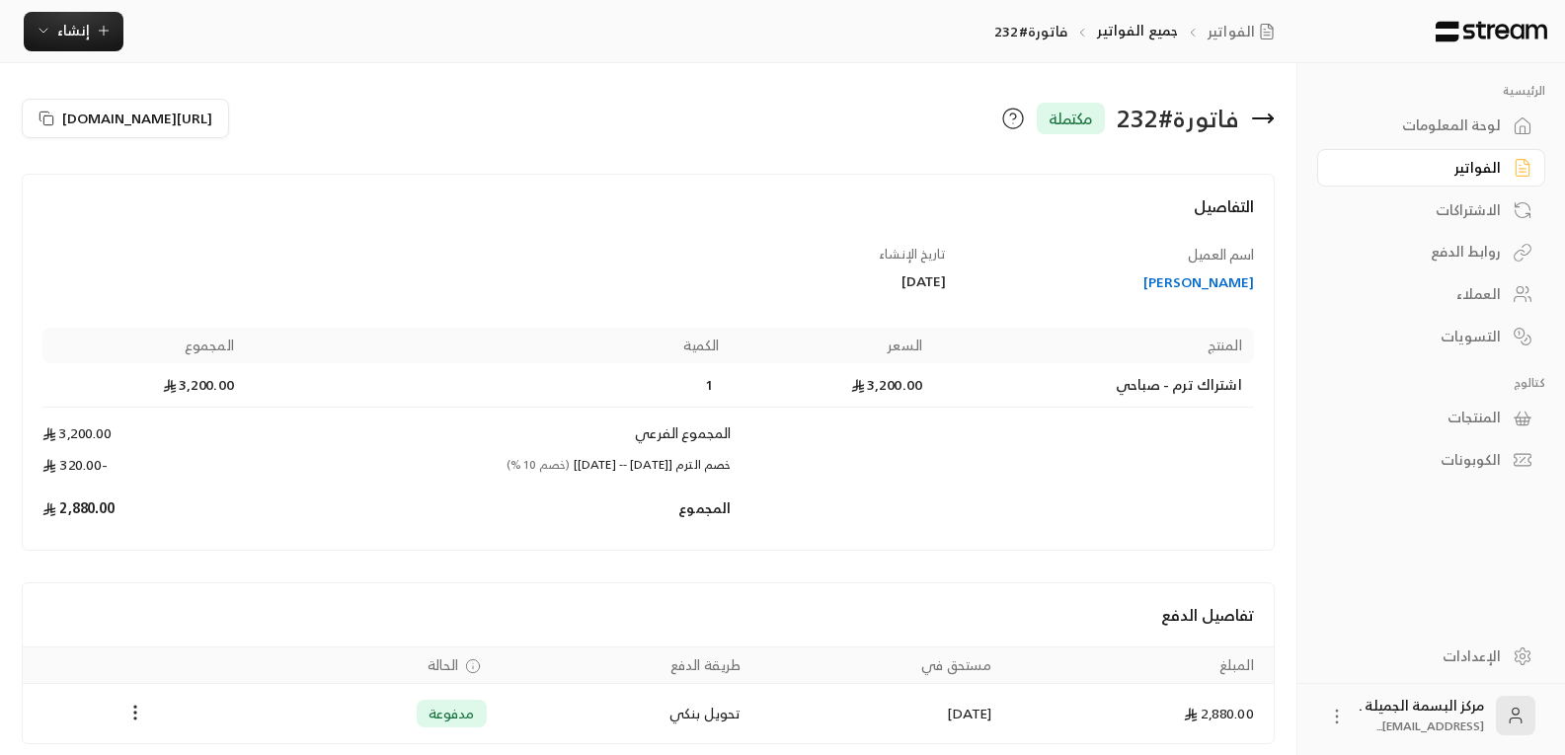
click at [1266, 111] on icon at bounding box center [1263, 119] width 24 height 24
